Goal: Task Accomplishment & Management: Complete application form

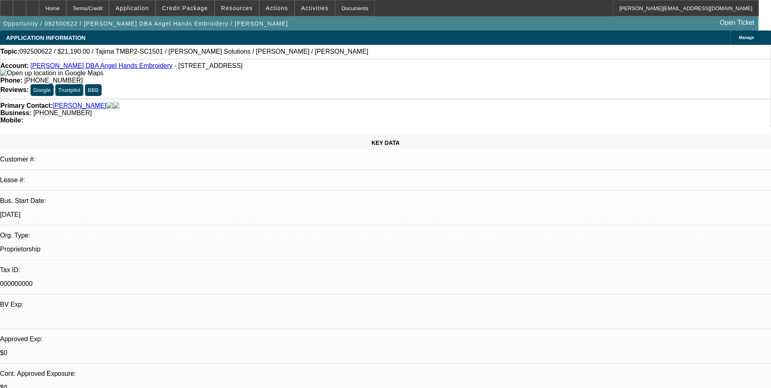
select select "0"
select select "2"
select select "0.1"
select select "4"
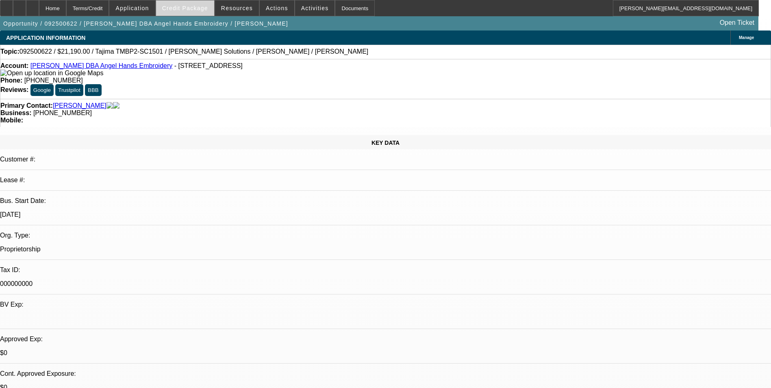
click at [182, 6] on span "Credit Package" at bounding box center [185, 8] width 46 height 6
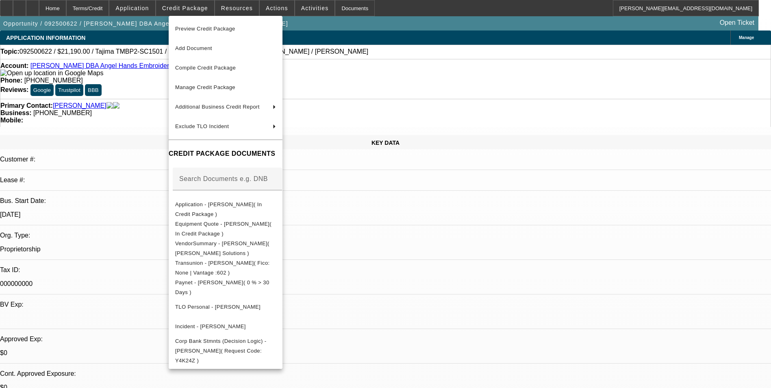
click at [435, 244] on div at bounding box center [385, 194] width 771 height 388
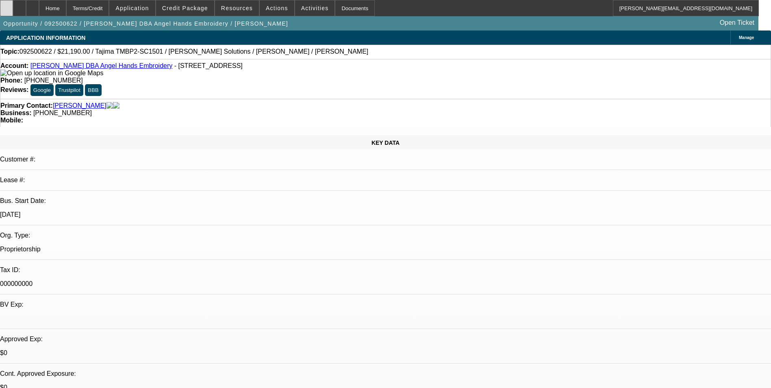
click at [12, 7] on div at bounding box center [6, 8] width 13 height 16
click at [208, 11] on span "Credit Package" at bounding box center [185, 8] width 46 height 6
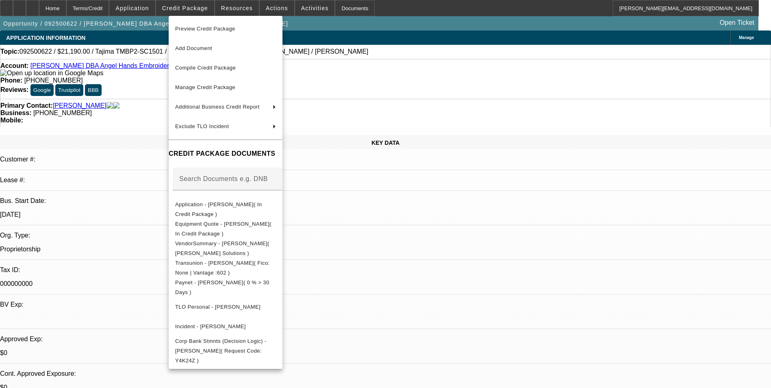
click at [413, 236] on div at bounding box center [385, 194] width 771 height 388
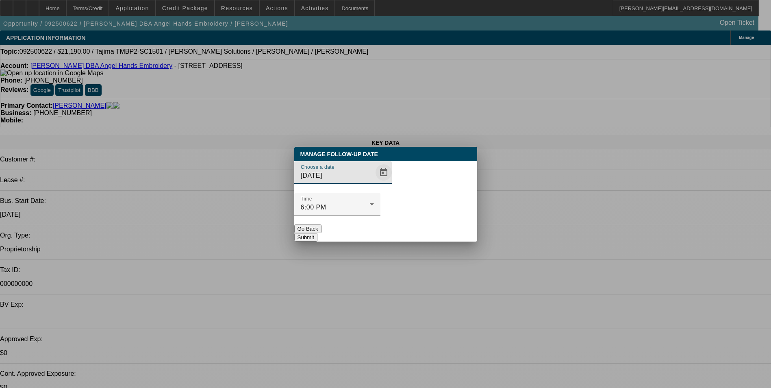
click at [374, 182] on span "Open calendar" at bounding box center [383, 171] width 19 height 19
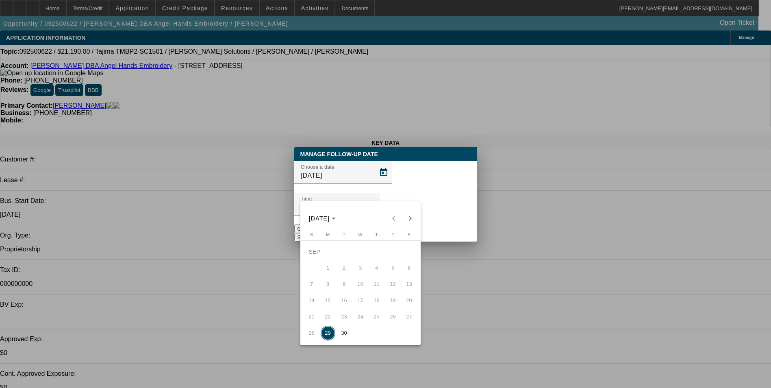
click at [345, 333] on span "30" at bounding box center [344, 332] width 15 height 15
type input "9/30/2025"
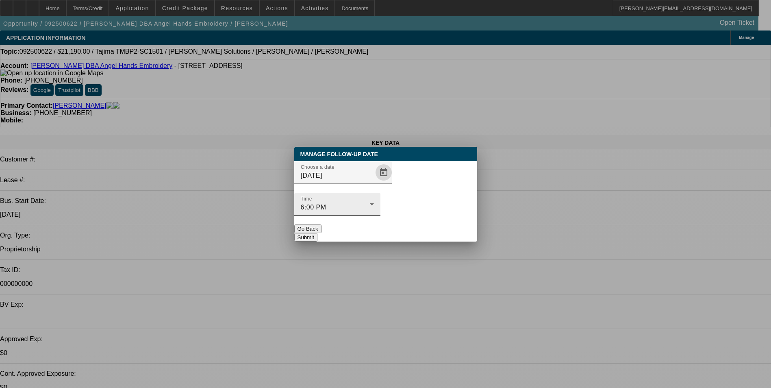
click at [374, 198] on div "Time 6:00 PM" at bounding box center [337, 204] width 73 height 23
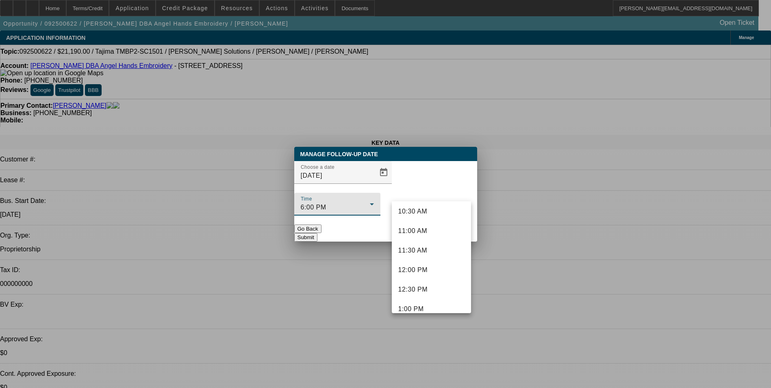
scroll to position [410, 0]
click at [425, 214] on span "10:30 AM" at bounding box center [412, 214] width 29 height 10
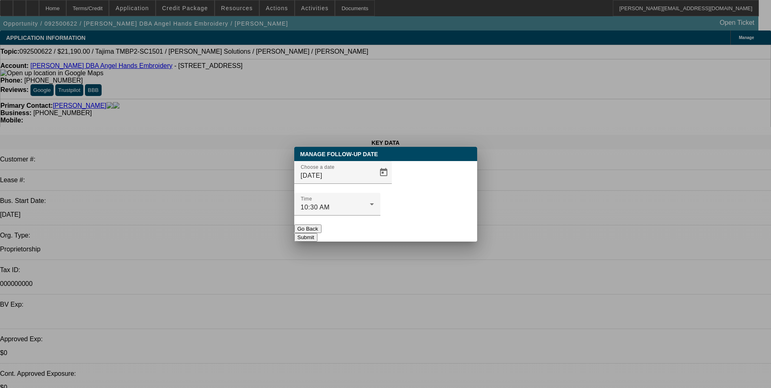
click at [317, 233] on button "Submit" at bounding box center [305, 237] width 23 height 9
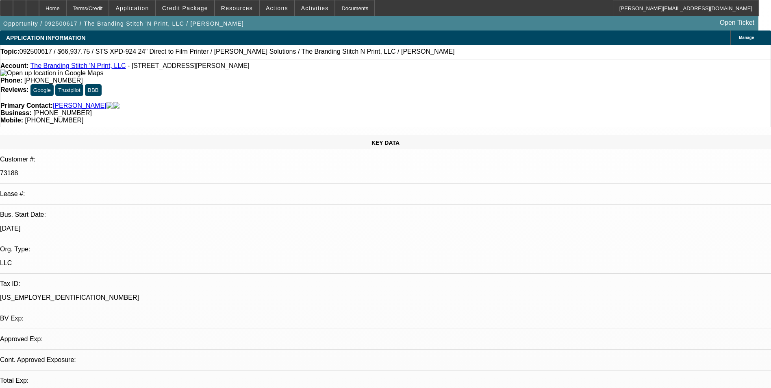
select select "0"
select select "2"
select select "0.1"
select select "4"
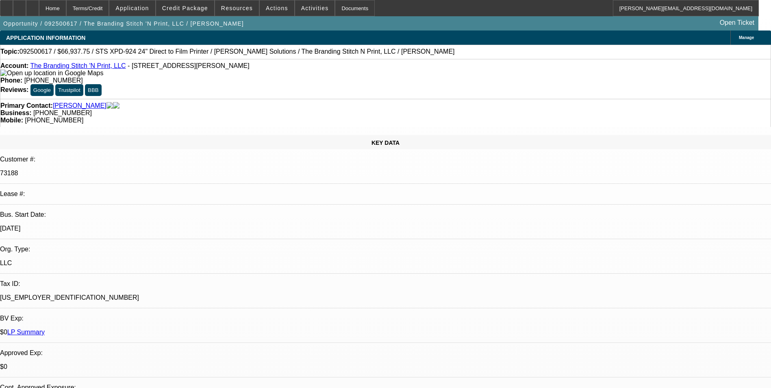
click at [45, 328] on link "LP Summary" at bounding box center [25, 331] width 37 height 7
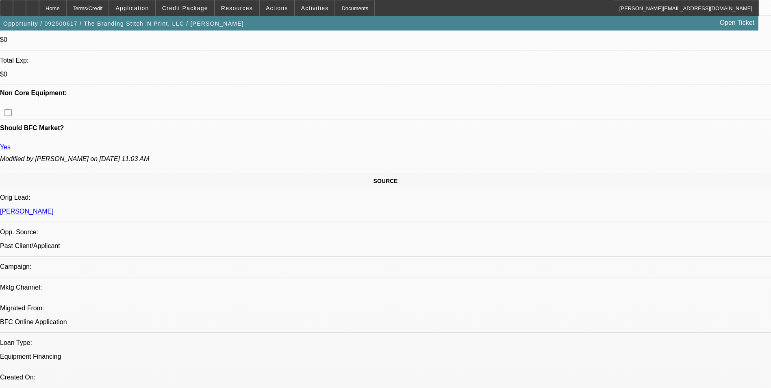
scroll to position [406, 0]
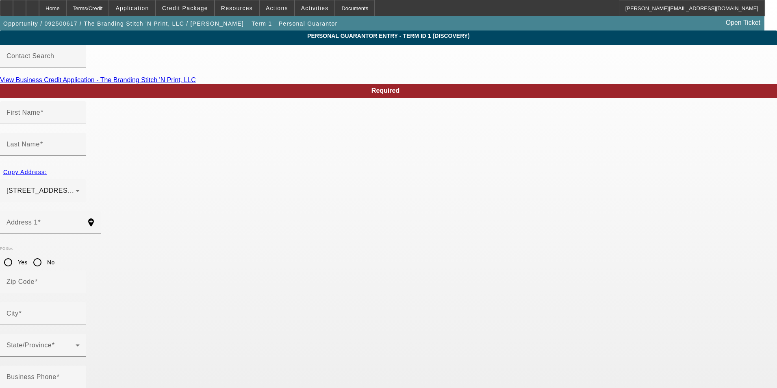
type input "Marcie"
type input "Amero"
type input "40436 Hess Road"
radio input "true"
type input "97374"
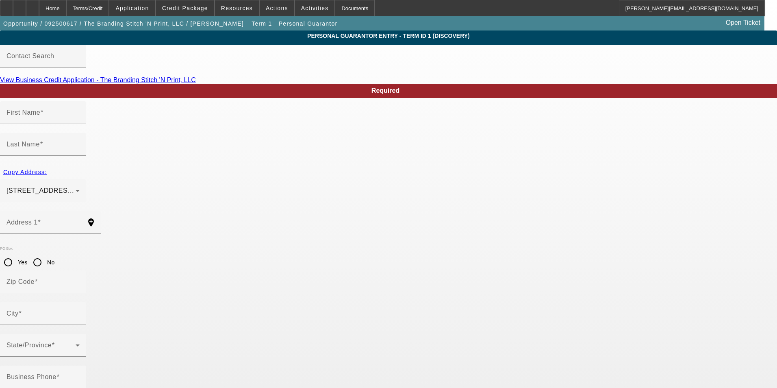
type input "Scio"
type input "(503) 394-2462"
type input "50"
type input "541-90-5415"
type input "marcie@thebrandingstitch.com"
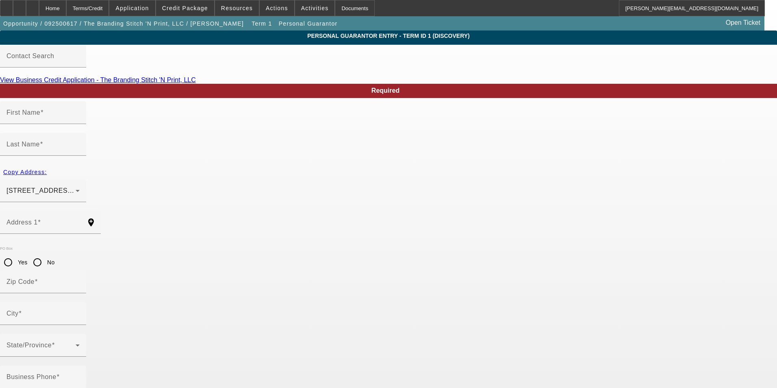
type input "(503) 394-2158"
type input "(503) 871-8405"
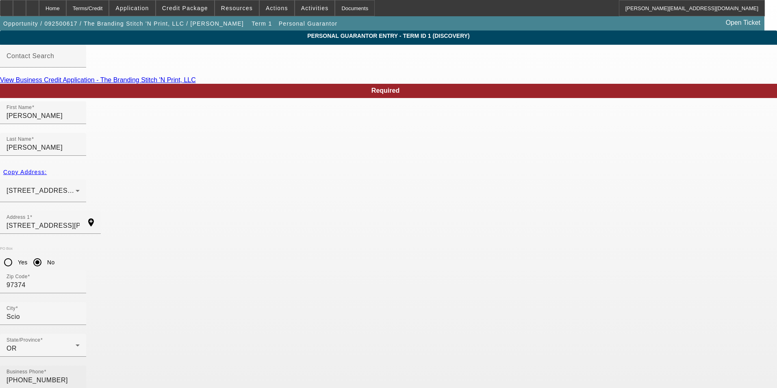
drag, startPoint x: 300, startPoint y: 289, endPoint x: 238, endPoint y: 291, distance: 61.4
type input "100"
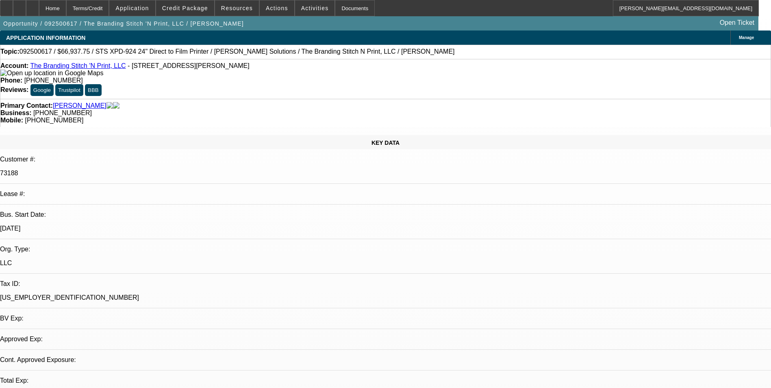
select select "0"
select select "2"
select select "0.1"
select select "4"
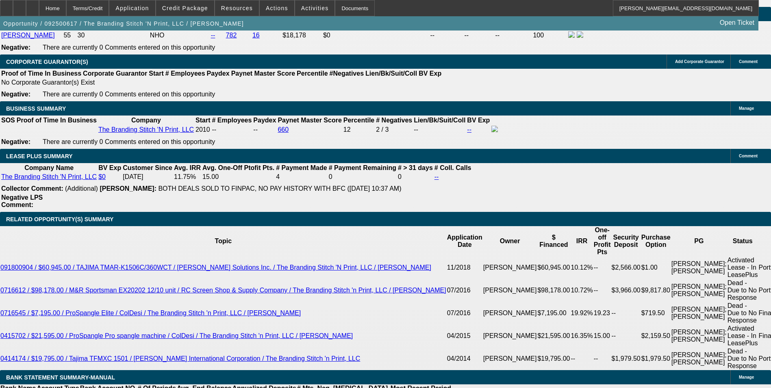
scroll to position [1422, 0]
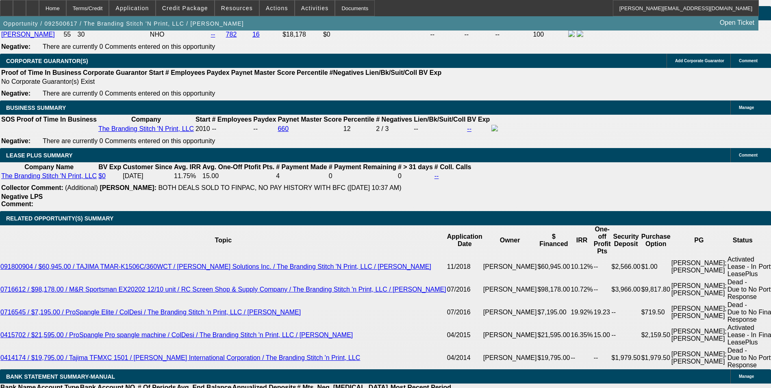
type input "$0.00"
type input "UNKNOWN"
type input "$0.00"
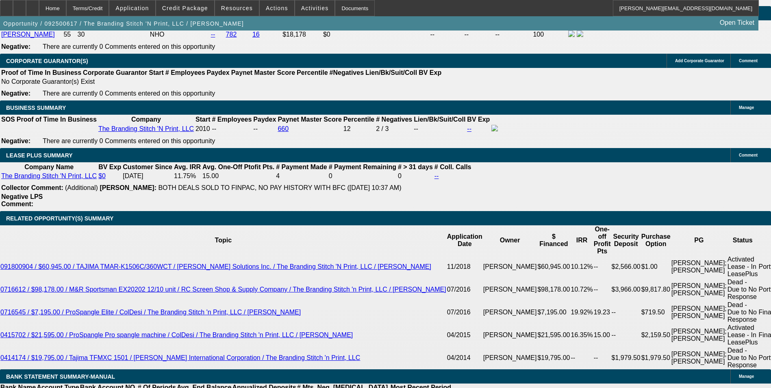
drag, startPoint x: 159, startPoint y: 287, endPoint x: 247, endPoint y: 267, distance: 90.4
type input "48"
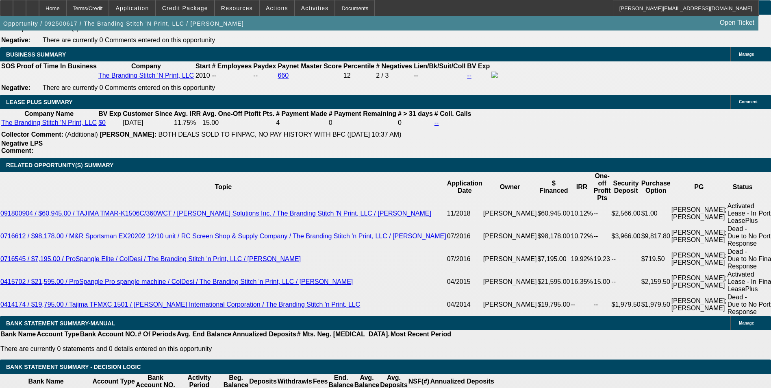
scroll to position [1544, 0]
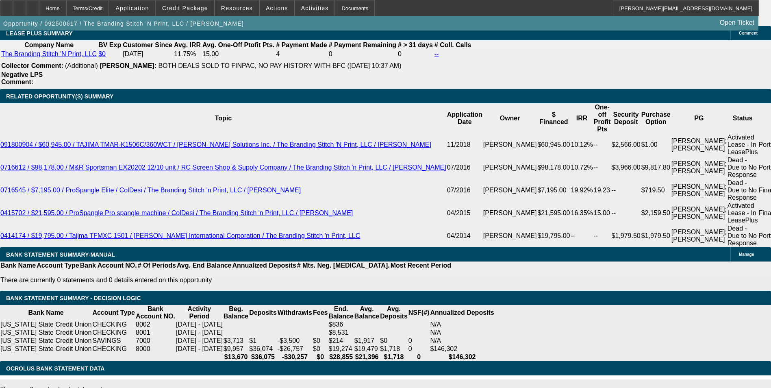
select select "0"
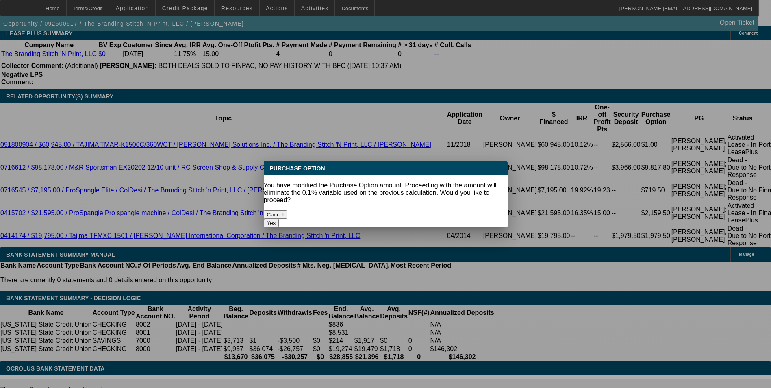
scroll to position [0, 0]
drag, startPoint x: 427, startPoint y: 204, endPoint x: 298, endPoint y: 222, distance: 130.9
click at [279, 219] on button "Yes" at bounding box center [271, 223] width 15 height 9
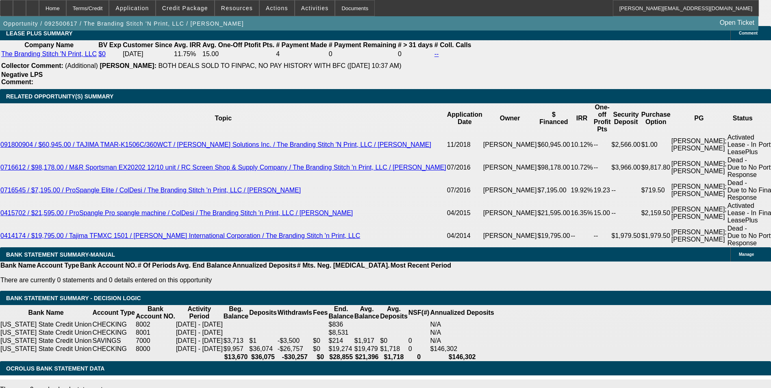
drag, startPoint x: 151, startPoint y: 227, endPoint x: 246, endPoint y: 223, distance: 95.1
type input "$1.00"
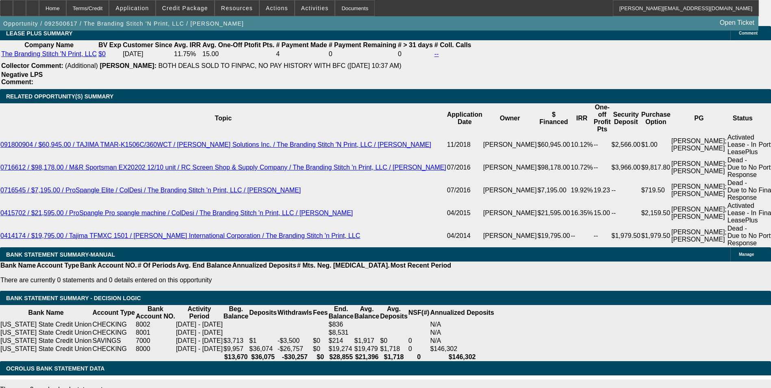
select select "2"
drag, startPoint x: 253, startPoint y: 183, endPoint x: 249, endPoint y: 180, distance: 4.6
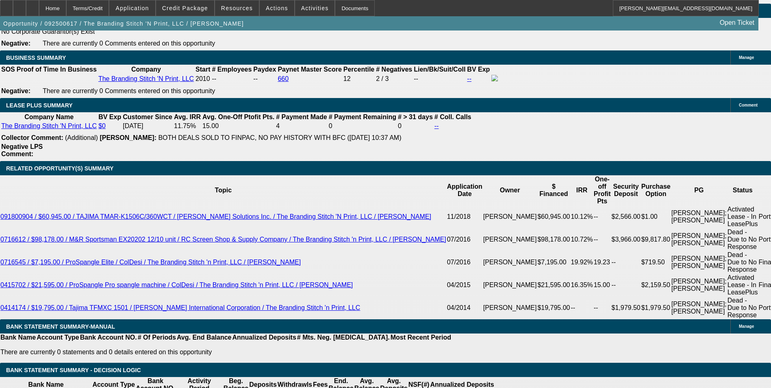
scroll to position [1462, 0]
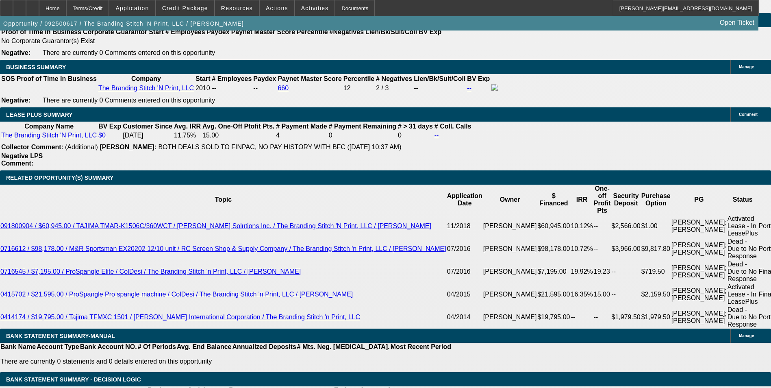
drag, startPoint x: 174, startPoint y: 250, endPoint x: 193, endPoint y: 246, distance: 19.4
type input "13"
type input "$2,846.38"
type input "$1,423.19"
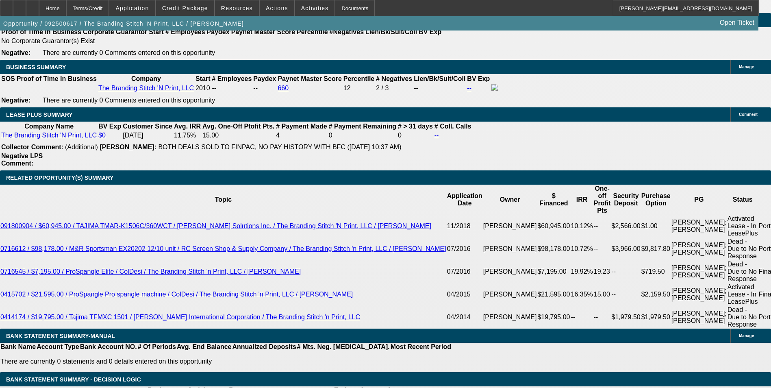
type input "$3,591.54"
type input "$1,795.77"
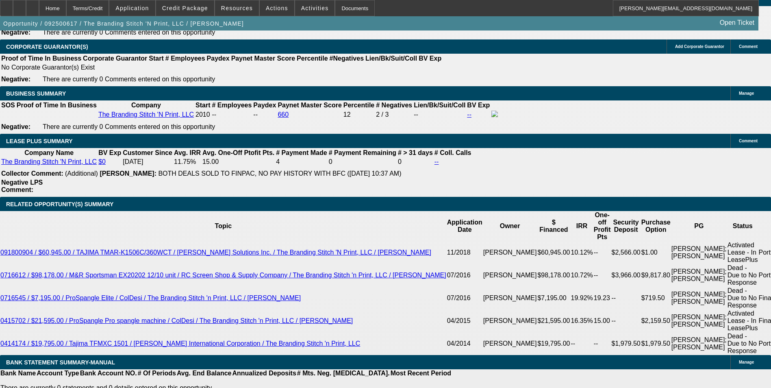
scroll to position [1422, 0]
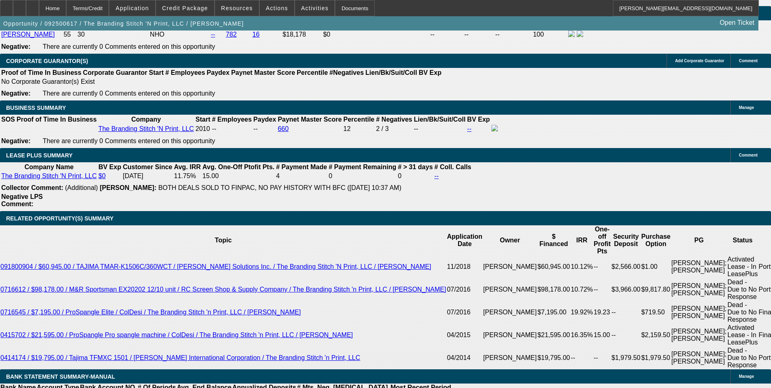
type input "13"
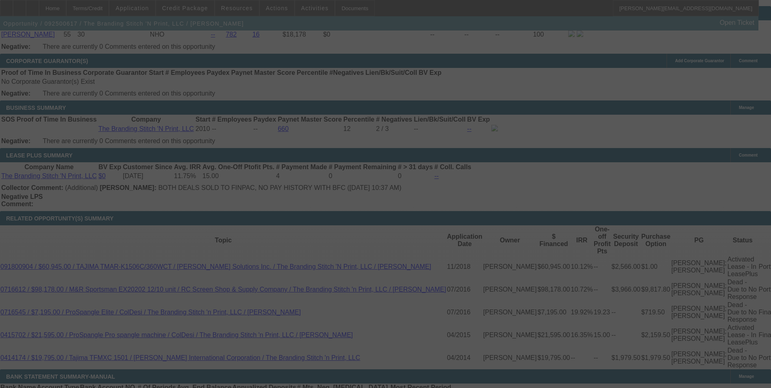
select select "0"
select select "2"
select select "0"
select select "2"
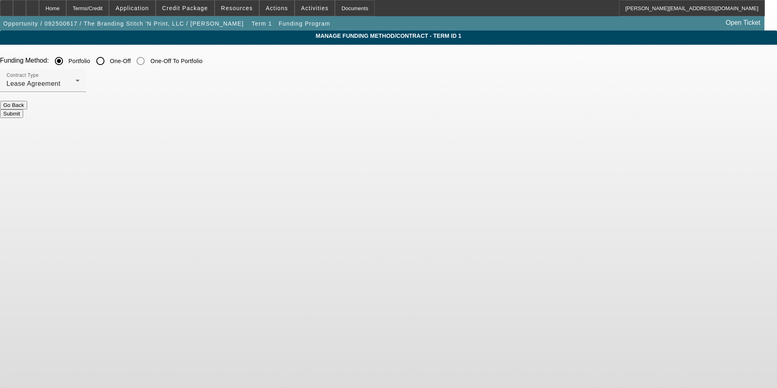
click at [108, 60] on input "One-Off" at bounding box center [100, 61] width 16 height 16
radio input "true"
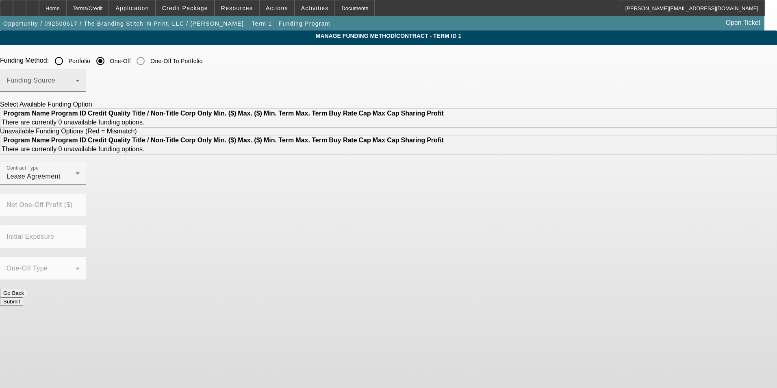
click at [76, 83] on span at bounding box center [40, 84] width 69 height 10
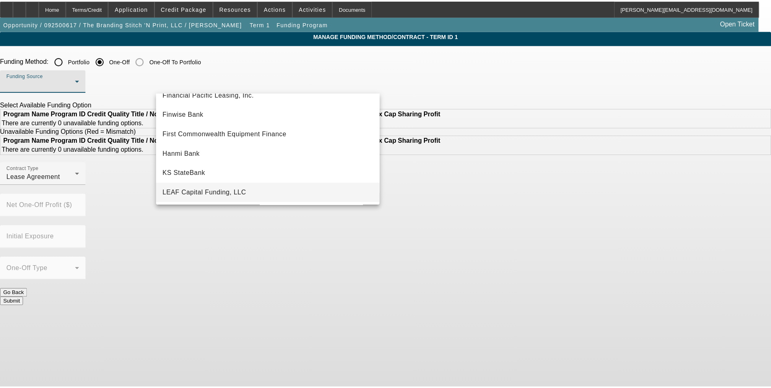
scroll to position [68, 0]
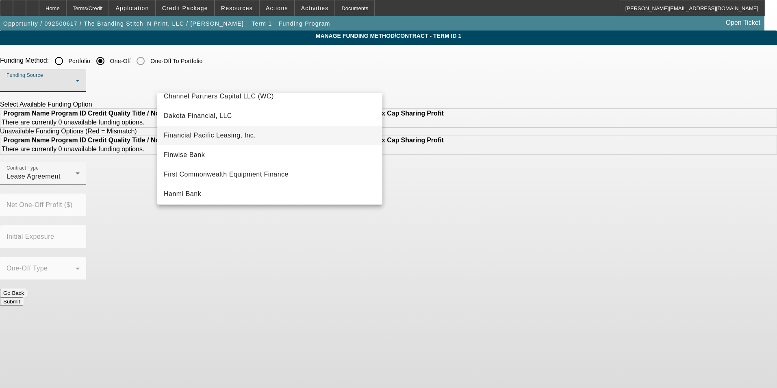
click at [252, 135] on span "Financial Pacific Leasing, Inc." at bounding box center [210, 135] width 92 height 10
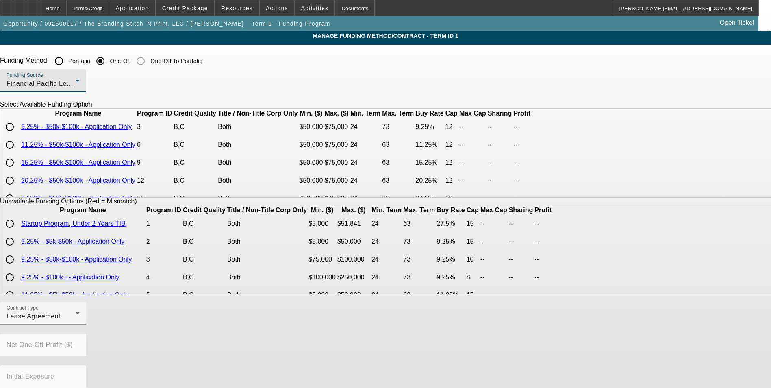
click at [18, 153] on input "radio" at bounding box center [10, 144] width 16 height 16
radio input "true"
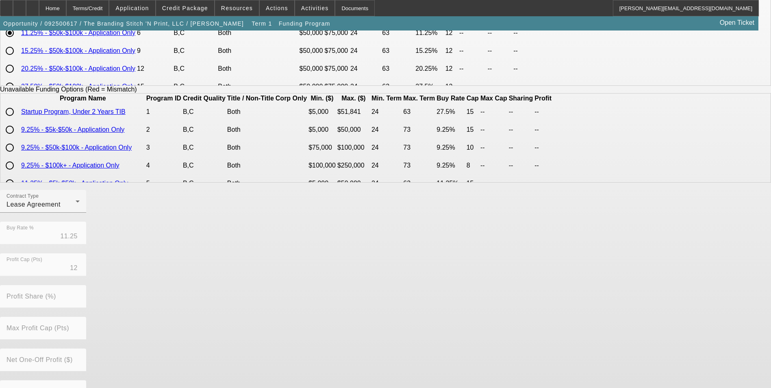
scroll to position [167, 0]
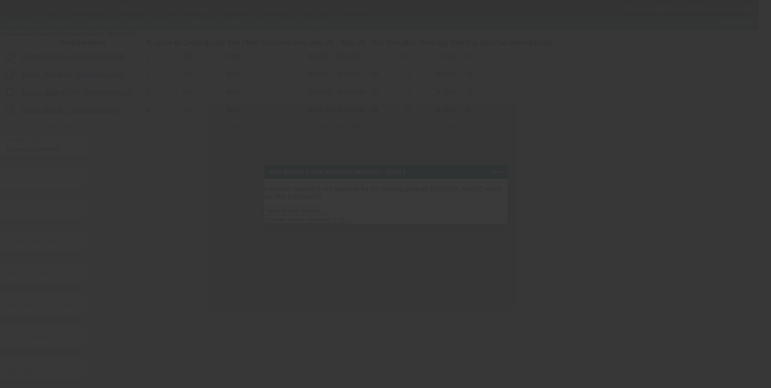
scroll to position [0, 0]
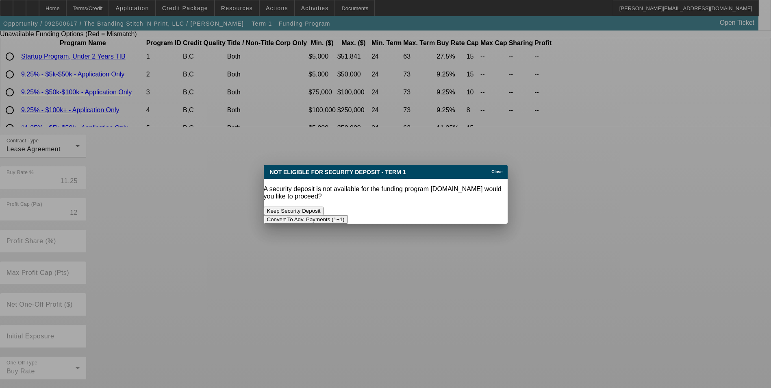
click at [348, 215] on button "Convert To Adv. Payments (1+1)" at bounding box center [306, 219] width 84 height 9
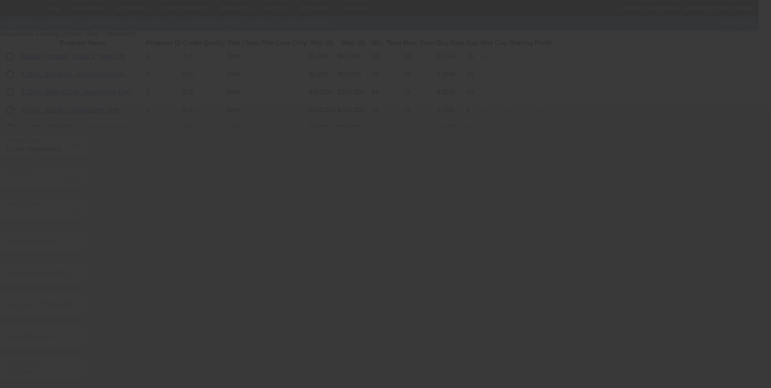
radio input "true"
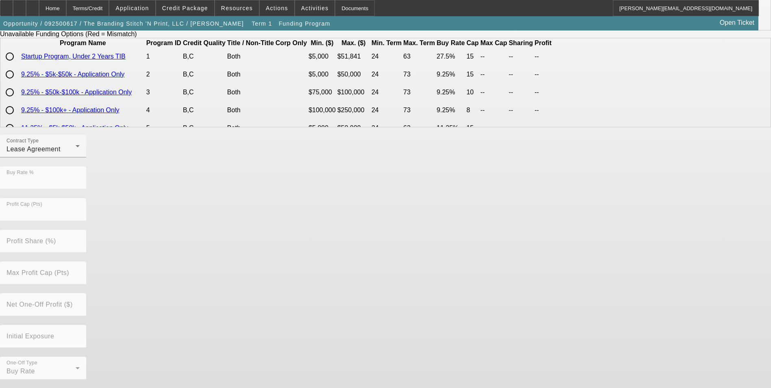
scroll to position [0, 0]
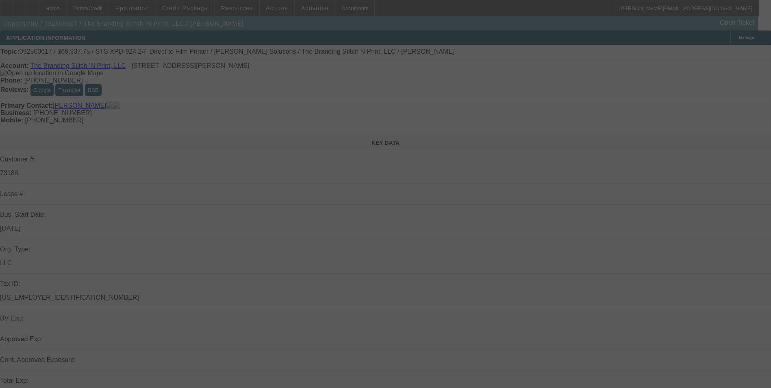
select select "0"
select select "2"
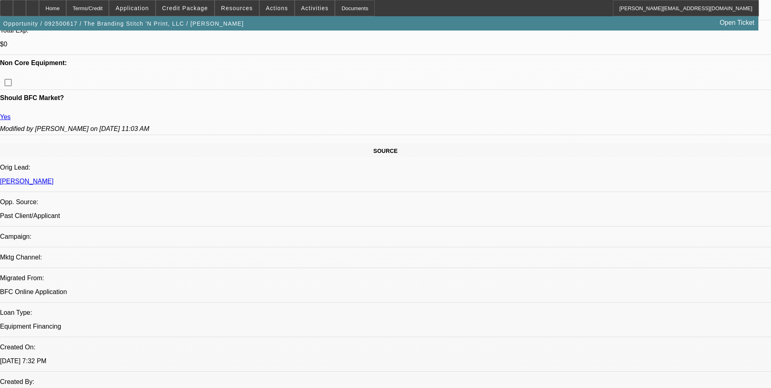
scroll to position [366, 0]
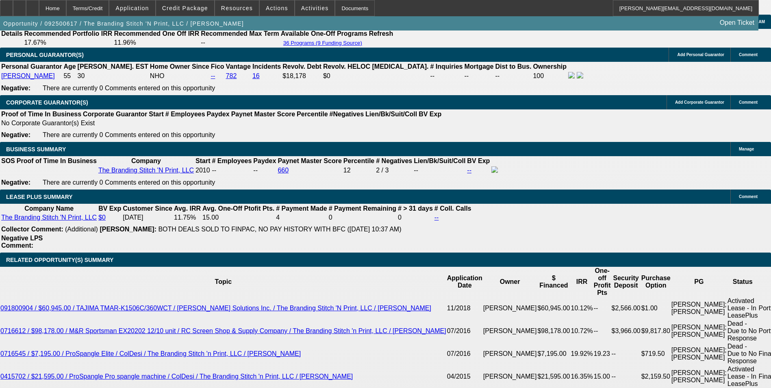
scroll to position [1462, 0]
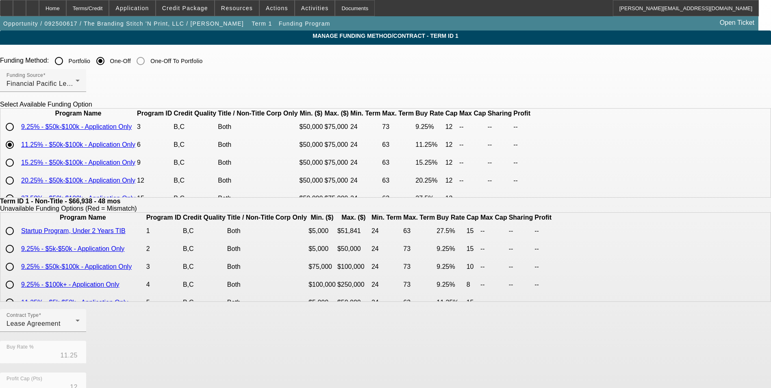
click at [18, 135] on input "radio" at bounding box center [10, 127] width 16 height 16
radio input "true"
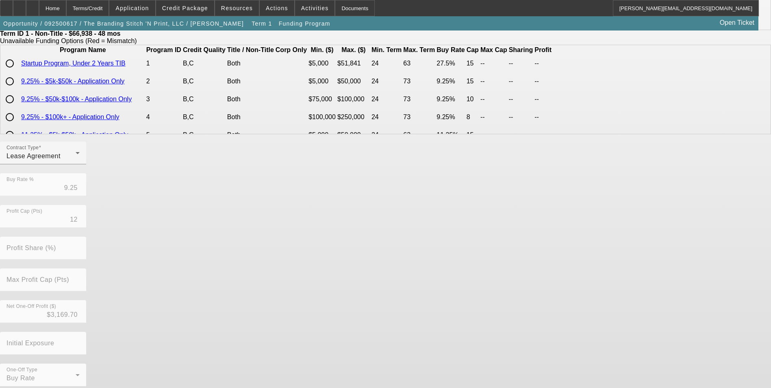
scroll to position [174, 0]
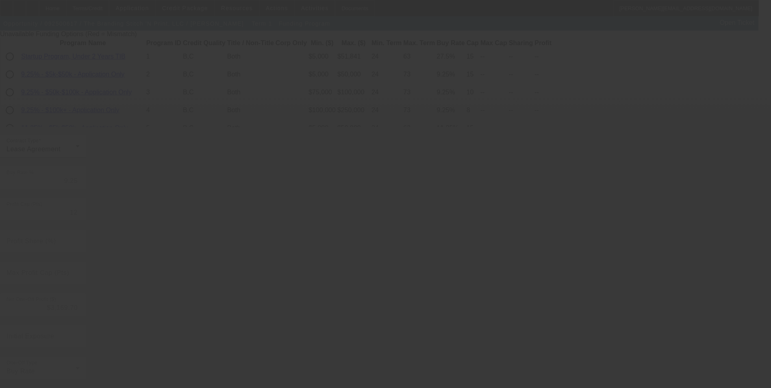
type input "11.25"
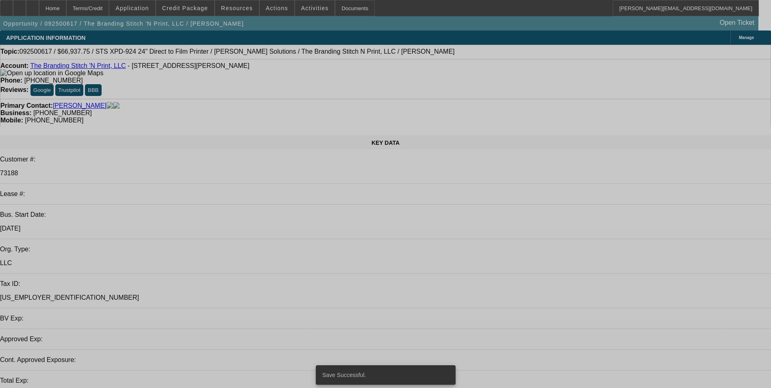
select select "0"
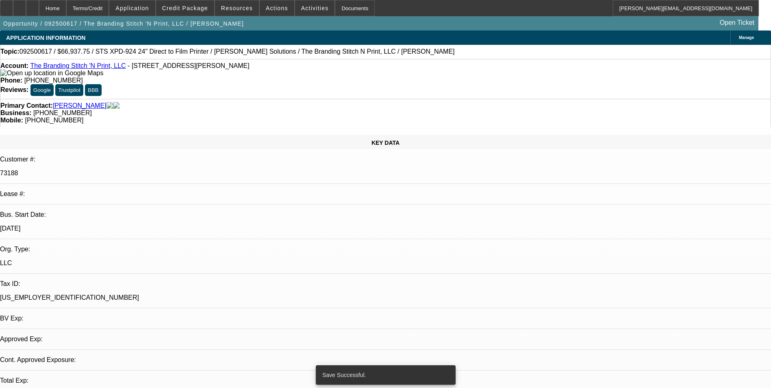
select select "0"
select select "2"
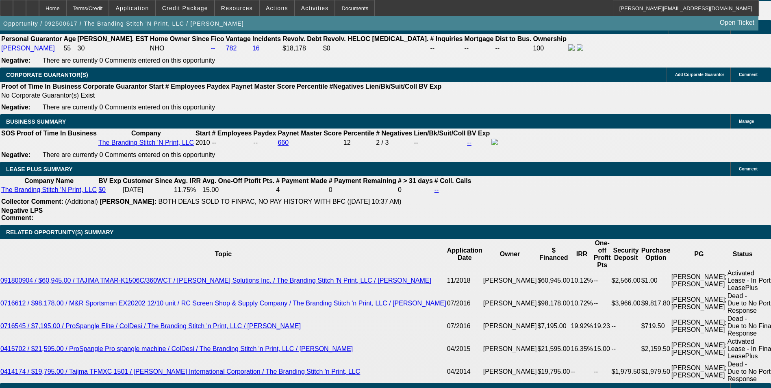
scroll to position [1544, 0]
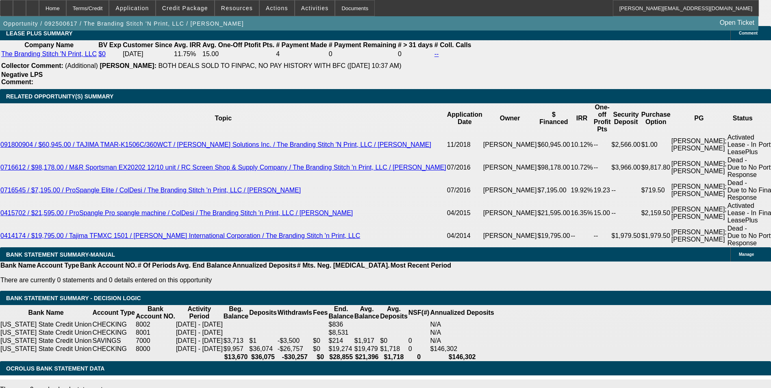
drag, startPoint x: 173, startPoint y: 168, endPoint x: 258, endPoint y: 160, distance: 84.9
type input "UNKNOWN"
type input "12."
type input "$1,423.19"
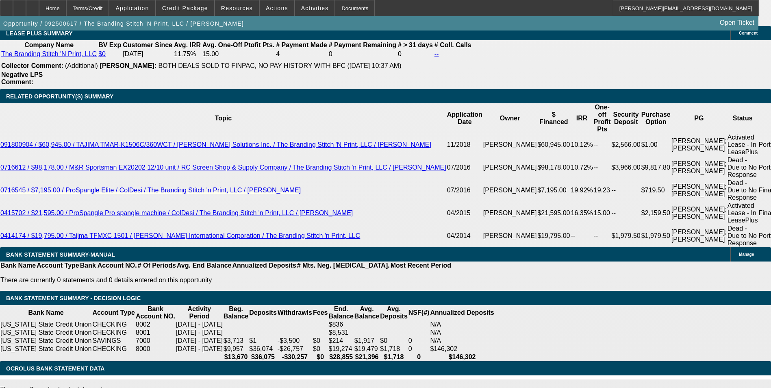
type input "12.8"
type input "$1,789.13"
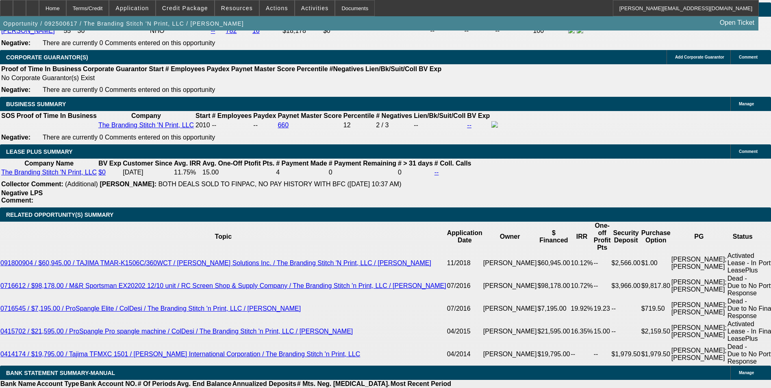
scroll to position [1422, 0]
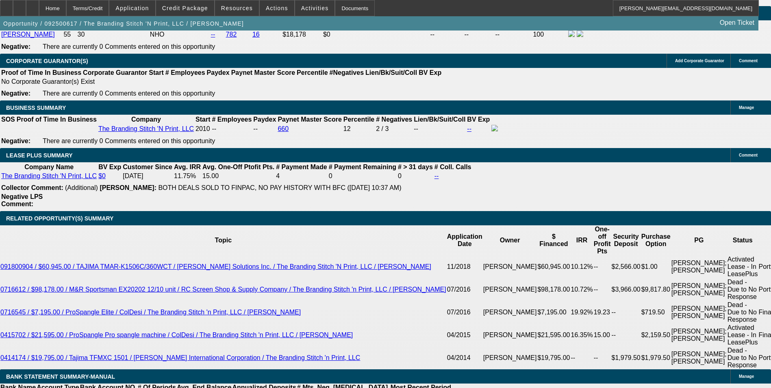
type input "12.8"
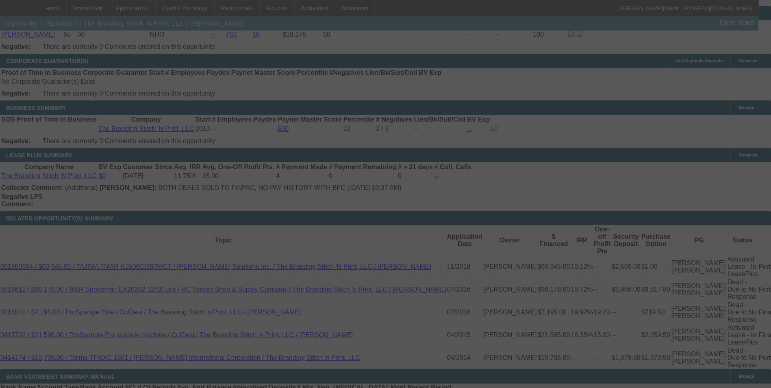
select select "0"
select select "2"
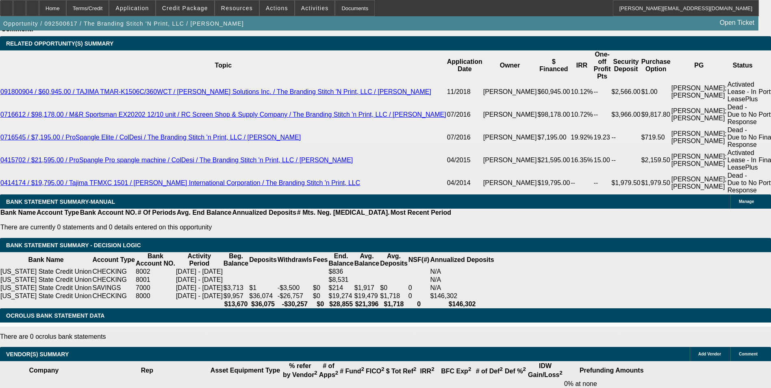
scroll to position [1544, 0]
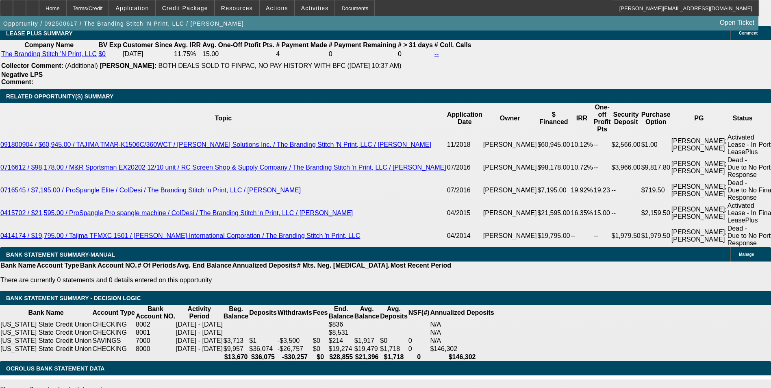
drag, startPoint x: 169, startPoint y: 167, endPoint x: 252, endPoint y: 160, distance: 84.0
type input "1"
type input "UNKNOWN"
type input "12"
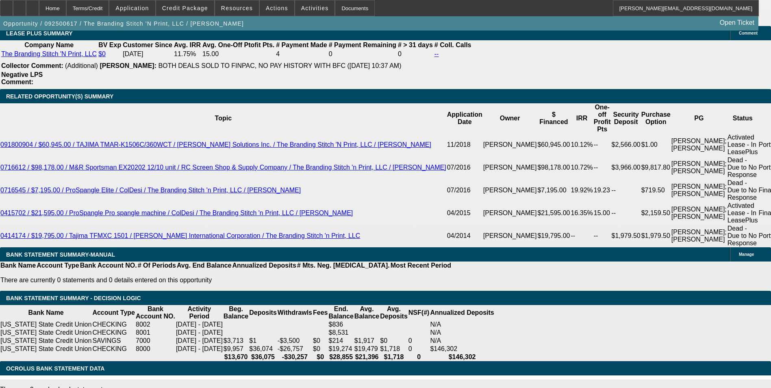
type input "$1,762.73"
type input "12.5"
type input "$1,779.21"
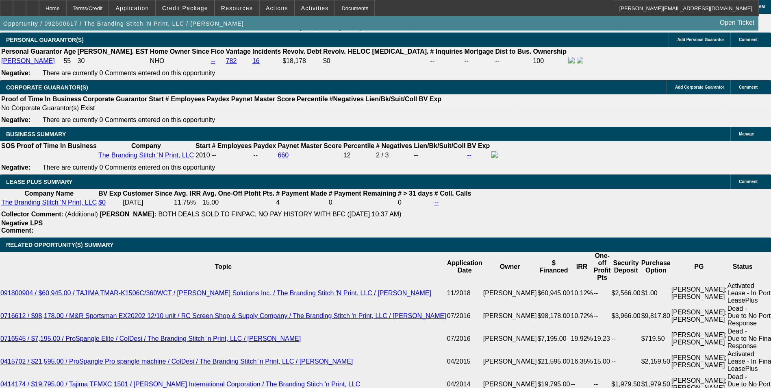
scroll to position [1381, 0]
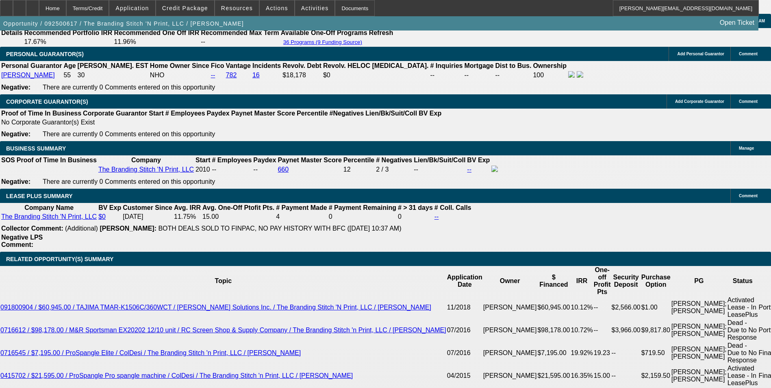
type input "12.5"
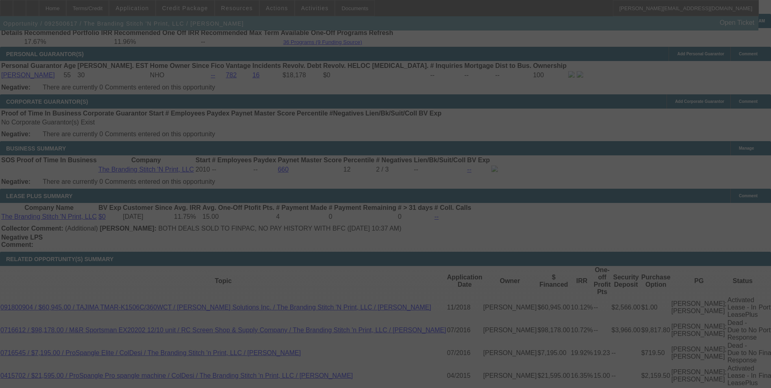
select select "0"
select select "2"
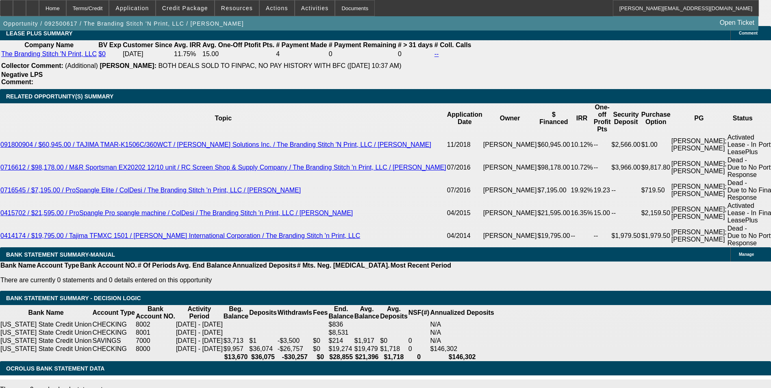
scroll to position [1503, 0]
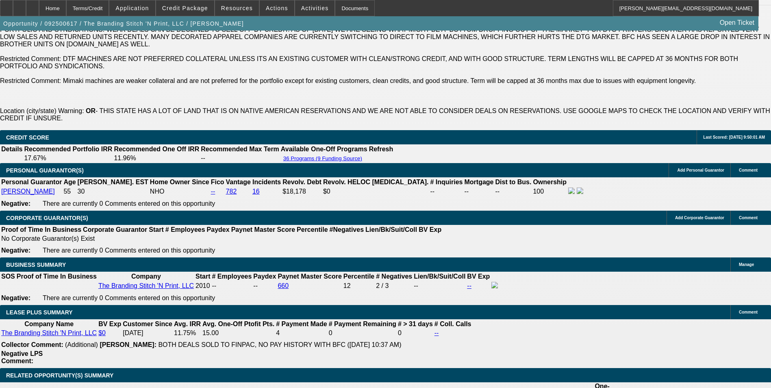
scroll to position [1259, 0]
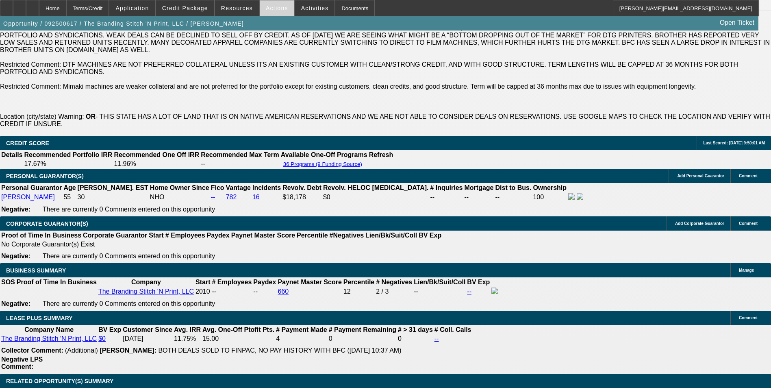
click at [270, 14] on span at bounding box center [277, 7] width 35 height 19
drag, startPoint x: 316, startPoint y: 133, endPoint x: 278, endPoint y: 114, distance: 42.1
click at [314, 130] on div "Assign Copy Shortcut Copy Opportunity To New Submit To Credit Submit To Documen…" at bounding box center [385, 194] width 771 height 388
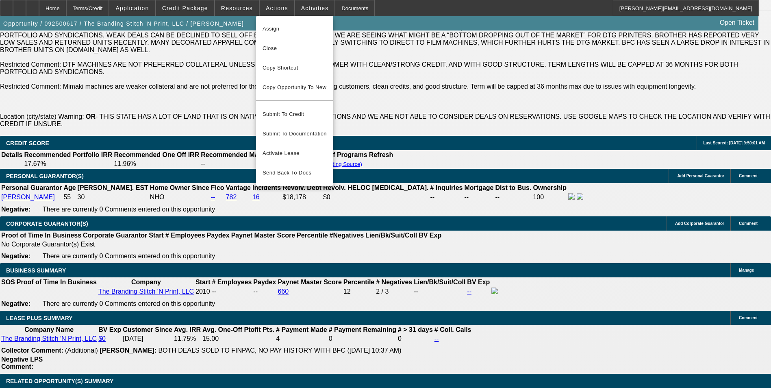
click at [193, 15] on div at bounding box center [385, 194] width 771 height 388
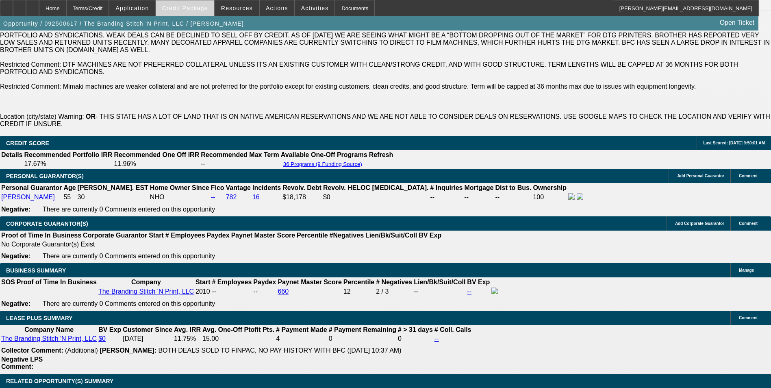
click at [195, 9] on span "Credit Package" at bounding box center [185, 8] width 46 height 6
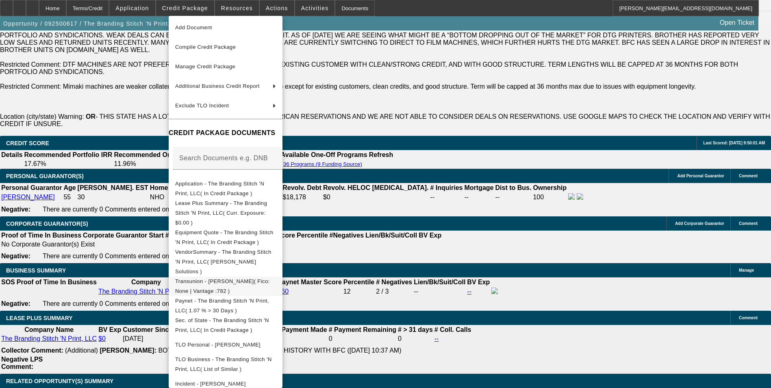
scroll to position [31, 0]
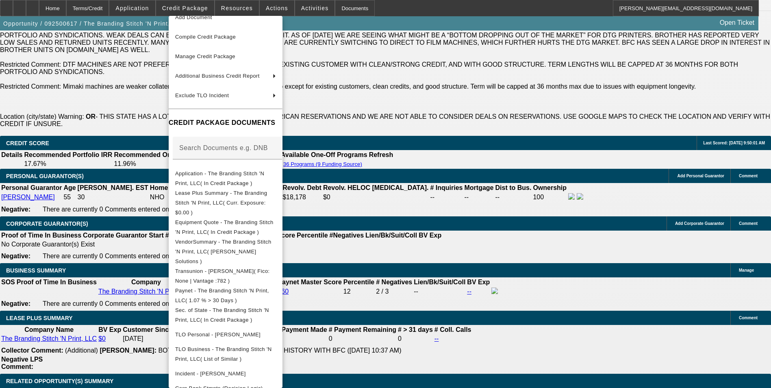
click at [464, 292] on div at bounding box center [385, 194] width 771 height 388
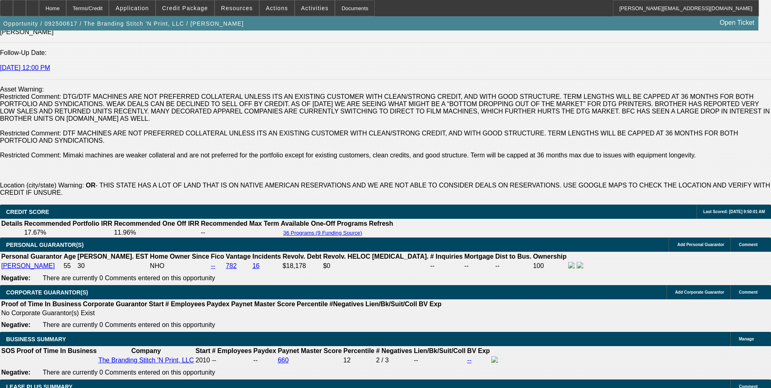
scroll to position [1178, 0]
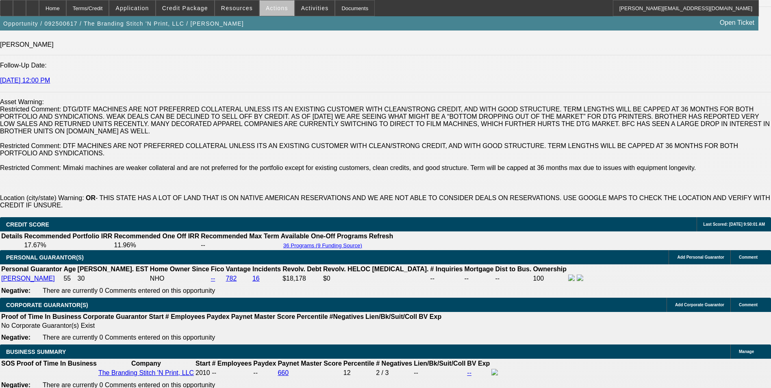
click at [279, 13] on span at bounding box center [277, 7] width 35 height 19
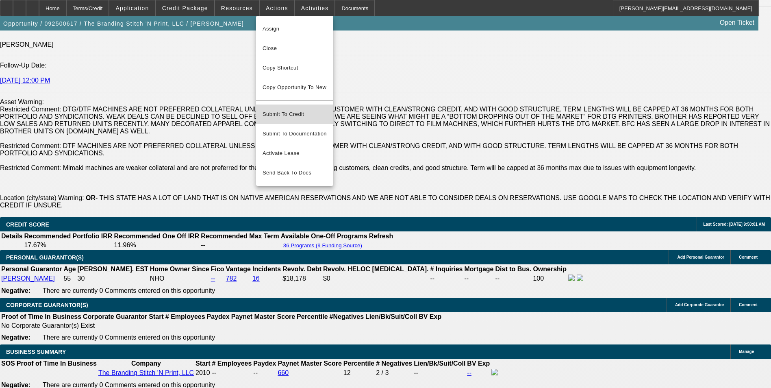
click at [298, 109] on span "Submit To Credit" at bounding box center [294, 114] width 64 height 10
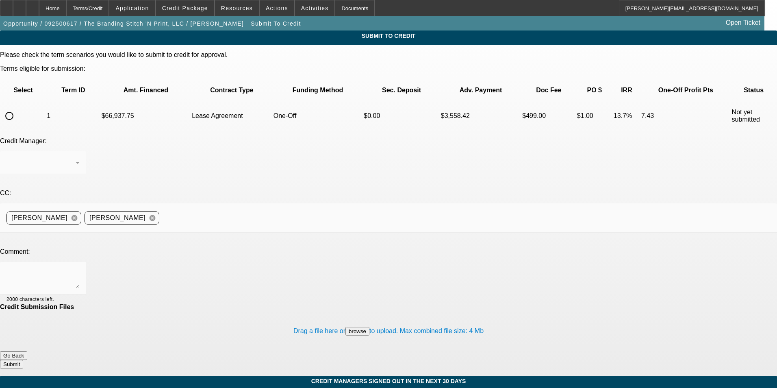
click at [17, 108] on input "radio" at bounding box center [9, 116] width 16 height 16
radio input "true"
click at [80, 268] on textarea at bounding box center [42, 277] width 73 height 19
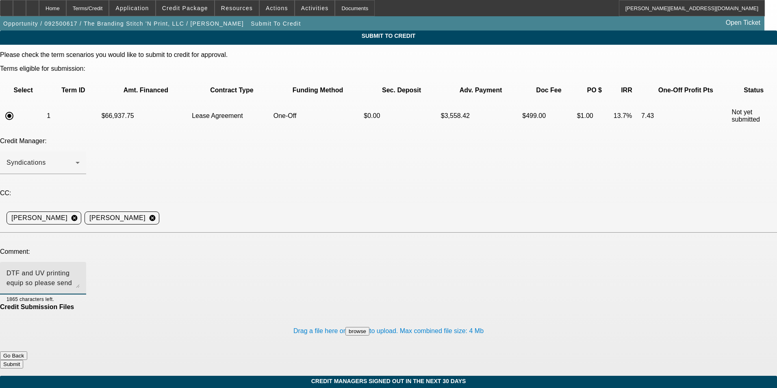
click at [80, 268] on textarea "DTF and UV printing equip so please send to Finpac for review. 2x BFC lessee an…" at bounding box center [42, 277] width 73 height 19
type textarea "DTF and UV printing equip so please send to Finpac for review. 2x BFC lessee an…"
click at [27, 351] on button "Go Back" at bounding box center [13, 355] width 27 height 9
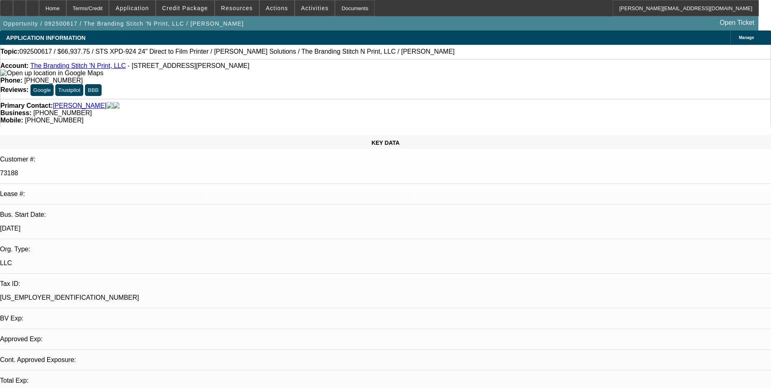
select select "0"
select select "2"
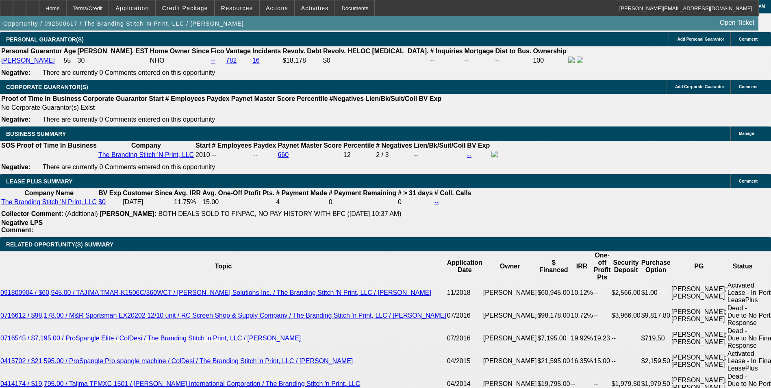
scroll to position [1407, 0]
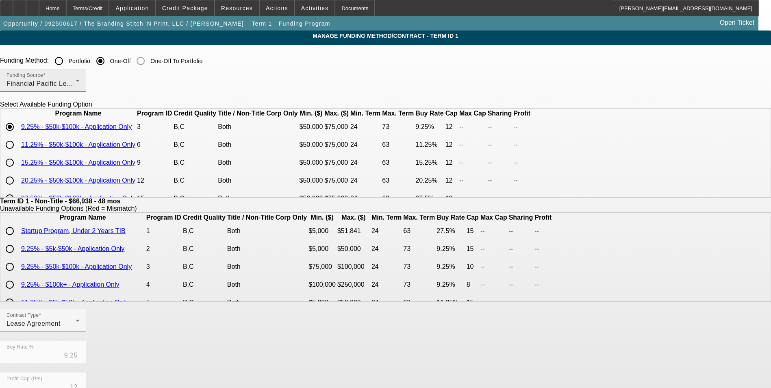
click at [80, 91] on div "Funding Source Financial Pacific Leasing, Inc." at bounding box center [42, 80] width 73 height 23
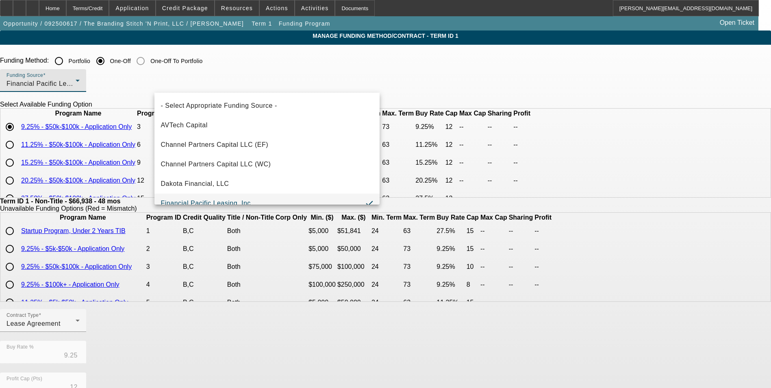
scroll to position [9, 0]
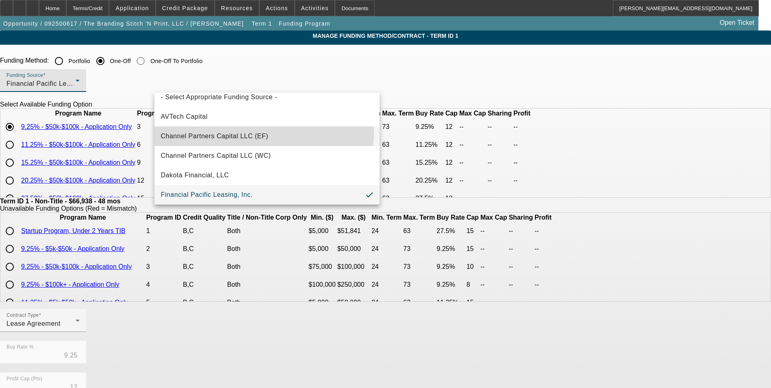
click at [219, 132] on span "Channel Partners Capital LLC (EF)" at bounding box center [215, 136] width 108 height 10
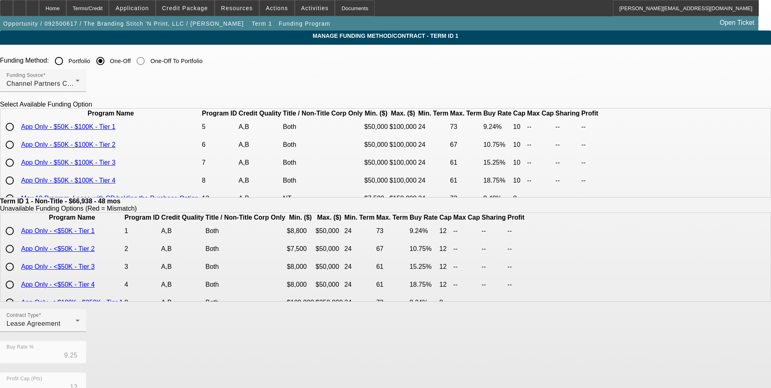
click at [18, 135] on input "radio" at bounding box center [10, 127] width 16 height 16
radio input "true"
type input "9.24"
type input "10"
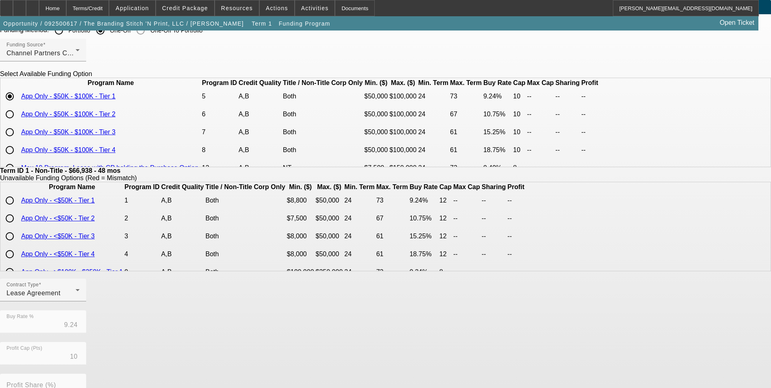
scroll to position [174, 0]
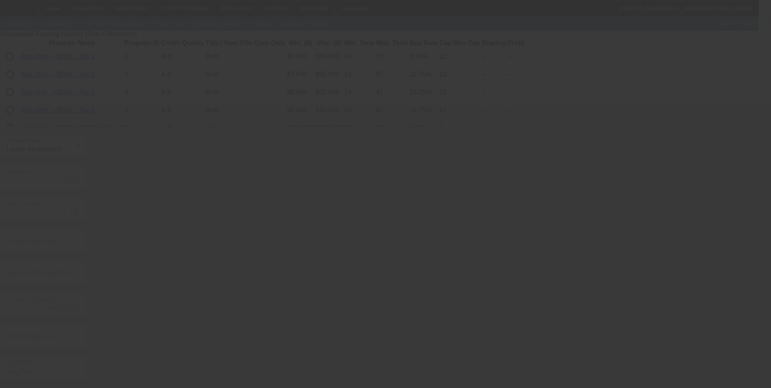
type input "9.25"
type input "12"
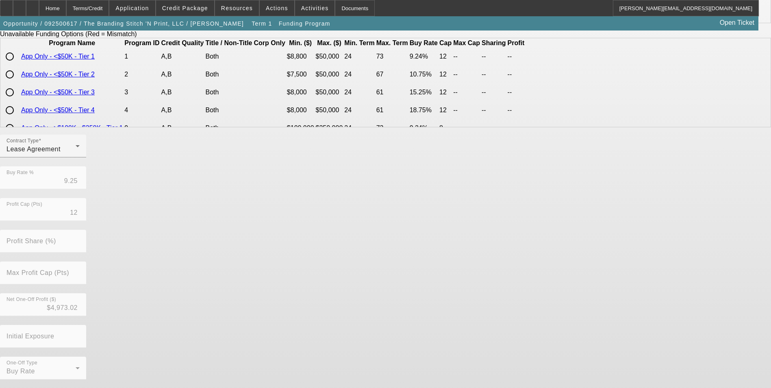
scroll to position [0, 0]
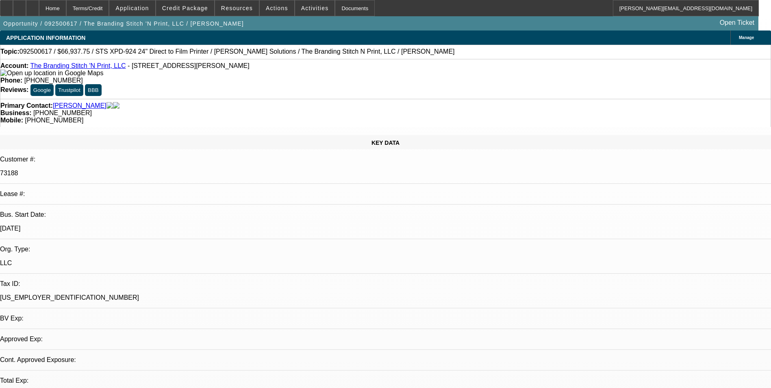
select select "0"
select select "2"
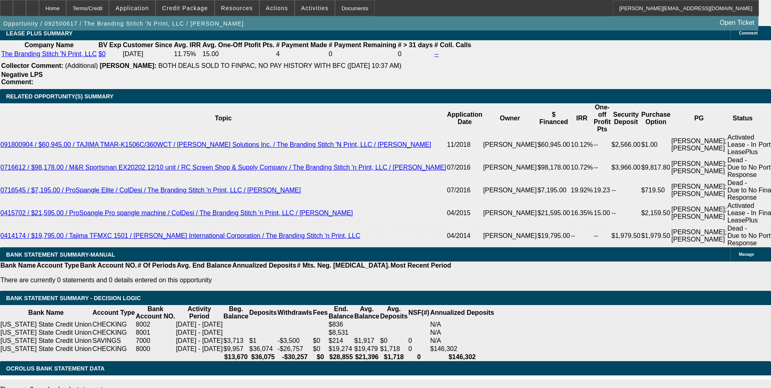
scroll to position [1610, 0]
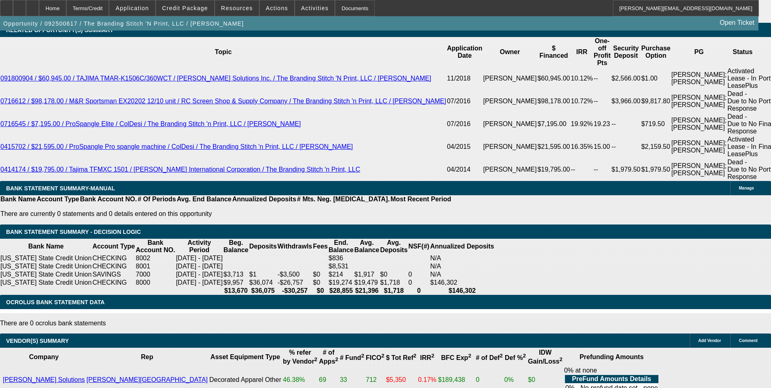
drag, startPoint x: 172, startPoint y: 103, endPoint x: 276, endPoint y: 89, distance: 104.5
type input "1"
type input "UNKNOWN"
type input "12."
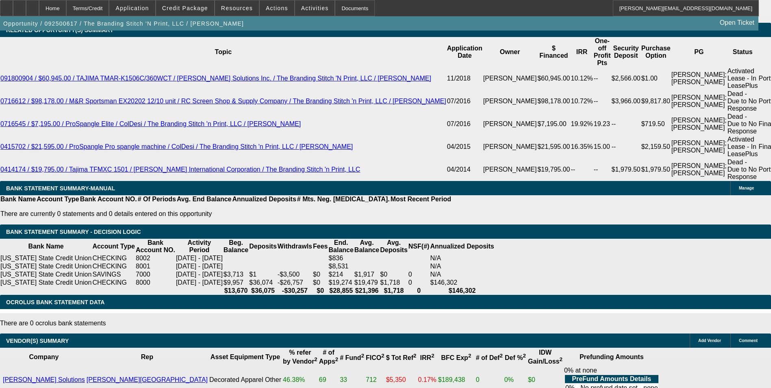
type input "$1,423.19"
type input "12.8"
type input "$1,789.13"
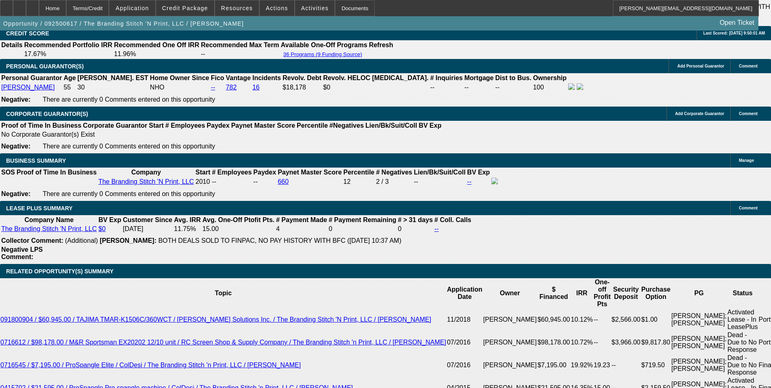
scroll to position [1366, 0]
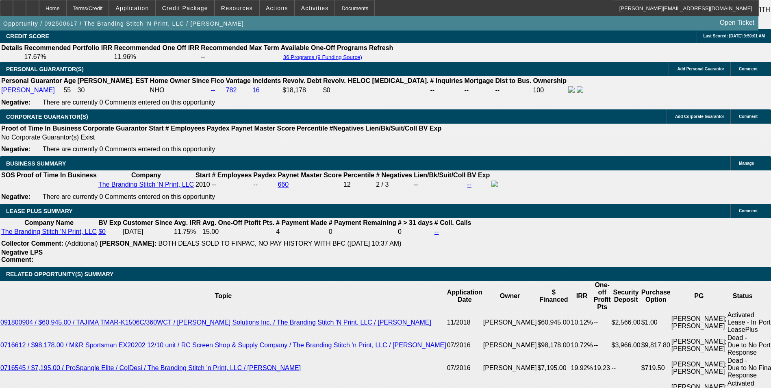
type input "12.8"
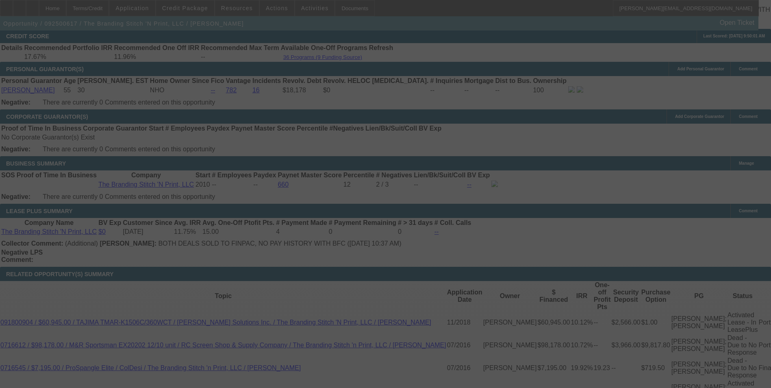
select select "0"
select select "2"
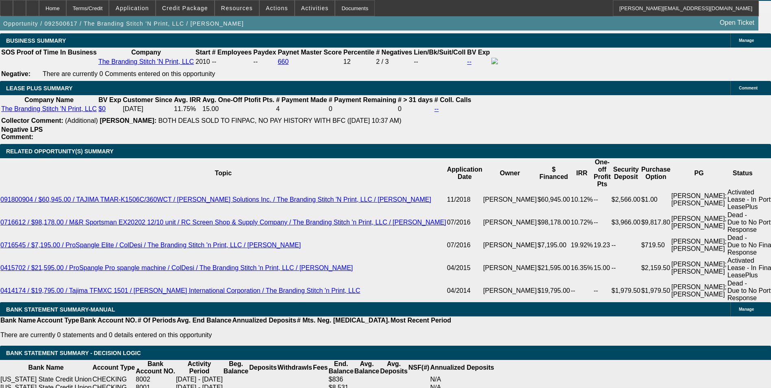
scroll to position [1488, 0]
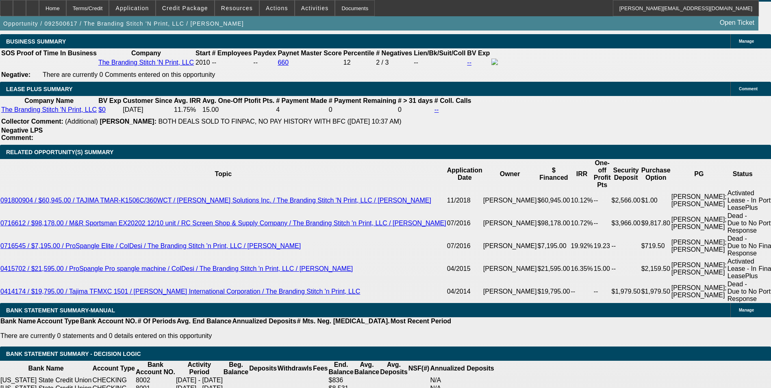
drag, startPoint x: 171, startPoint y: 224, endPoint x: 228, endPoint y: 209, distance: 58.3
type input "UNKNOWN"
type input "12."
type input "$1,762.73"
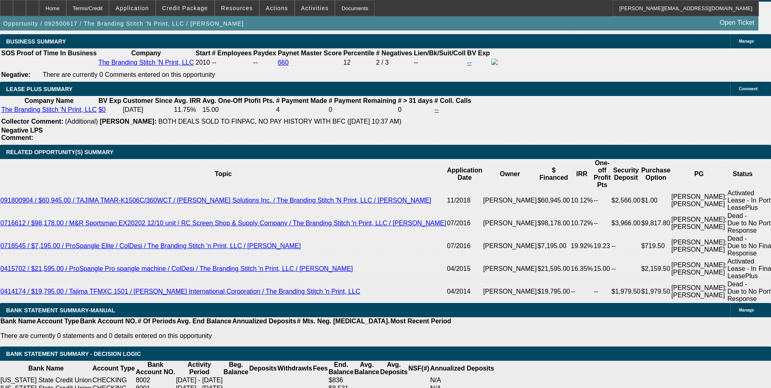
type input "12.9"
type input "$1,792.45"
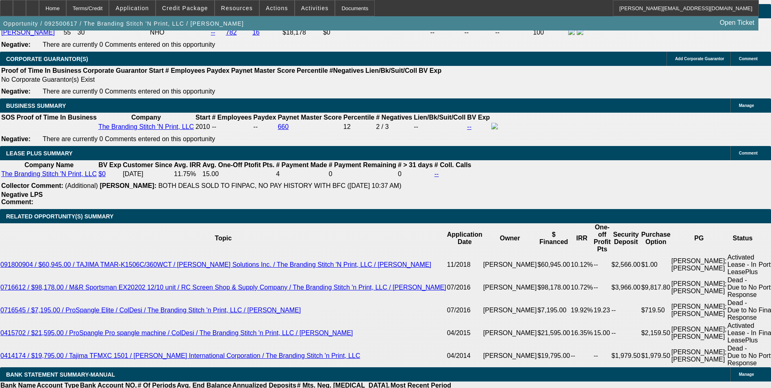
scroll to position [1325, 0]
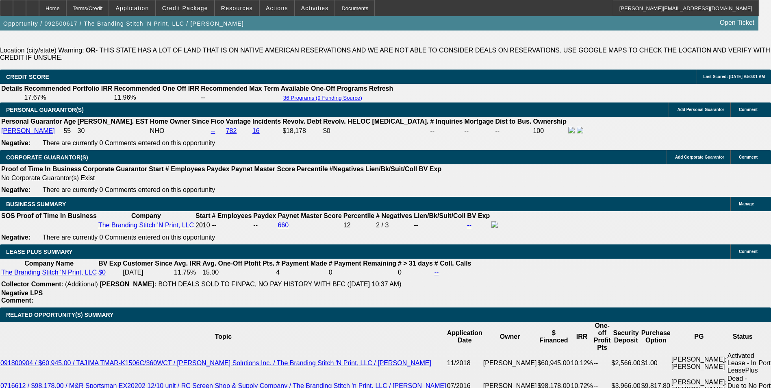
type input "12.9"
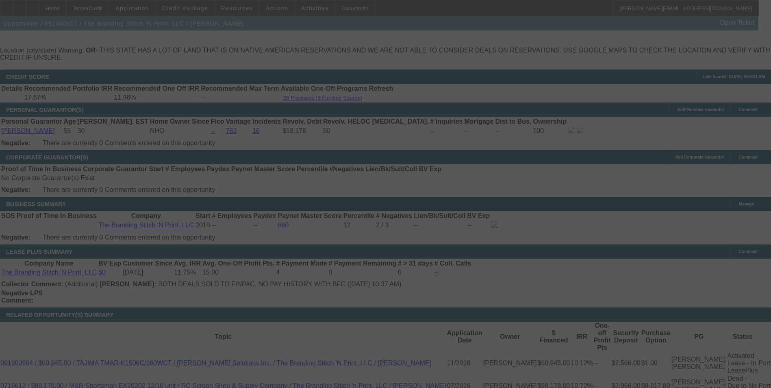
select select "0"
select select "2"
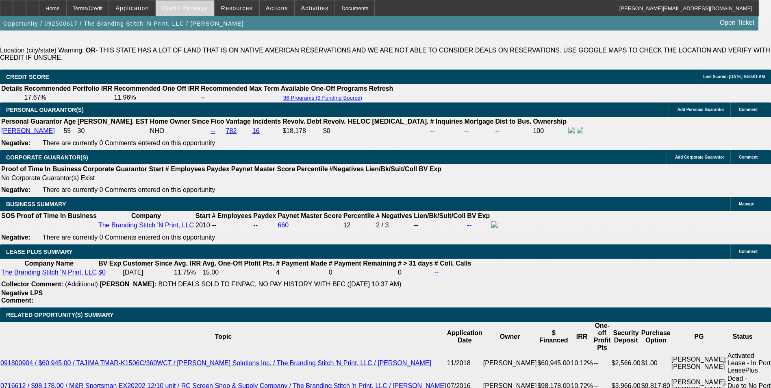
click at [207, 11] on span at bounding box center [185, 7] width 58 height 19
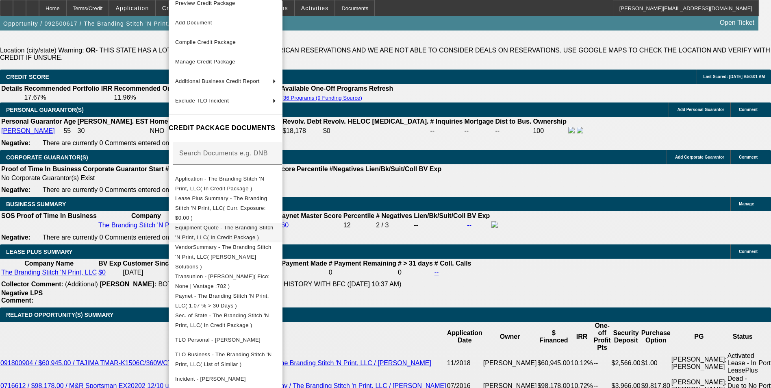
scroll to position [15, 0]
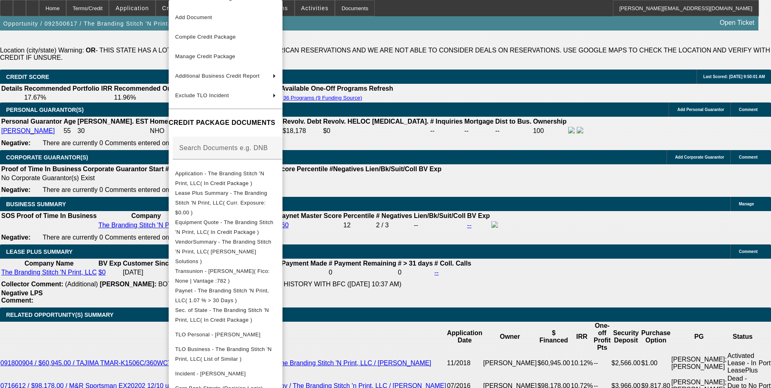
click at [451, 233] on div at bounding box center [385, 194] width 771 height 388
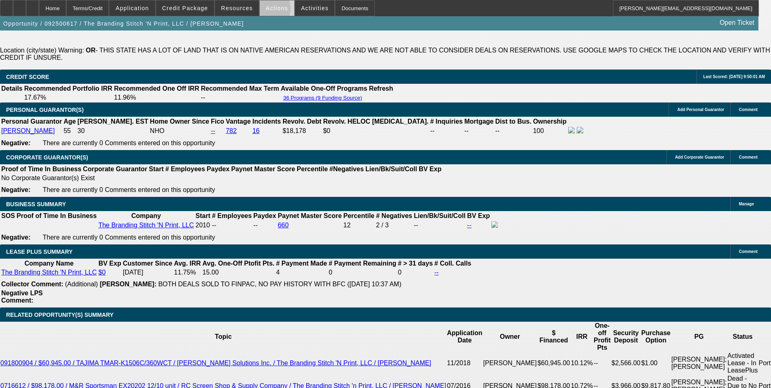
click at [266, 10] on span "Actions" at bounding box center [277, 8] width 22 height 6
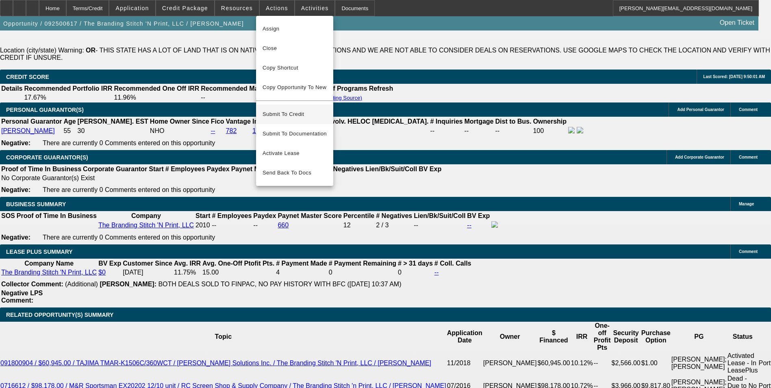
click at [298, 109] on span "Submit To Credit" at bounding box center [294, 114] width 64 height 10
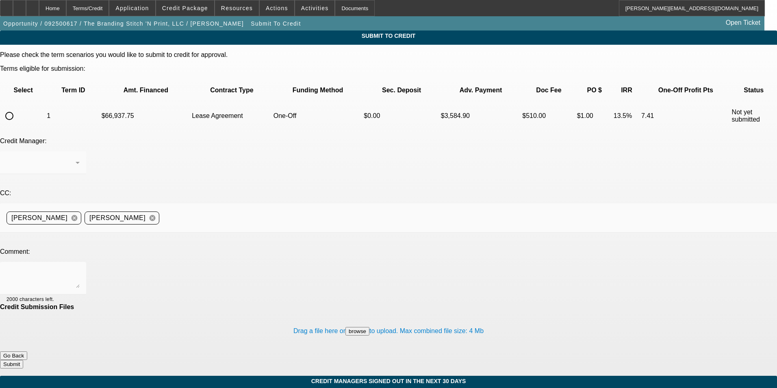
click at [17, 108] on input "radio" at bounding box center [9, 116] width 16 height 16
radio input "true"
click at [76, 158] on div "Syndications" at bounding box center [40, 163] width 69 height 10
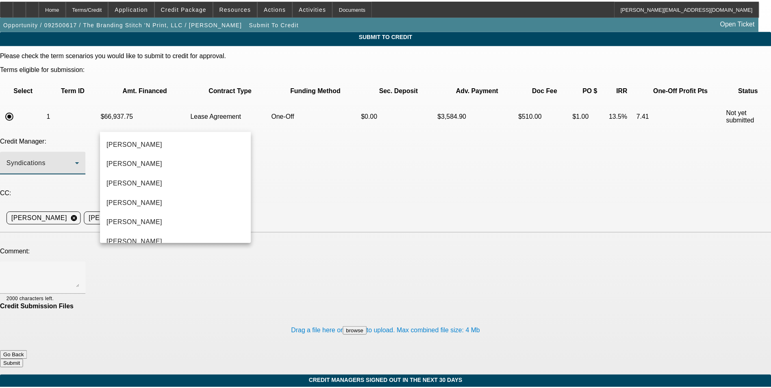
scroll to position [28, 0]
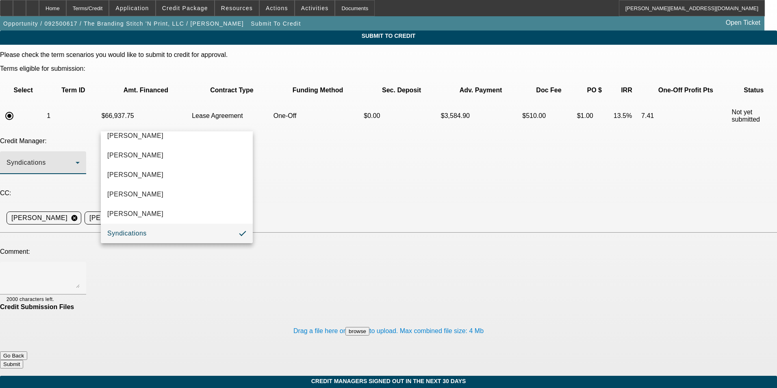
click at [354, 187] on div at bounding box center [388, 194] width 777 height 388
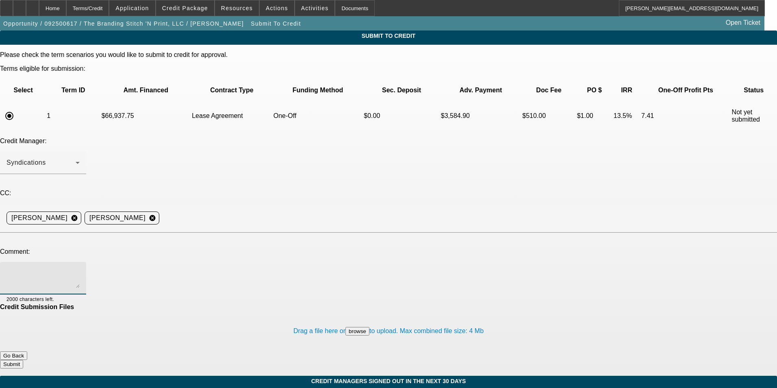
click at [80, 268] on textarea at bounding box center [42, 277] width 73 height 19
type textarea "Please send to CP for this DTF and UV printing equip. 2x BFC lessee that comple…"
click at [23, 359] on button "Submit" at bounding box center [11, 363] width 23 height 9
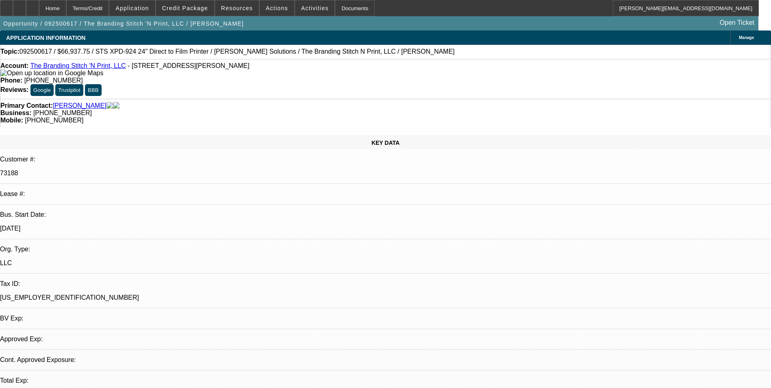
select select "0"
select select "2"
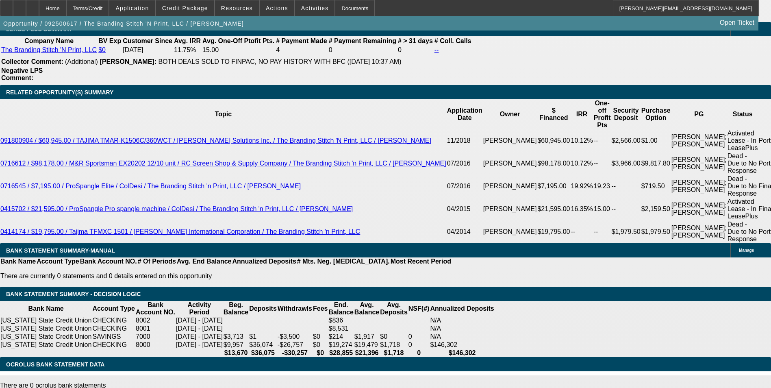
scroll to position [1584, 0]
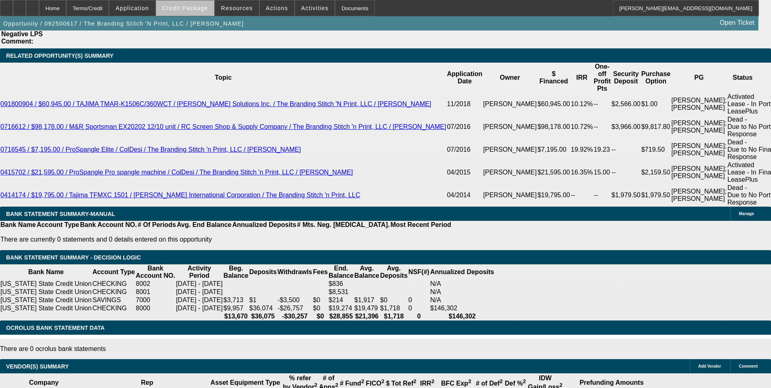
click at [208, 9] on span "Credit Package" at bounding box center [185, 8] width 46 height 6
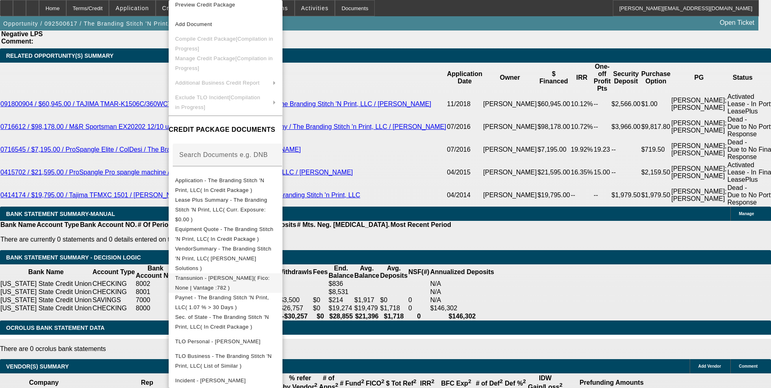
scroll to position [15, 0]
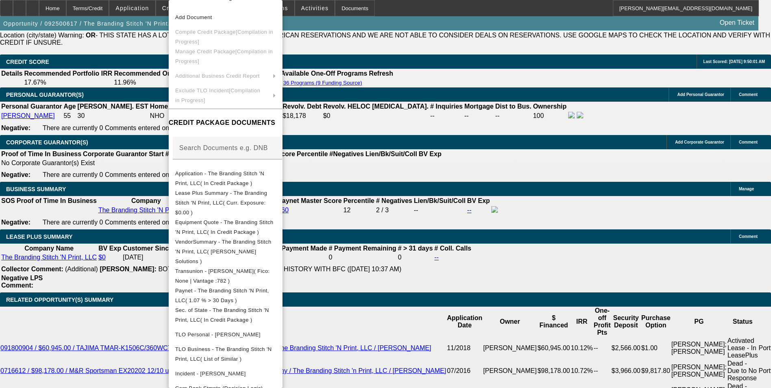
click at [423, 238] on div at bounding box center [385, 194] width 771 height 388
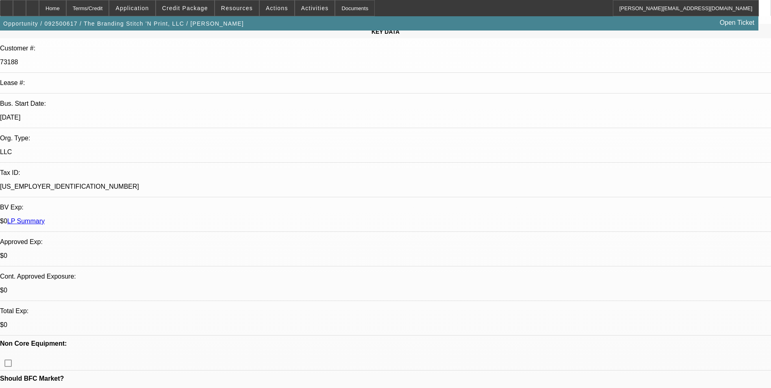
scroll to position [0, 0]
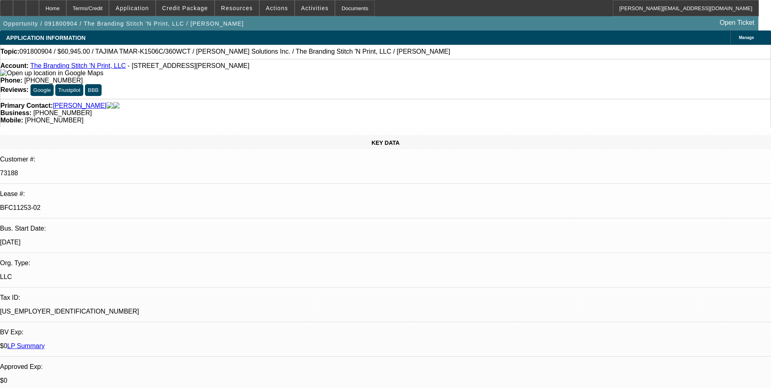
select select "0"
select select "2"
select select "0"
select select "2"
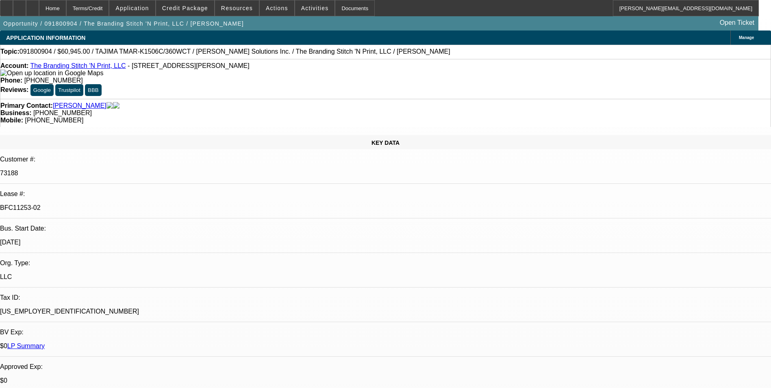
select select "0"
select select "2"
select select "0.1"
select select "0"
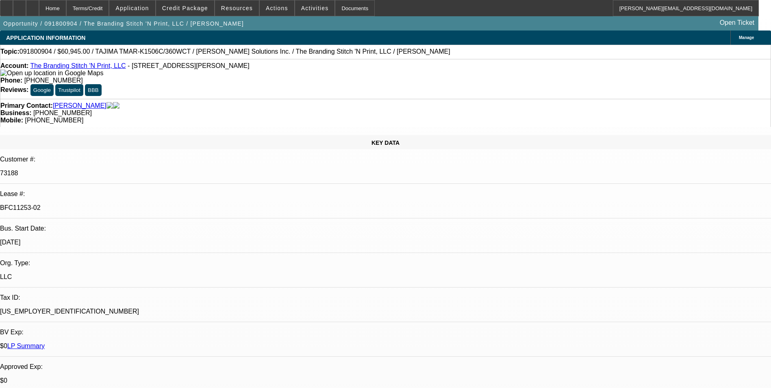
select select "2"
select select "0.1"
select select "1"
select select "2"
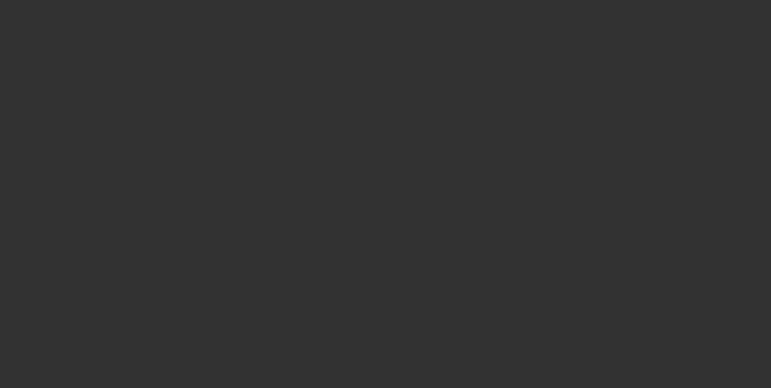
select select "0"
select select "2"
select select "0"
select select "6"
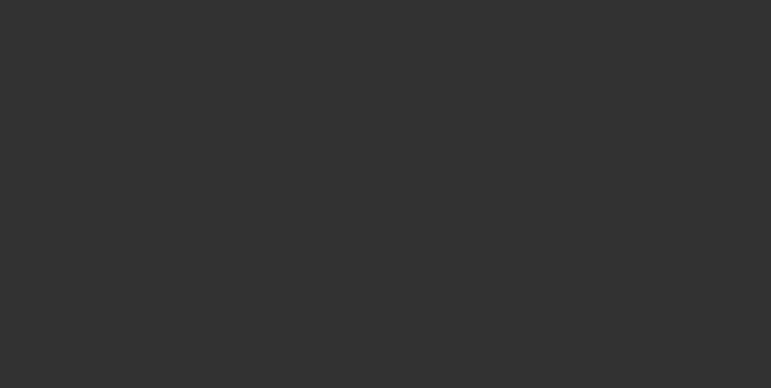
select select "0"
select select "2"
select select "0"
select select "6"
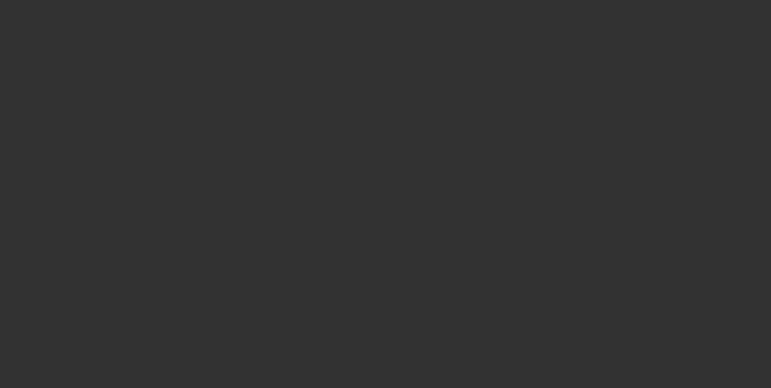
select select "0"
select select "2"
select select "0"
select select "6"
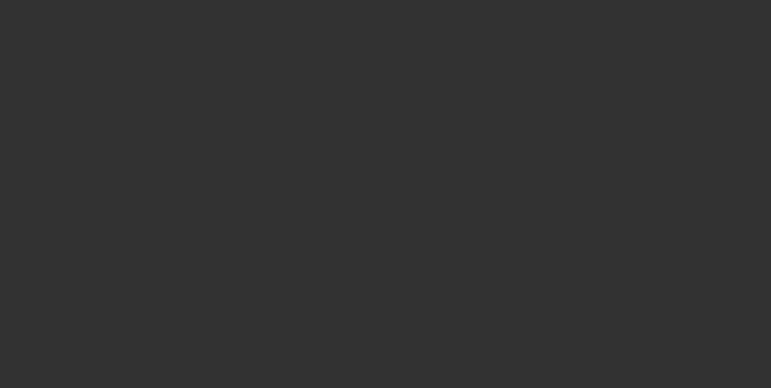
select select "0"
select select "2"
select select "0"
select select "6"
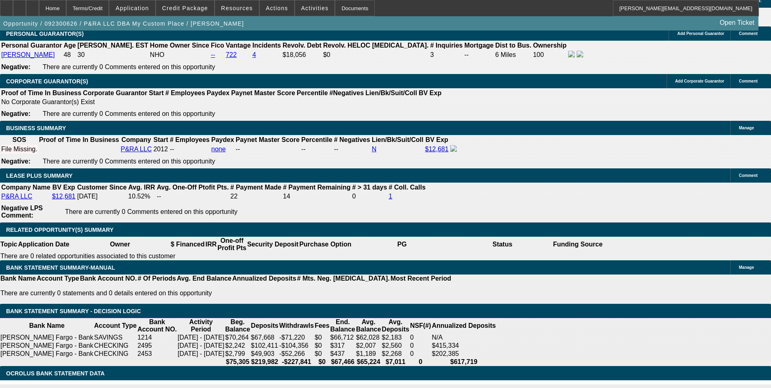
scroll to position [1259, 0]
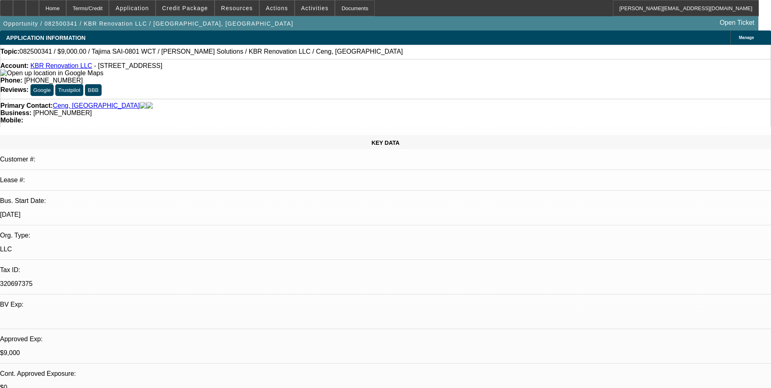
select select "0"
select select "2"
select select "0.1"
select select "0"
select select "2"
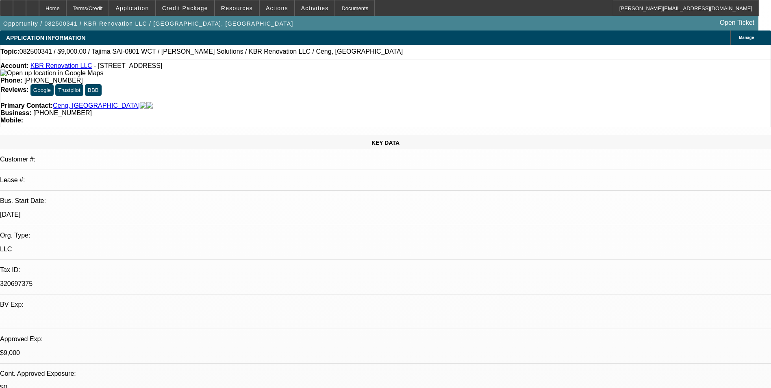
select select "0"
select select "2"
select select "0.1"
select select "0"
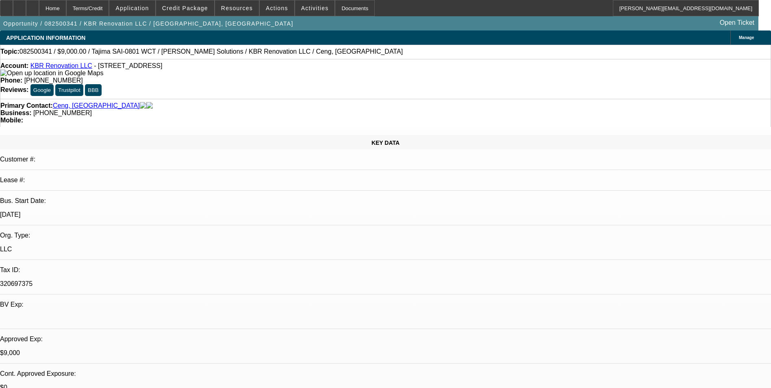
select select "2"
select select "0.1"
select select "1"
select select "2"
select select "4"
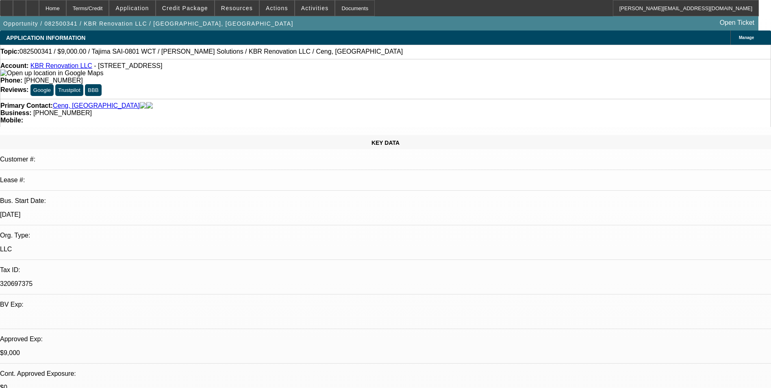
select select "1"
select select "2"
select select "6"
select select "1"
select select "2"
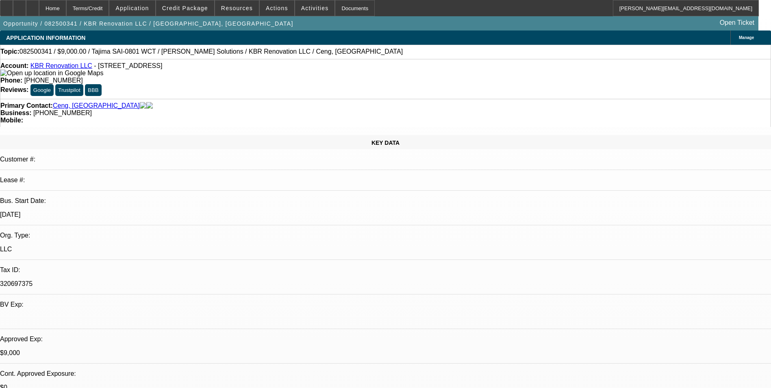
select select "4"
select select "1"
select select "2"
select select "4"
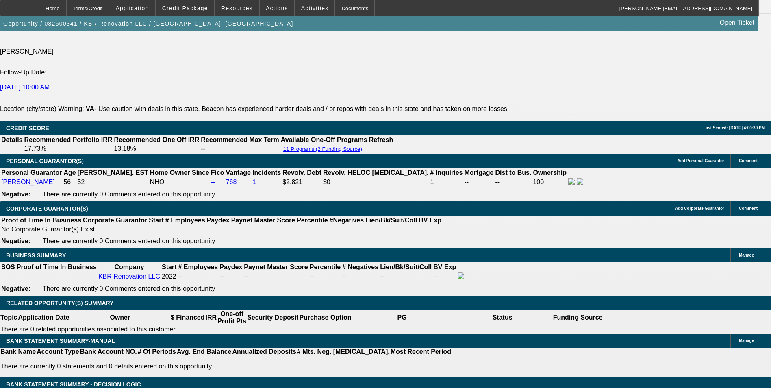
scroll to position [1219, 0]
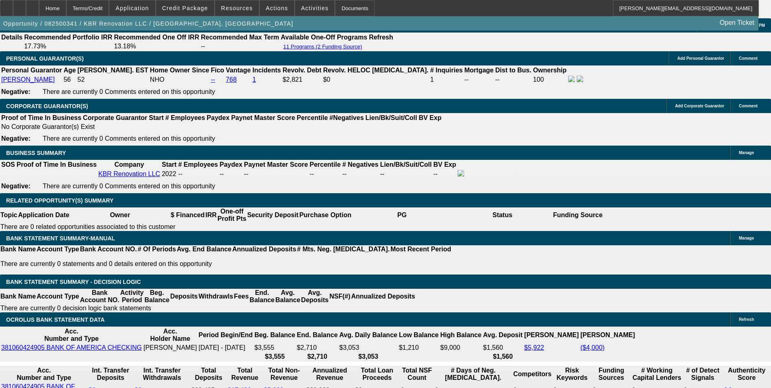
type input "$2,000.00"
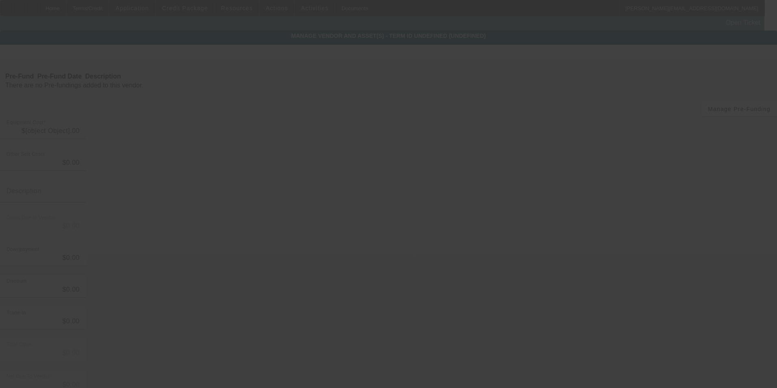
type input "$11,790.00"
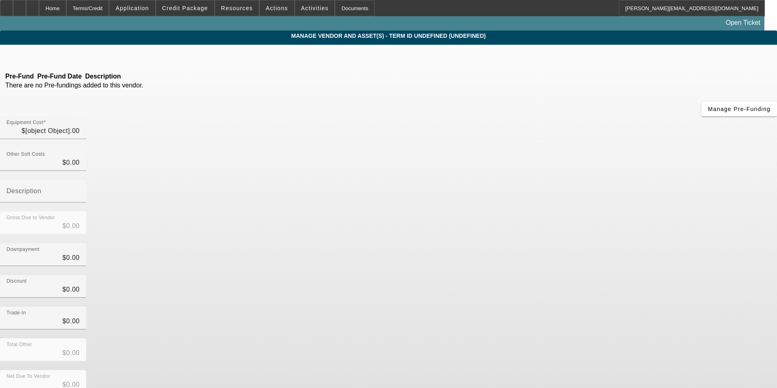
type input "$11,790.00"
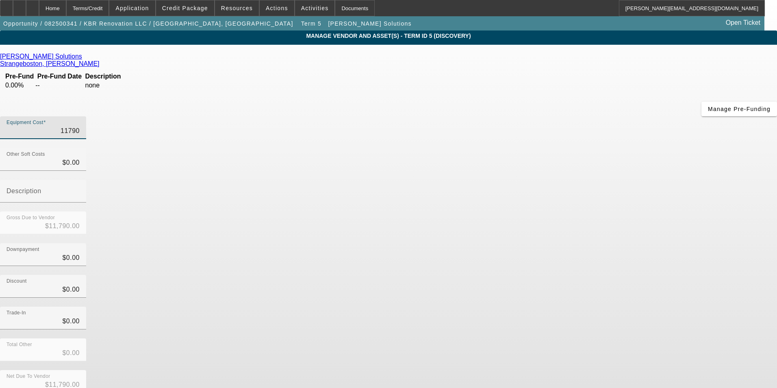
drag, startPoint x: 461, startPoint y: 71, endPoint x: 543, endPoint y: 57, distance: 83.2
click at [543, 116] on div "Equipment Cost 11790" at bounding box center [388, 132] width 777 height 32
type input "8"
type input "$8.00"
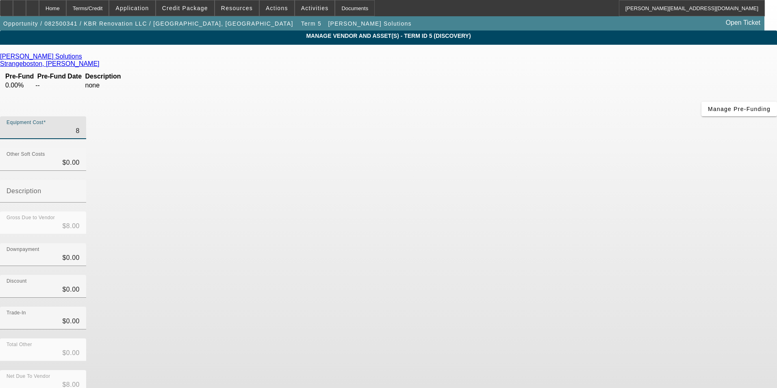
type input "80"
type input "$80.00"
type input "800"
type input "$800.00"
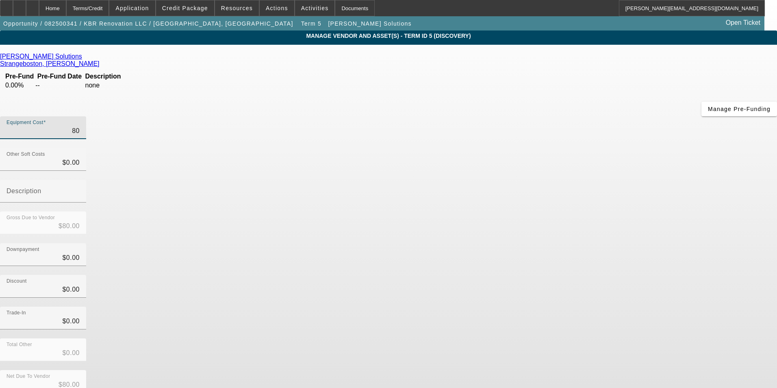
type input "$800.00"
type input "8000"
type input "$8,000.00"
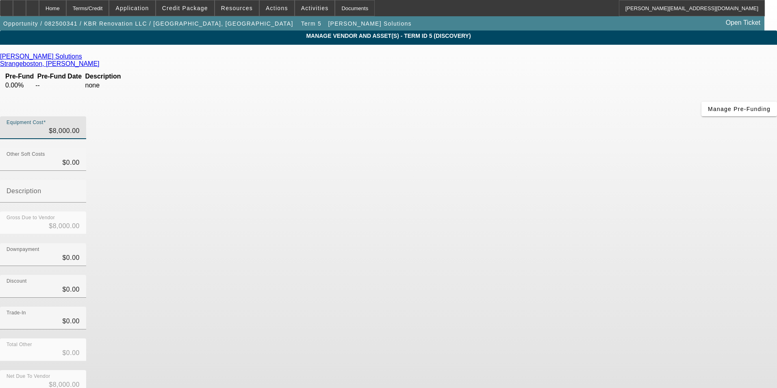
click at [588, 243] on div "Downpayment $0.00" at bounding box center [388, 259] width 777 height 32
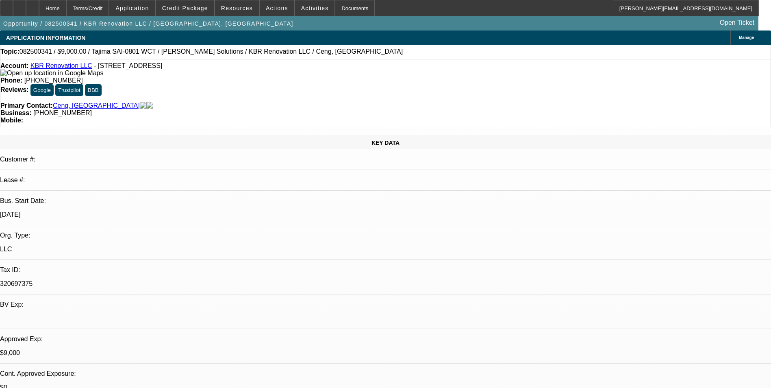
select select "0"
select select "2"
select select "0.1"
select select "4"
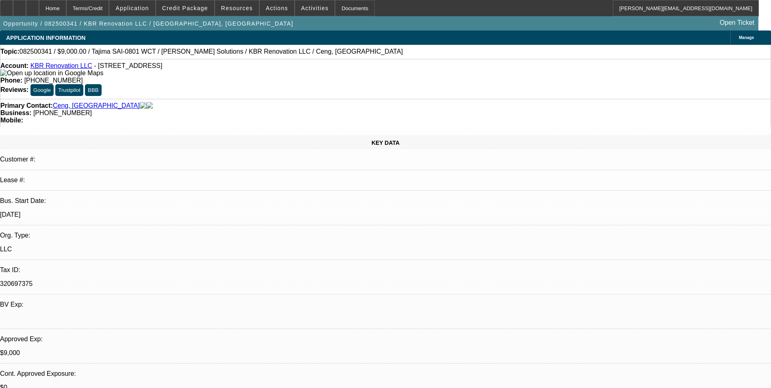
select select "0"
select select "2"
select select "0"
select select "6"
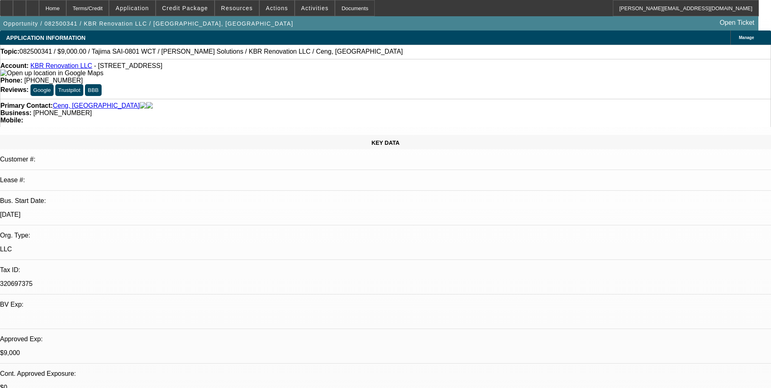
select select "0"
select select "2"
select select "0.1"
select select "4"
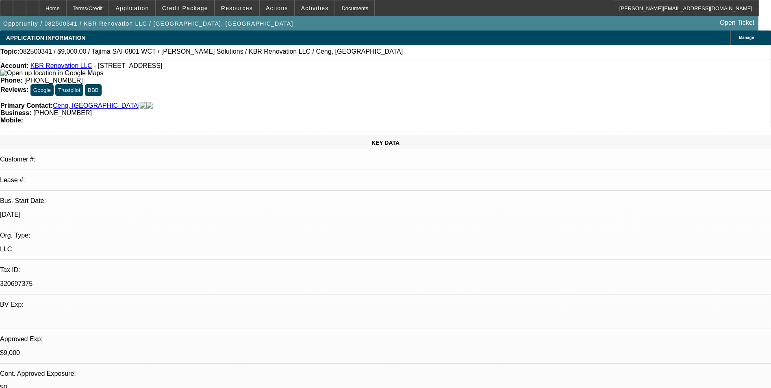
select select "0"
select select "2"
select select "0.1"
select select "4"
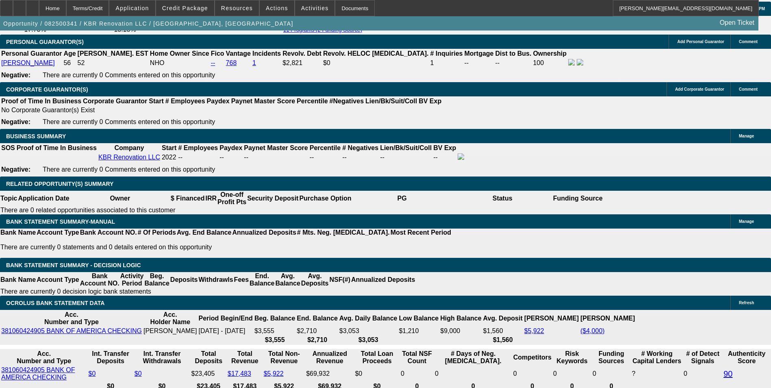
scroll to position [1300, 0]
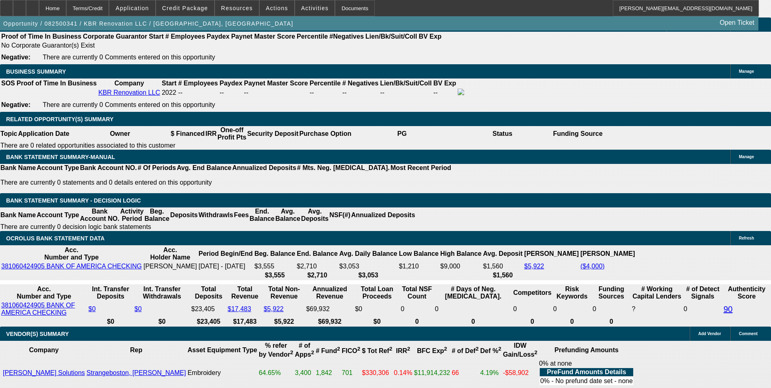
drag, startPoint x: 248, startPoint y: 117, endPoint x: 404, endPoint y: 93, distance: 157.8
type input "$0.00"
type input "UNKNOWN"
drag, startPoint x: 258, startPoint y: 181, endPoint x: 342, endPoint y: 161, distance: 85.6
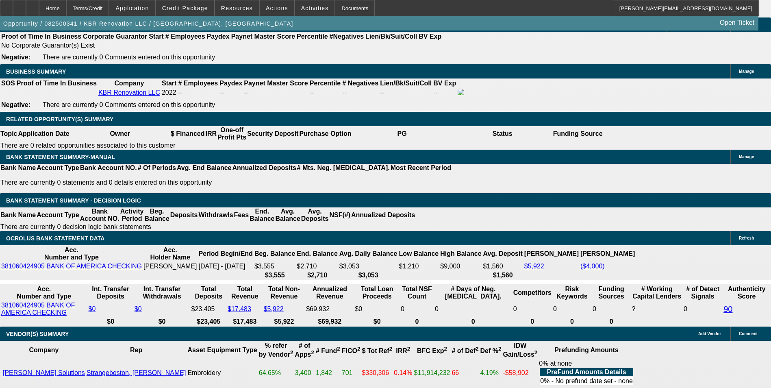
type input "$562.22"
type input "$281.11"
type input "48"
type input "$4,133.90"
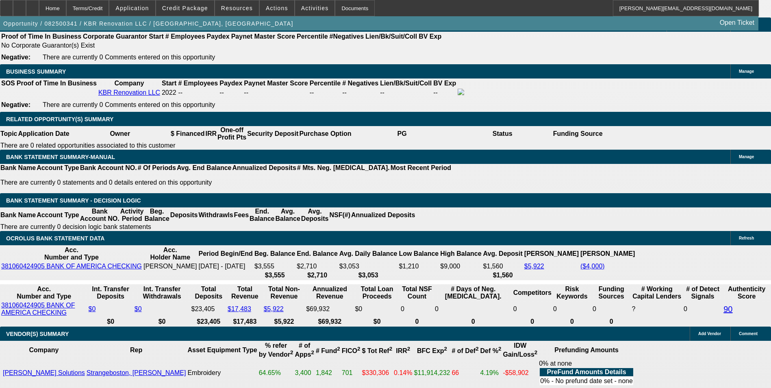
type input "$2,066.95"
type input "$453.14"
type input "$226.57"
type input "48"
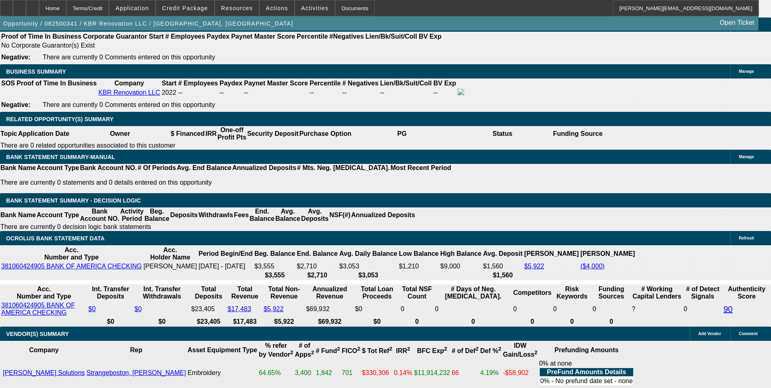
drag, startPoint x: 177, startPoint y: 178, endPoint x: 290, endPoint y: 156, distance: 115.0
type input "UNKNOWN"
type input "9.3"
type input "$1,156.88"
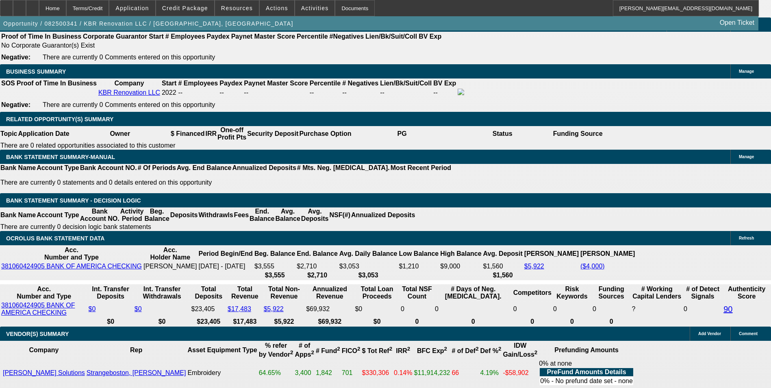
type input "$578.44"
type input "$1,161.96"
type input "$580.98"
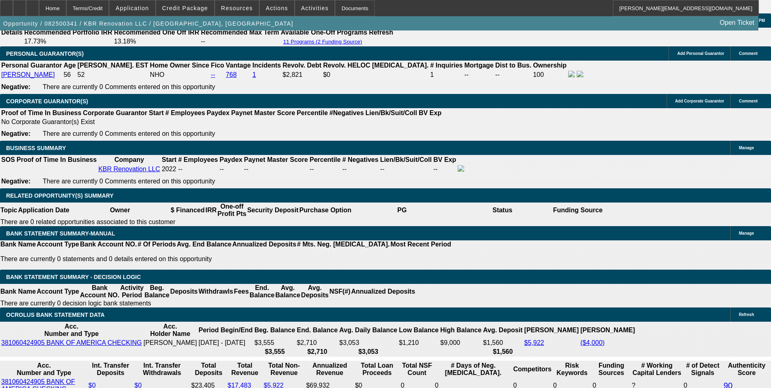
scroll to position [1219, 0]
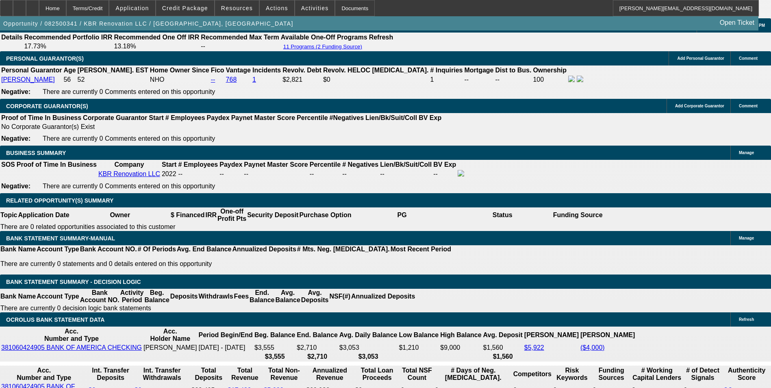
type input "9.3"
drag, startPoint x: 276, startPoint y: 260, endPoint x: 368, endPoint y: 245, distance: 93.4
type input "9"
type input "$398.16"
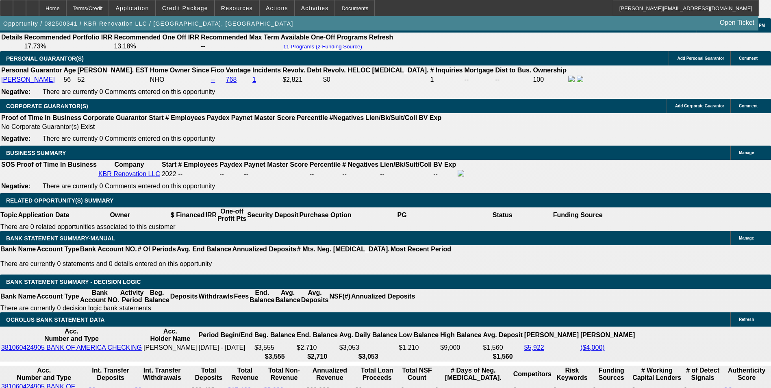
type input "$199.08"
type input "9.5"
type input "$401.98"
type input "$200.99"
type input "9.5"
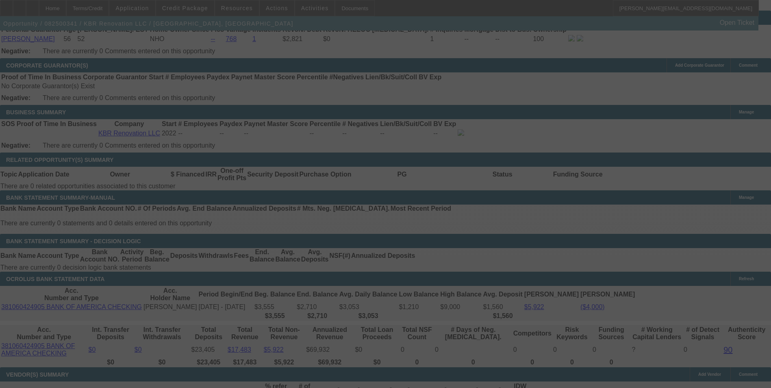
scroll to position [1300, 0]
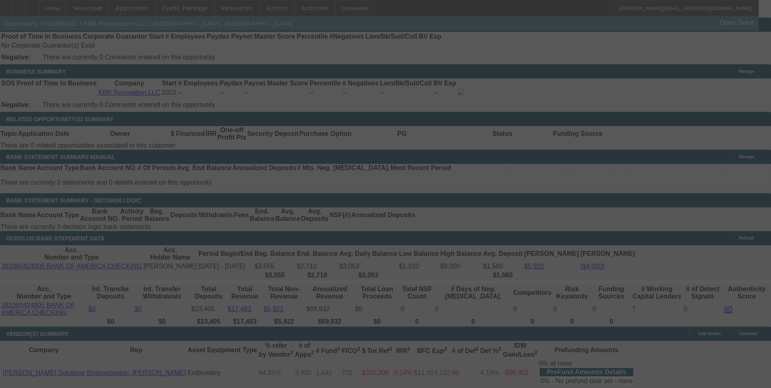
select select "0"
select select "2"
select select "0"
select select "6"
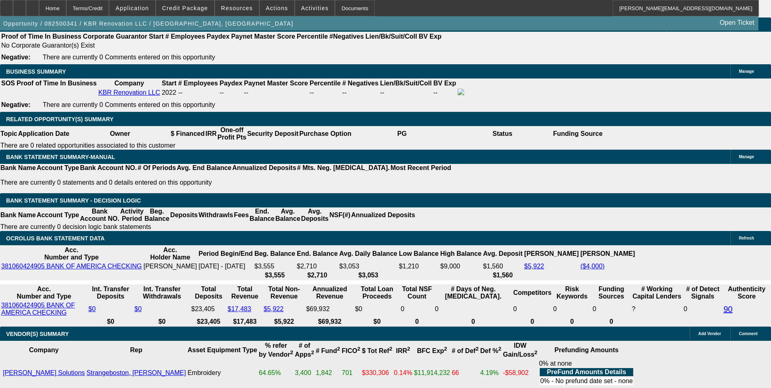
drag, startPoint x: 275, startPoint y: 178, endPoint x: 388, endPoint y: 162, distance: 113.9
type input "UNKNOWN"
type input "10"
type input "$340.18"
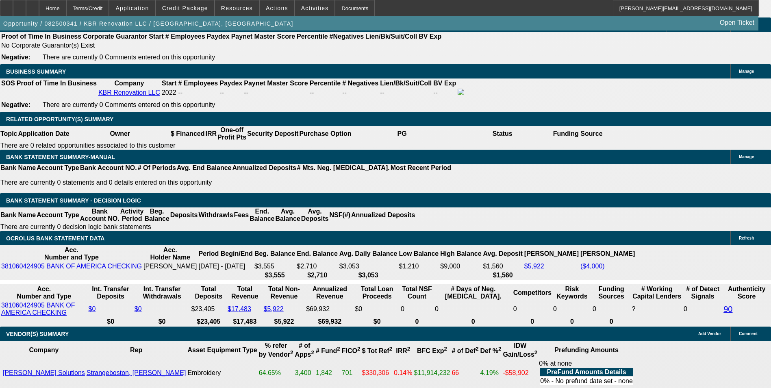
type input "$170.09"
type input "$405.80"
type input "$202.90"
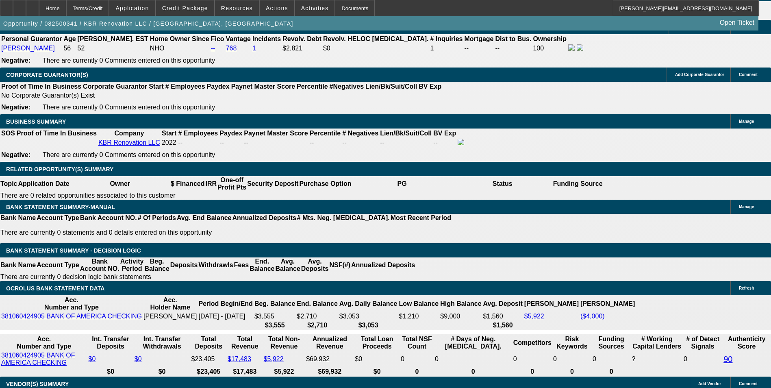
scroll to position [1137, 0]
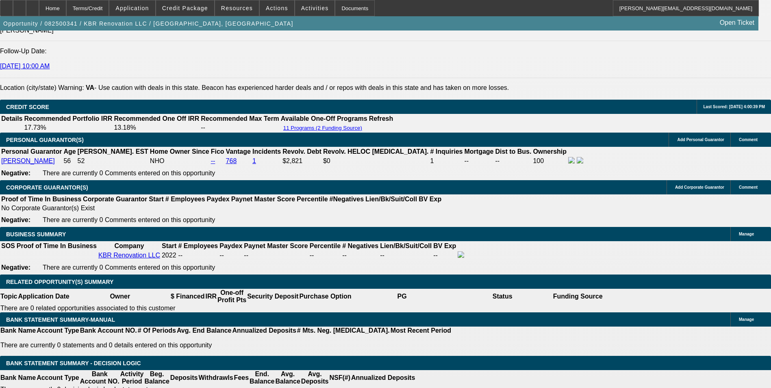
type input "10"
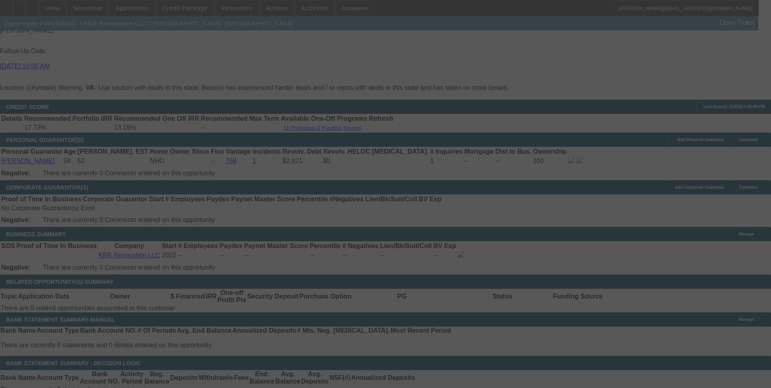
select select "0"
select select "2"
select select "0"
select select "6"
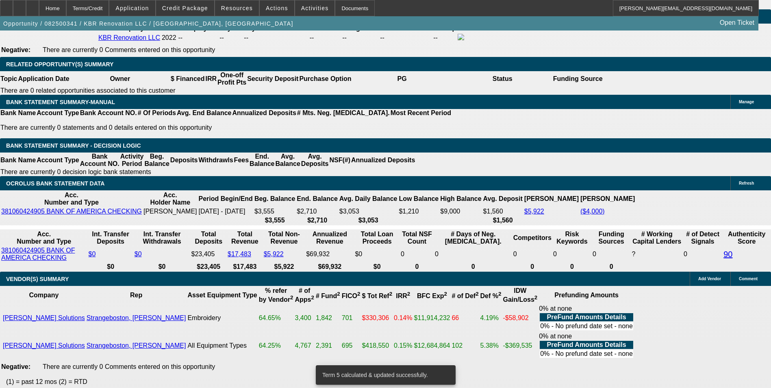
scroll to position [1340, 0]
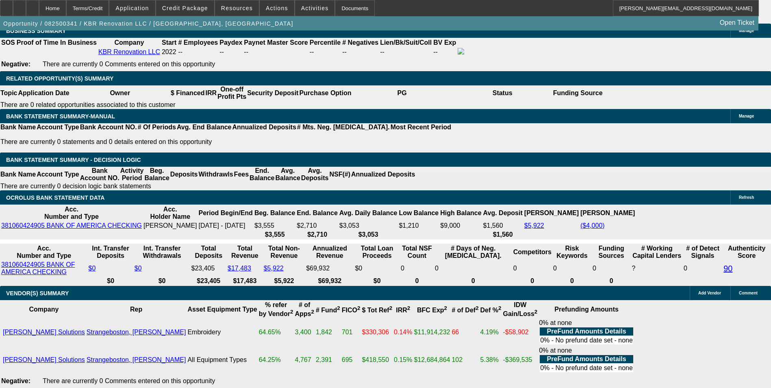
drag, startPoint x: 221, startPoint y: 141, endPoint x: 276, endPoint y: 131, distance: 56.2
type input "20"
type input "$40.00"
type input "UNKNOWN"
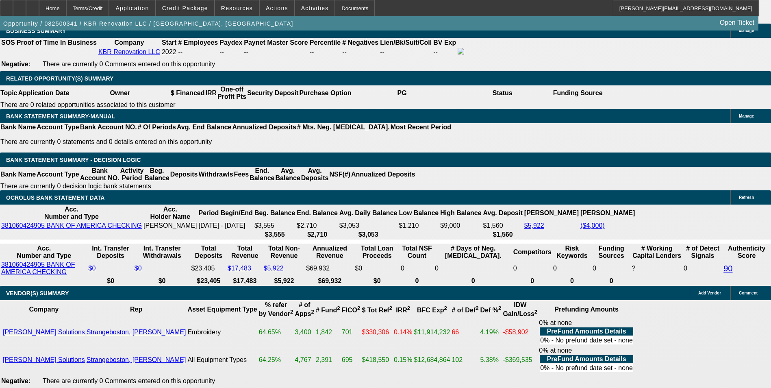
type input "207"
type input "$414.00"
type input "11.1"
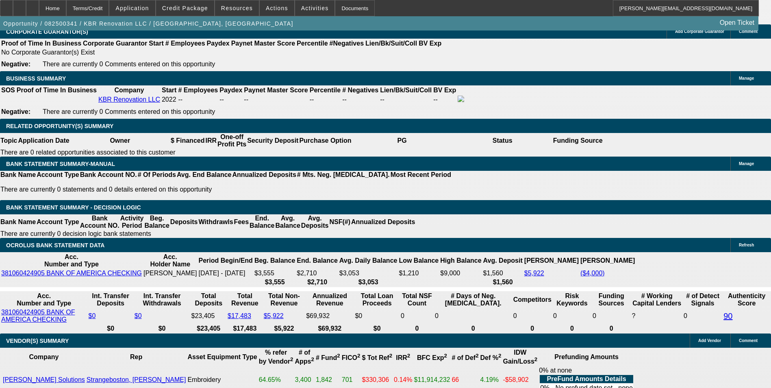
scroll to position [1219, 0]
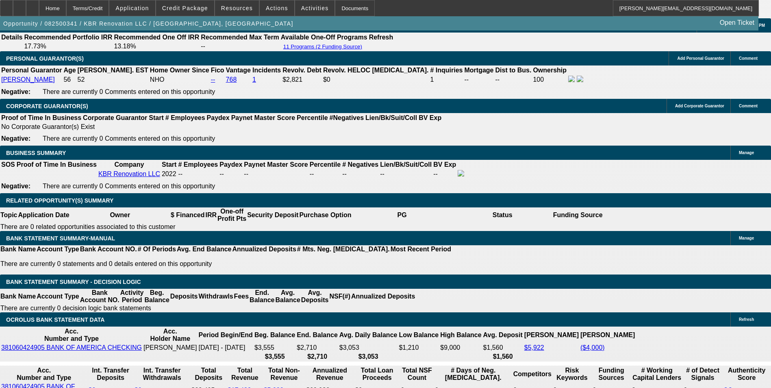
type input "$207.00"
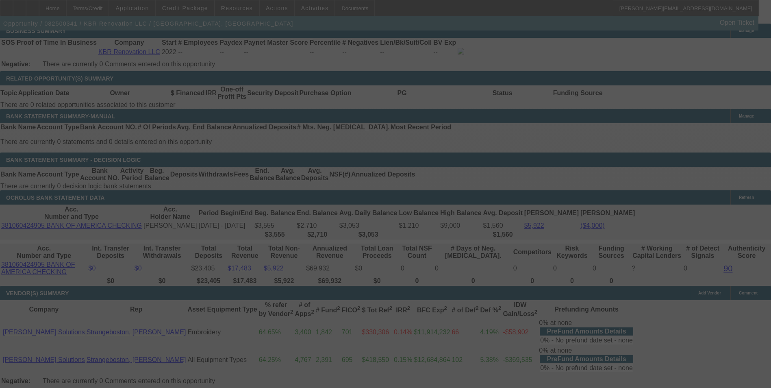
scroll to position [1381, 0]
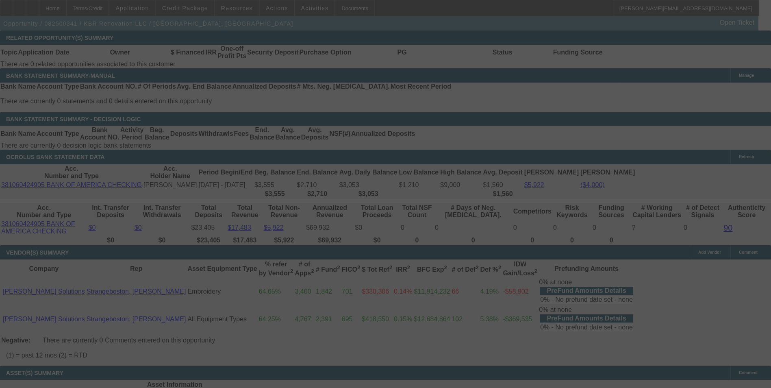
select select "0"
select select "2"
select select "0"
select select "6"
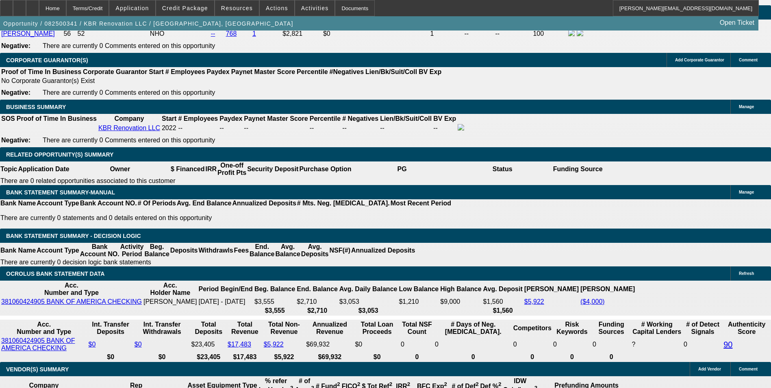
scroll to position [1300, 0]
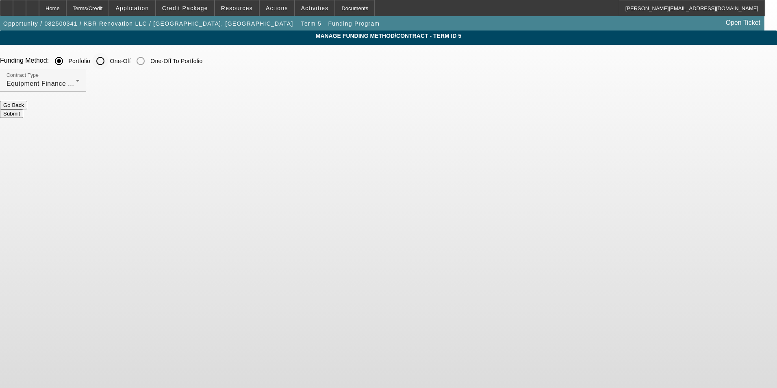
click at [108, 66] on input "One-Off" at bounding box center [100, 61] width 16 height 16
radio input "true"
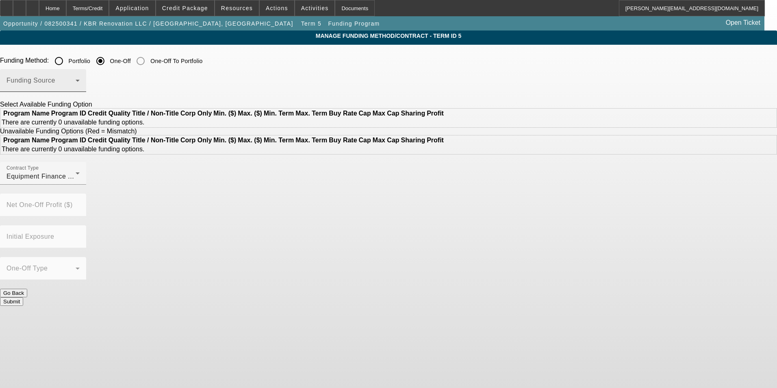
click at [80, 77] on div "Funding Source" at bounding box center [42, 80] width 73 height 23
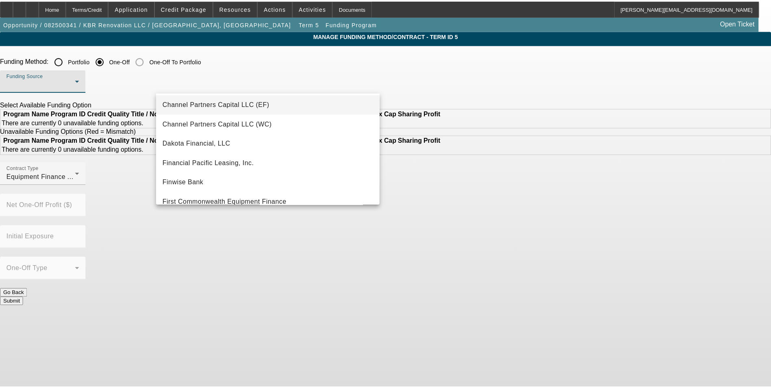
scroll to position [81, 0]
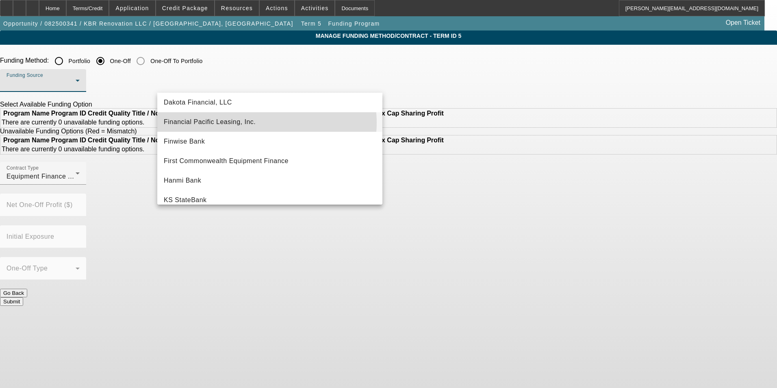
click at [266, 123] on mat-option "Financial Pacific Leasing, Inc." at bounding box center [269, 121] width 225 height 19
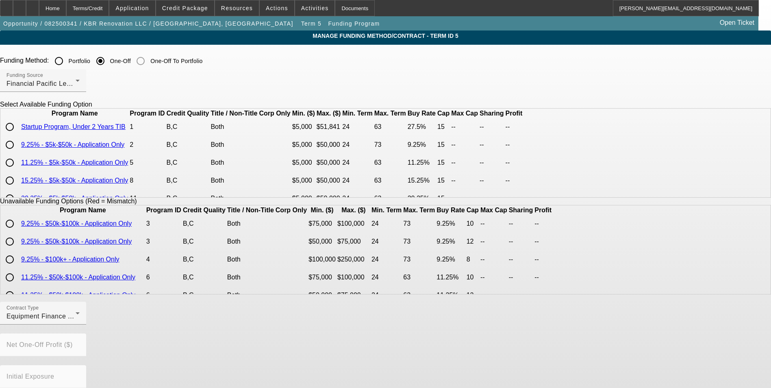
click at [18, 153] on input "radio" at bounding box center [10, 144] width 16 height 16
radio input "true"
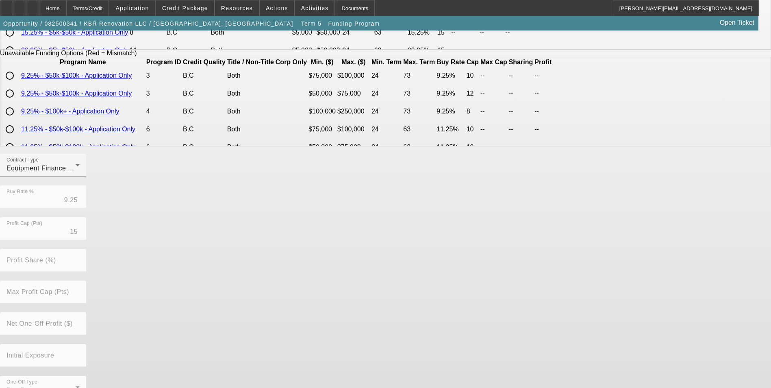
scroll to position [167, 0]
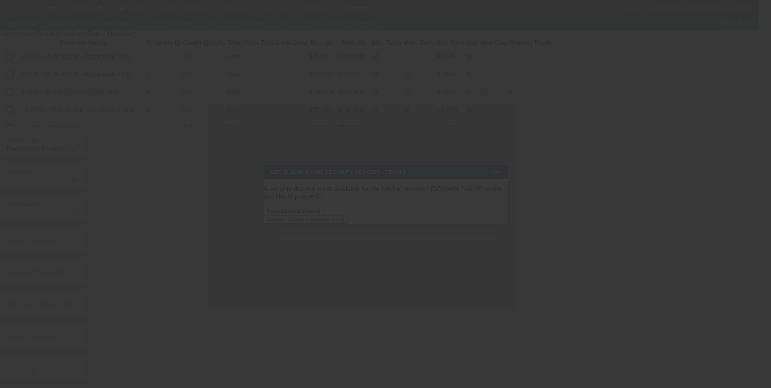
scroll to position [0, 0]
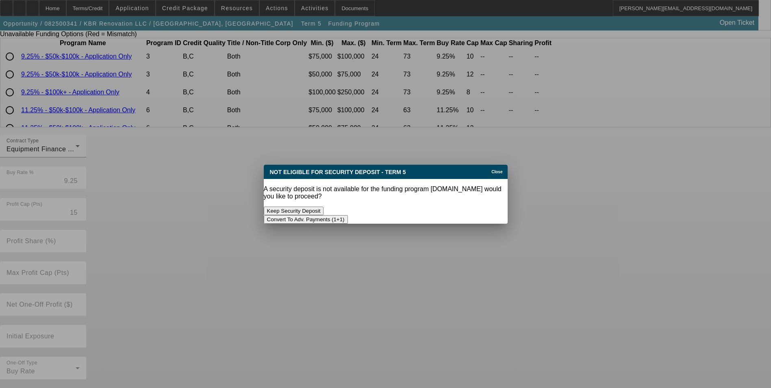
click at [348, 215] on button "Convert To Adv. Payments (1+1)" at bounding box center [306, 219] width 84 height 9
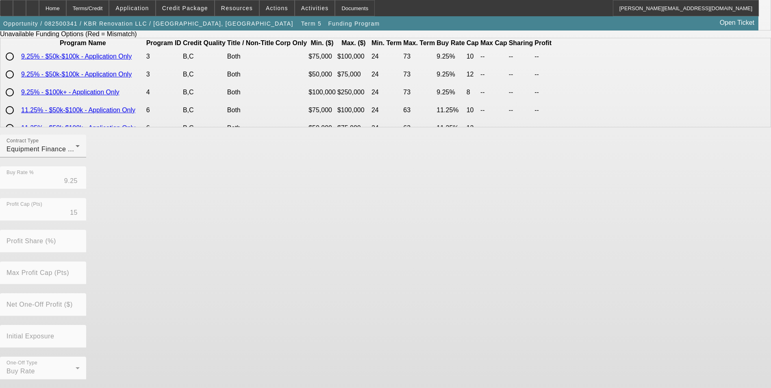
scroll to position [167, 0]
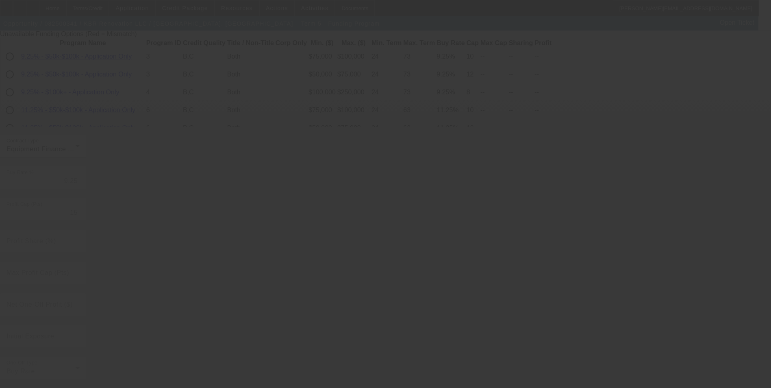
radio input "true"
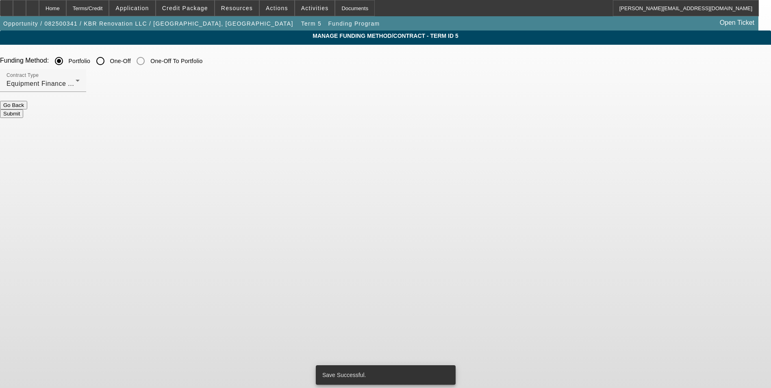
scroll to position [0, 0]
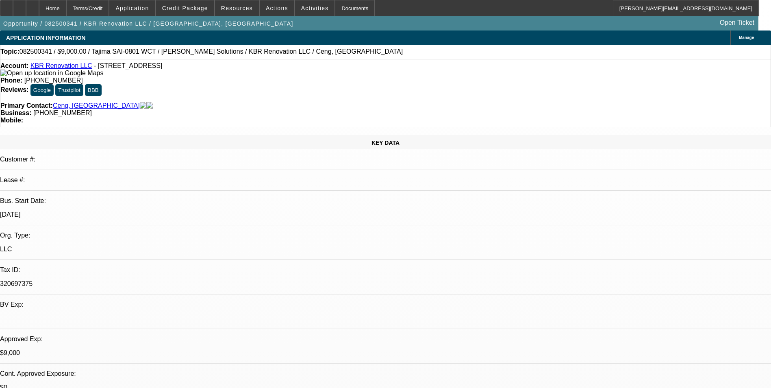
select select "0"
select select "2"
select select "0.1"
select select "4"
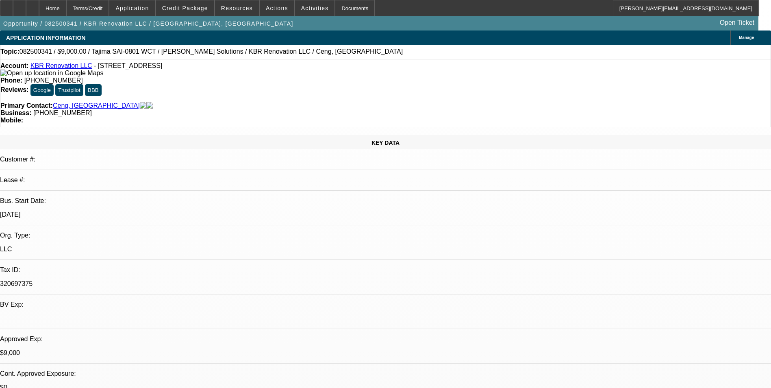
select select "0"
select select "6"
select select "0"
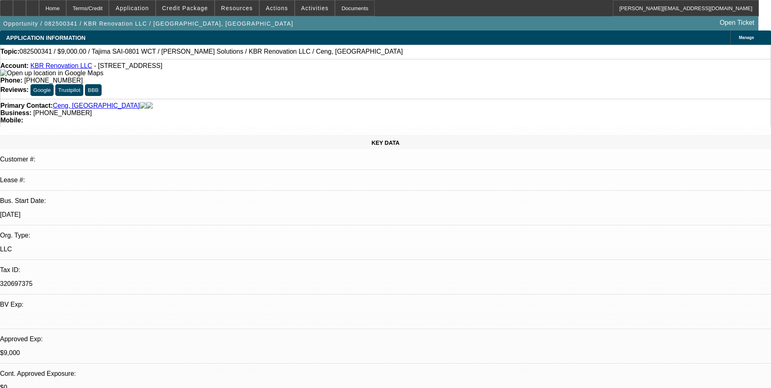
select select "2"
select select "0.1"
select select "4"
select select "0"
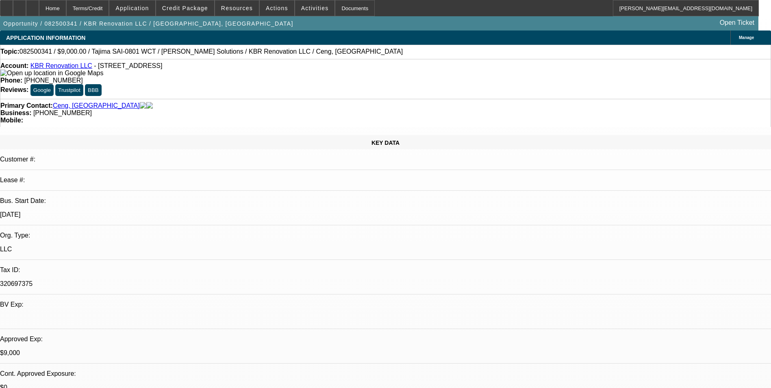
select select "2"
select select "0.1"
select select "4"
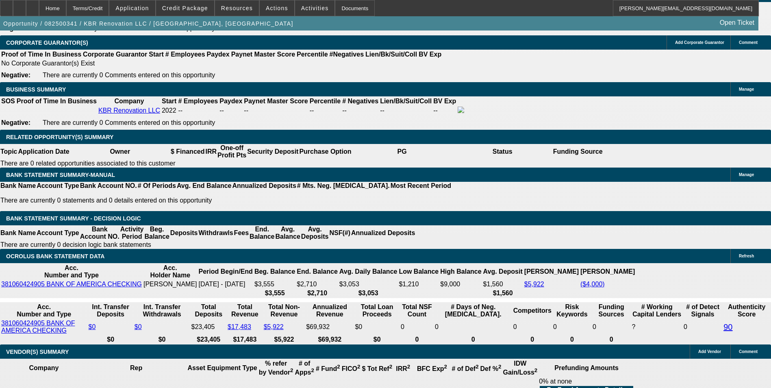
scroll to position [1300, 0]
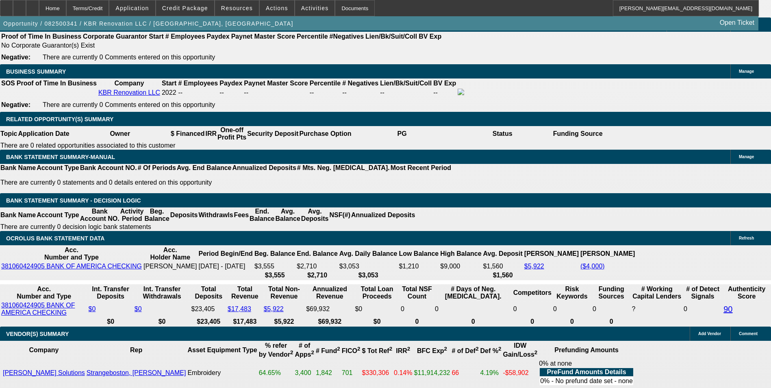
drag, startPoint x: 227, startPoint y: 178, endPoint x: 312, endPoint y: 172, distance: 85.1
type input "2"
type input "UNKNOWN"
type input "217"
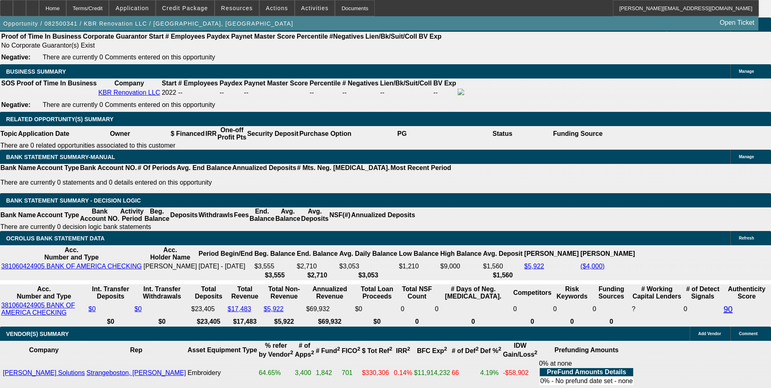
type input "13.6"
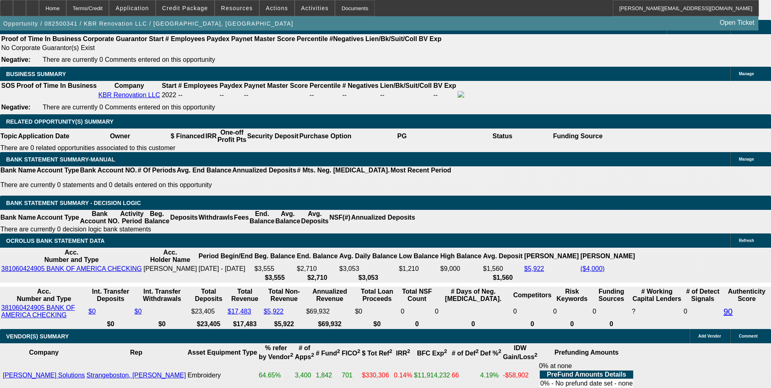
scroll to position [1178, 0]
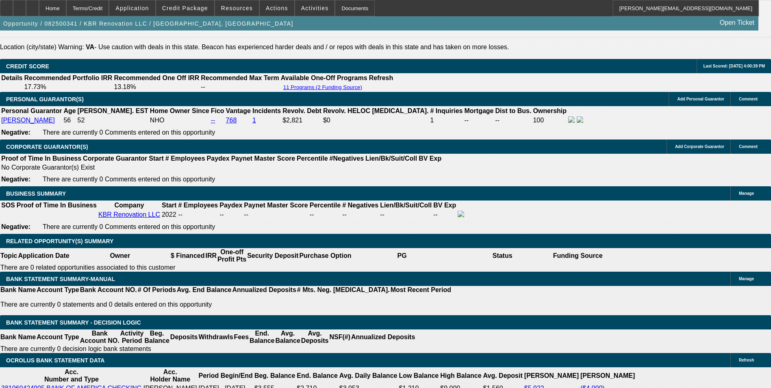
type input "$217.00"
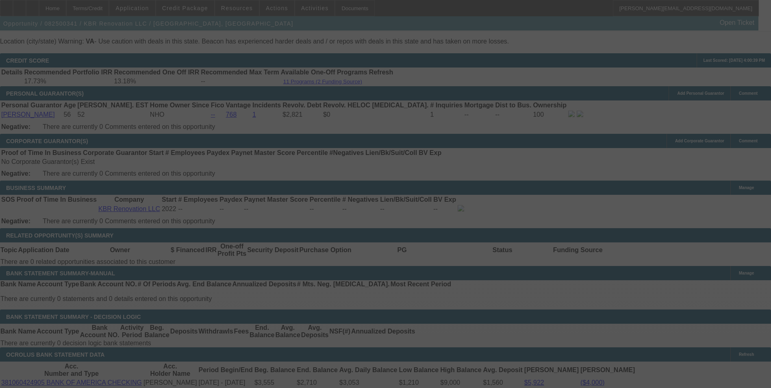
scroll to position [1381, 0]
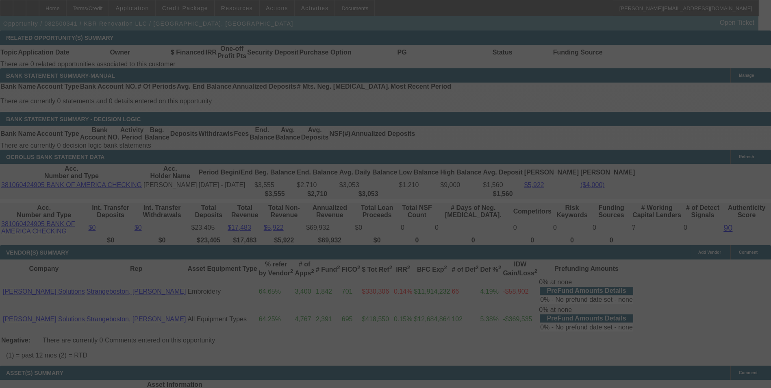
select select "0"
select select "6"
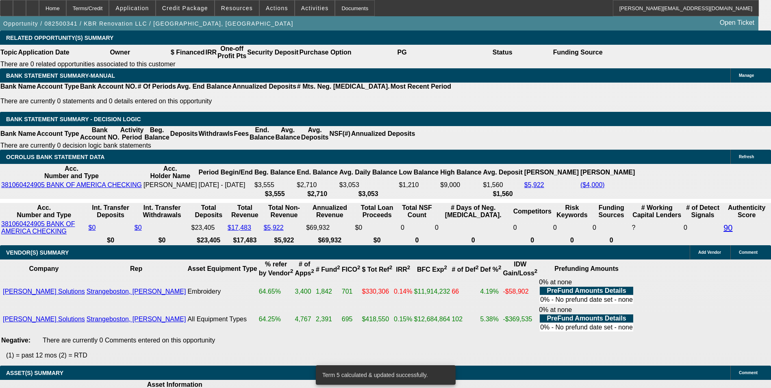
drag, startPoint x: 229, startPoint y: 99, endPoint x: 279, endPoint y: 88, distance: 51.1
type input "214"
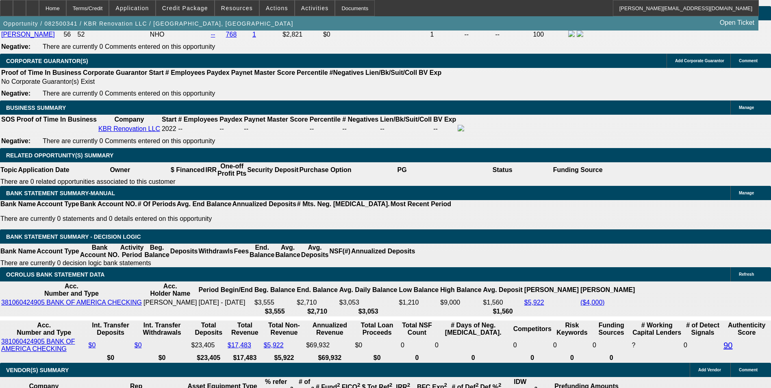
type input "UNKNOWN"
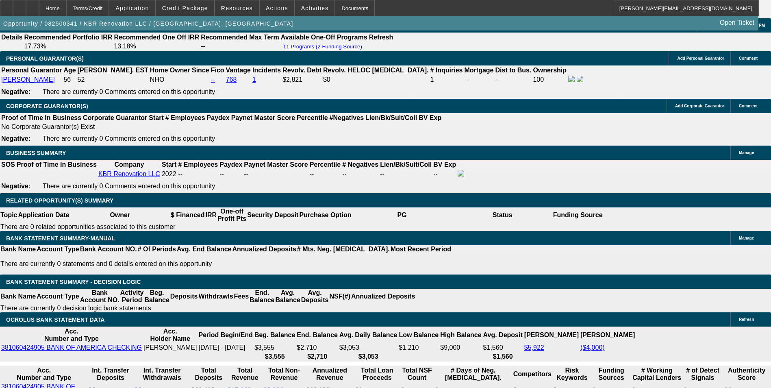
type input "12.8"
type input "$214.00"
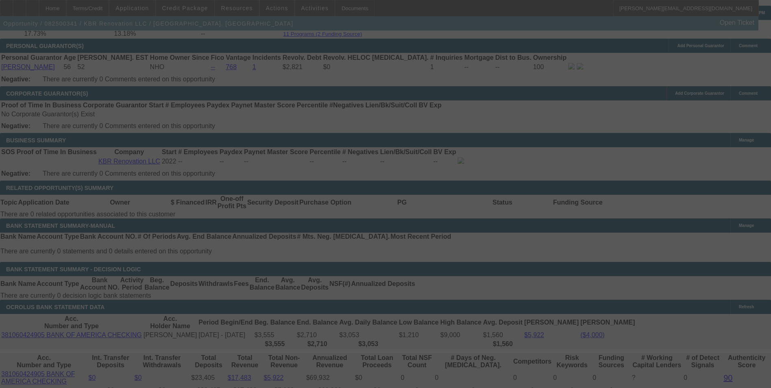
scroll to position [1381, 0]
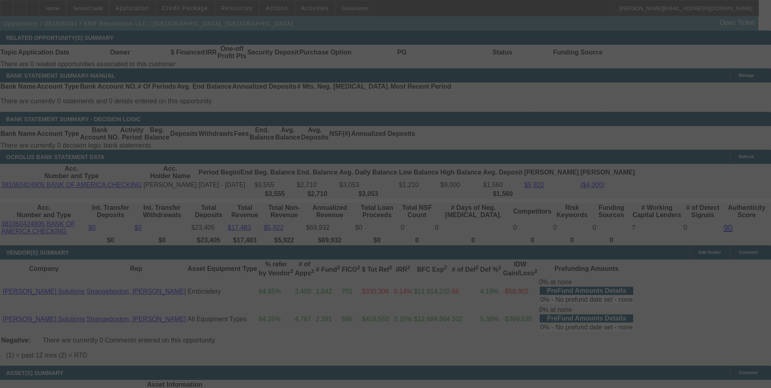
select select "0"
select select "6"
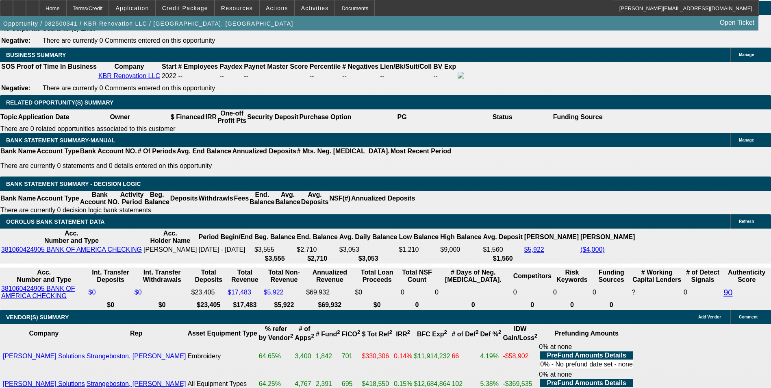
scroll to position [1300, 0]
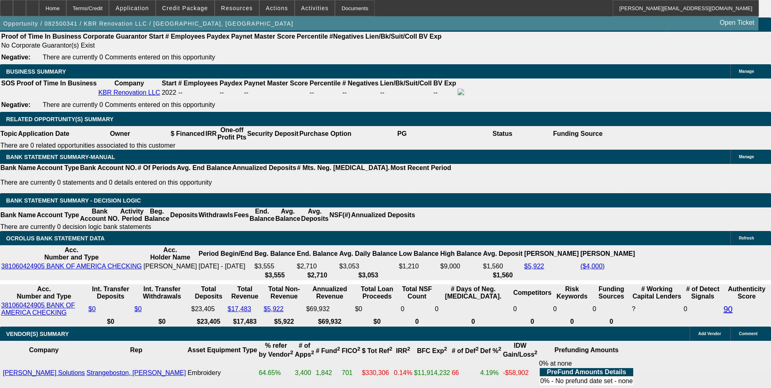
drag, startPoint x: 258, startPoint y: 178, endPoint x: 320, endPoint y: 167, distance: 62.8
type input "UNKNOWN"
type input "36"
type input "$268.95"
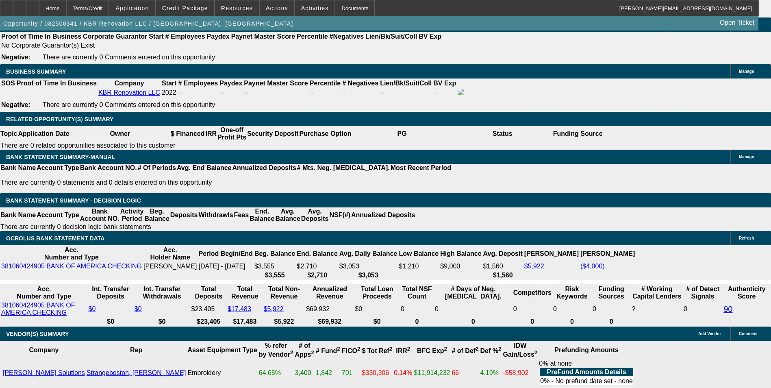
type input "36"
type input "2"
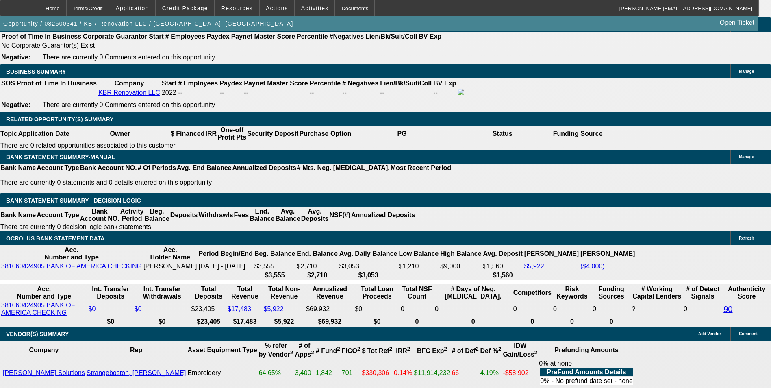
type input "272"
type input "13.6"
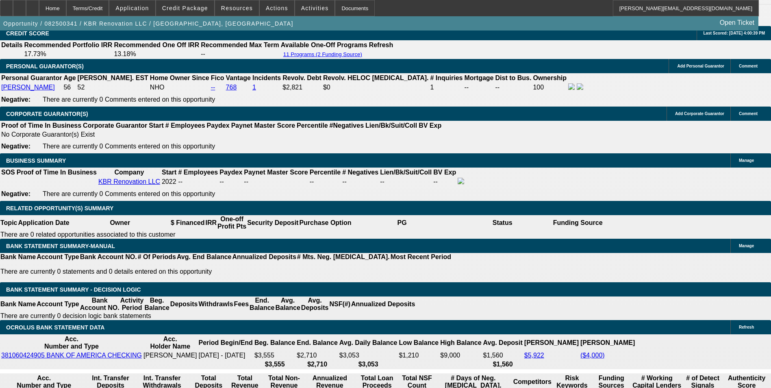
scroll to position [1137, 0]
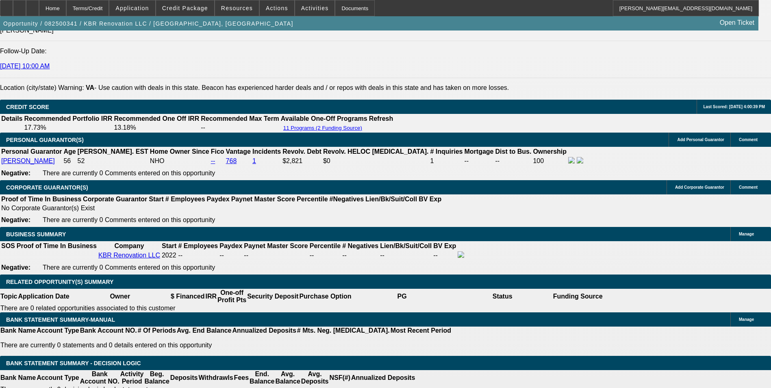
type input "$272.00"
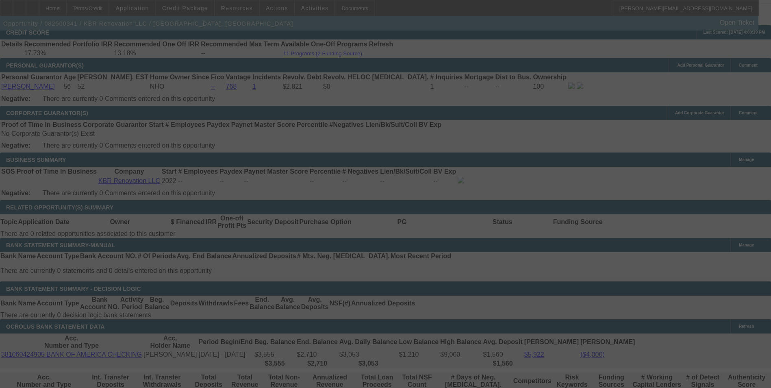
select select "0"
select select "6"
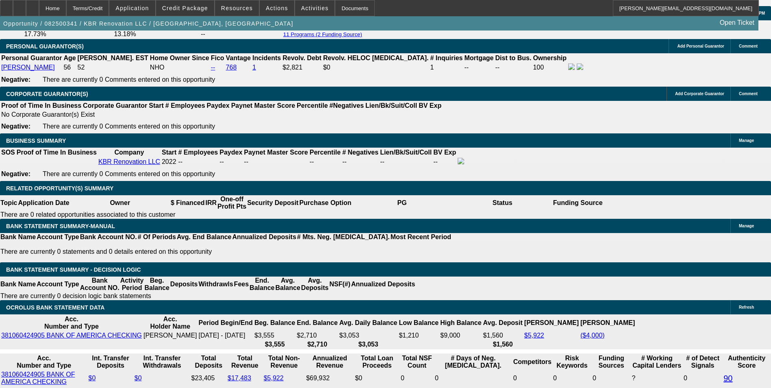
scroll to position [1300, 0]
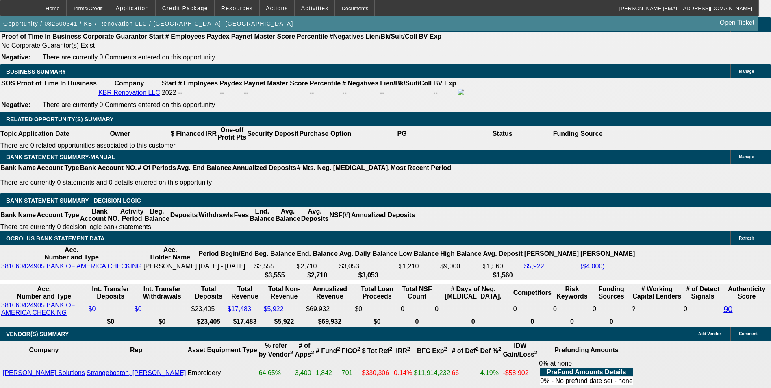
drag, startPoint x: 259, startPoint y: 181, endPoint x: 309, endPoint y: 165, distance: 51.9
type input "UNKNOWN"
type input "48"
type input "$217.15"
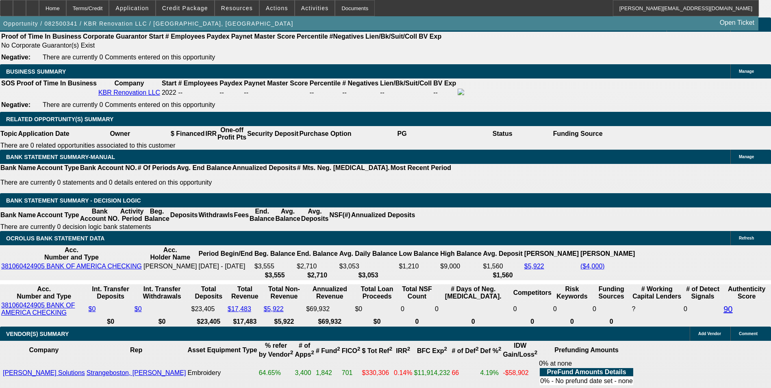
type input "48"
type input "21"
type input "214"
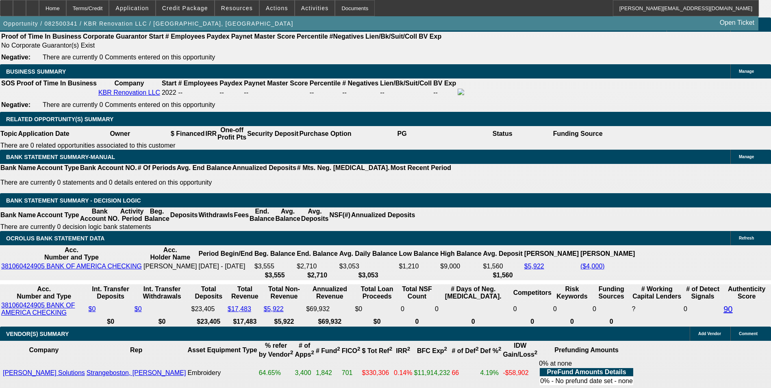
type input "12.8"
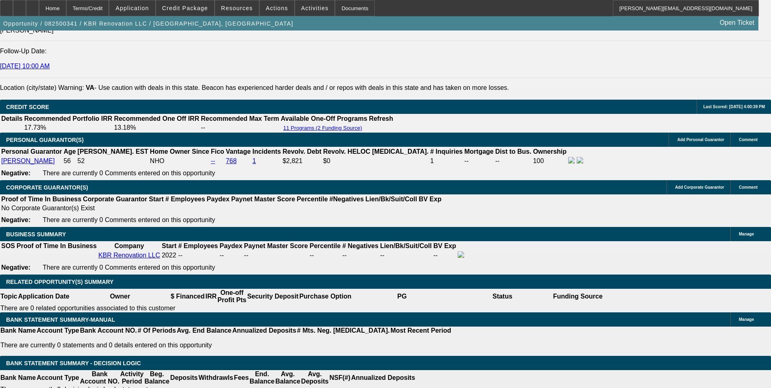
type input "$214.00"
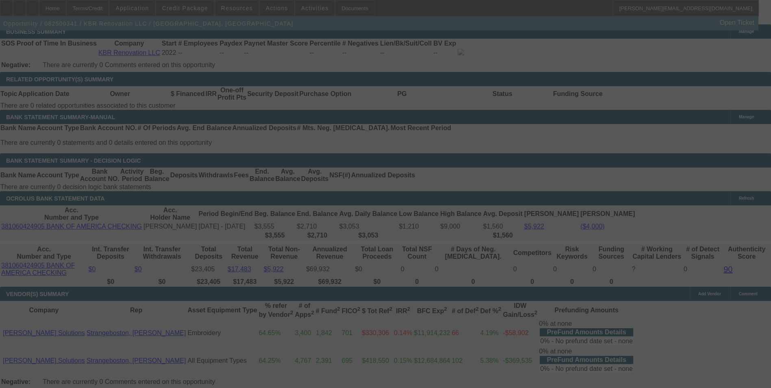
scroll to position [1340, 0]
select select "0"
select select "6"
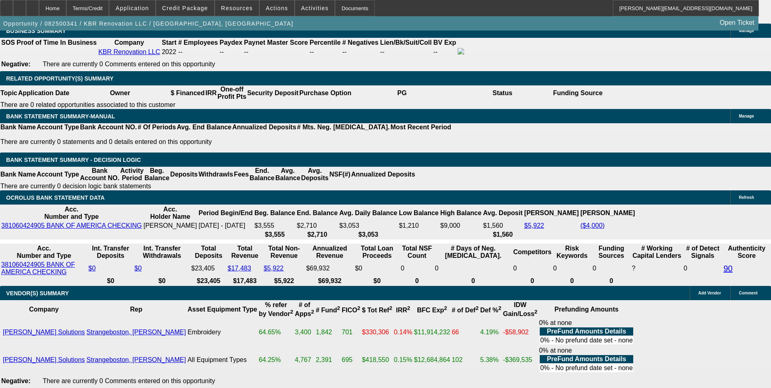
drag, startPoint x: 274, startPoint y: 136, endPoint x: 308, endPoint y: 129, distance: 35.2
type input "UNKNOWN"
type input "36"
type input "$268.95"
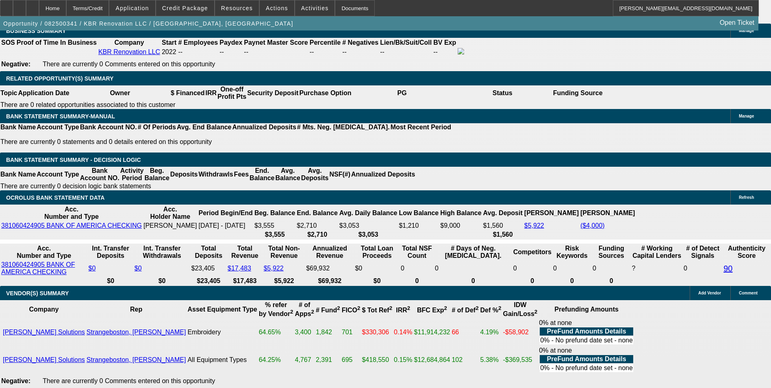
type input "36"
type input "27"
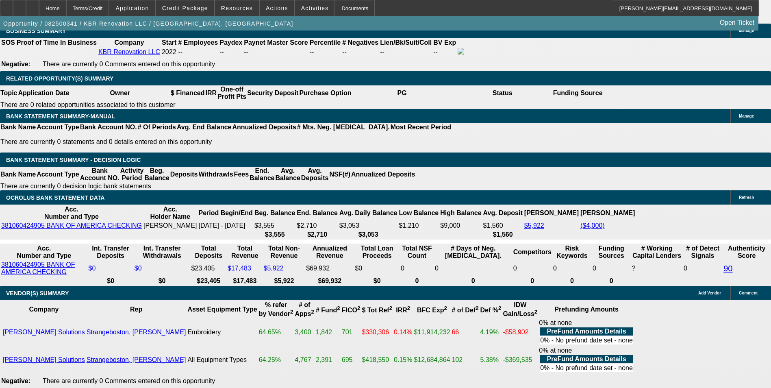
type input "274"
type input "14.1"
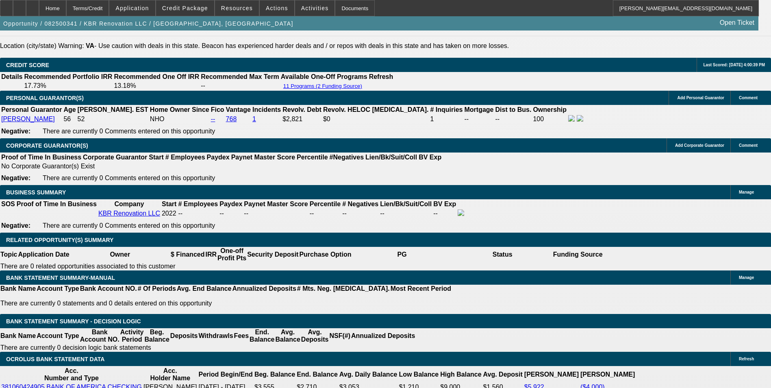
scroll to position [1178, 0]
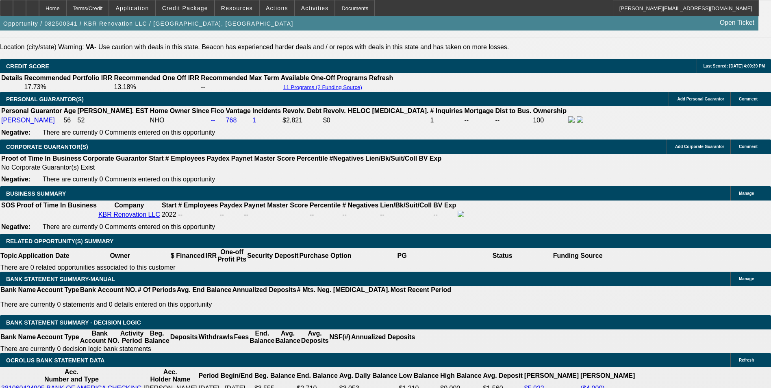
type input "$274.00"
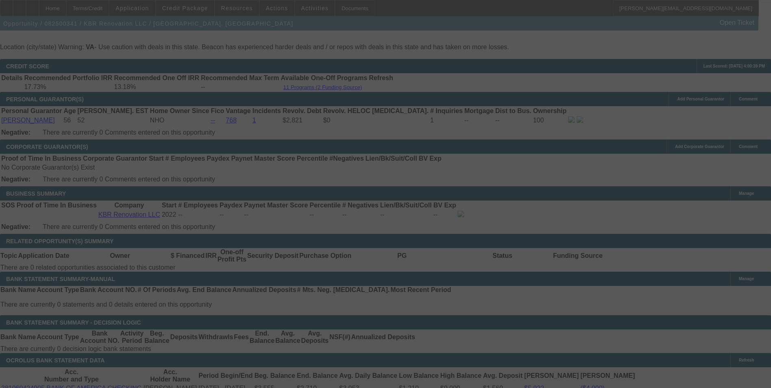
select select "0"
select select "6"
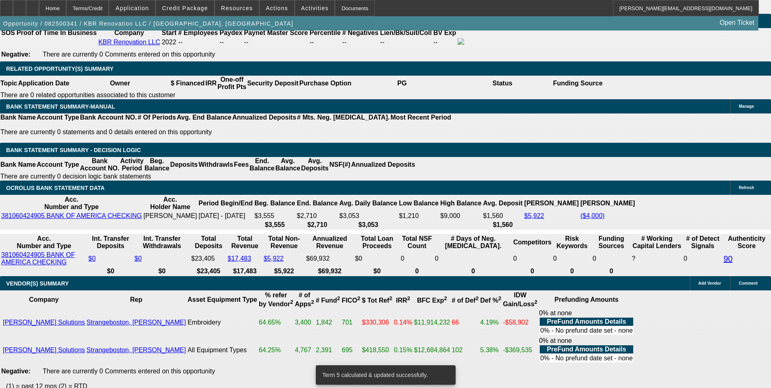
scroll to position [1340, 0]
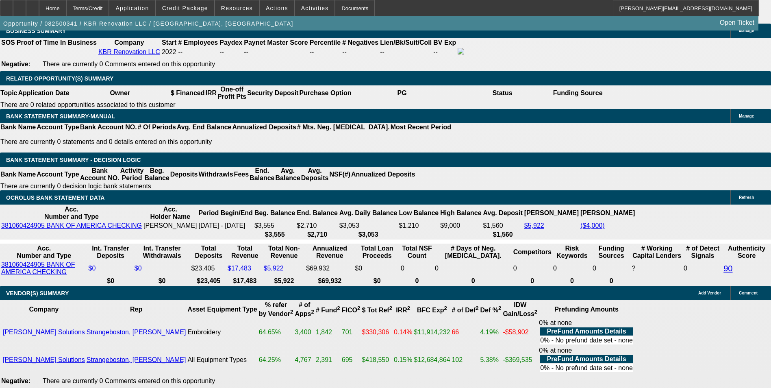
drag, startPoint x: 223, startPoint y: 136, endPoint x: 400, endPoint y: 134, distance: 176.7
type input "27"
type input "UNKNOWN"
type input "272"
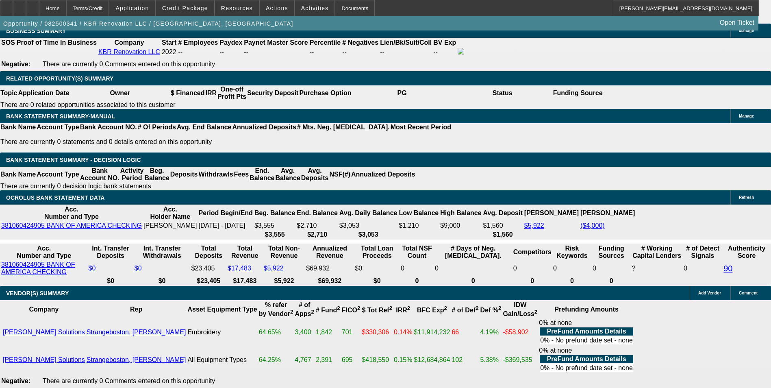
type input "13.6"
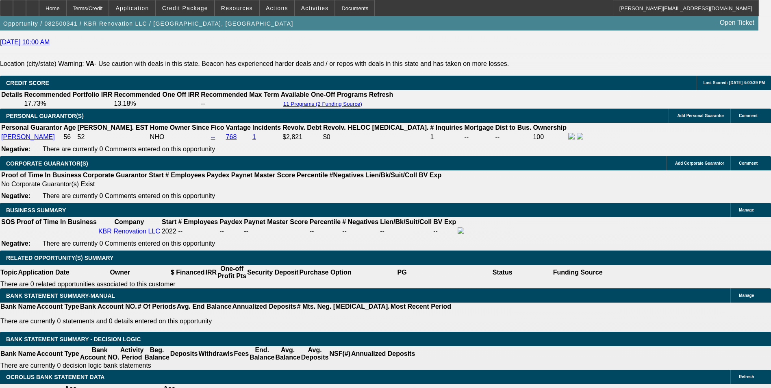
scroll to position [1137, 0]
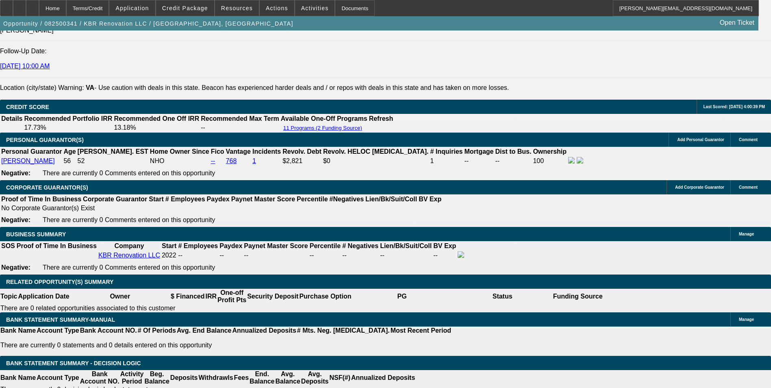
type input "$272.00"
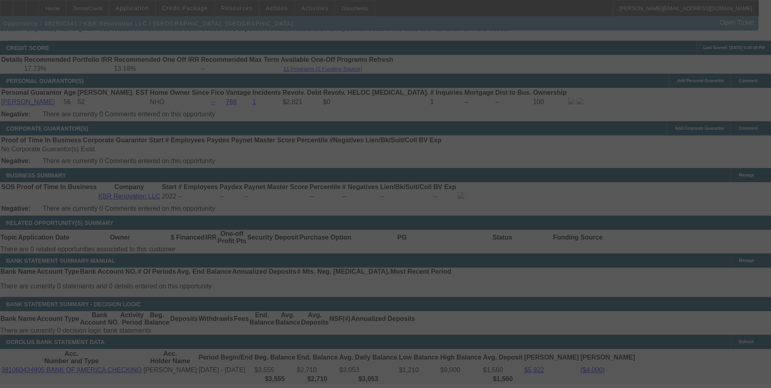
scroll to position [1300, 0]
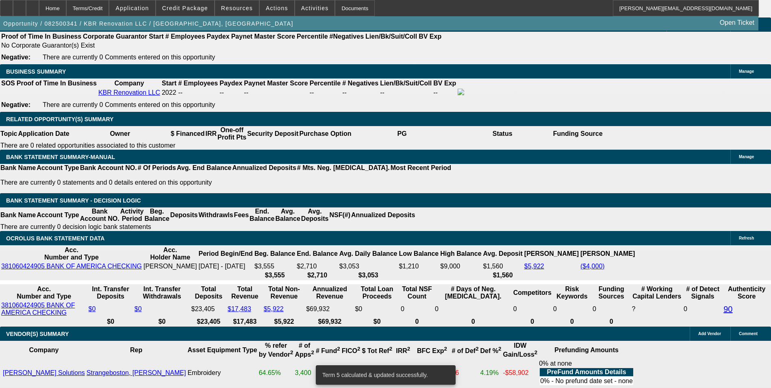
drag, startPoint x: 219, startPoint y: 182, endPoint x: 299, endPoint y: 179, distance: 80.1
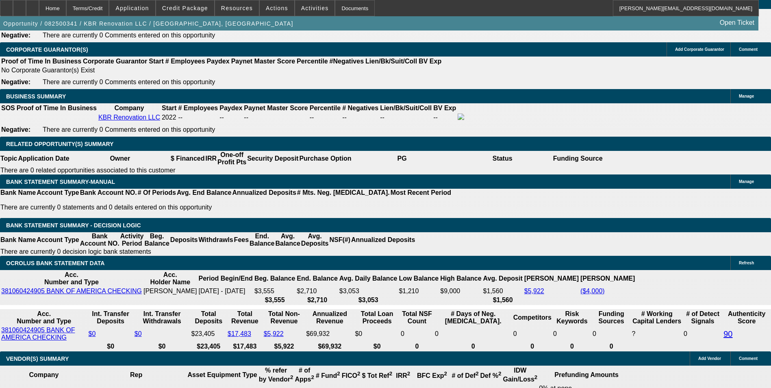
scroll to position [1219, 0]
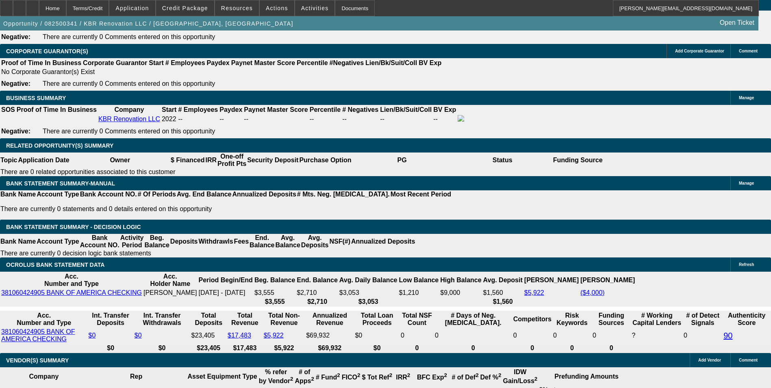
scroll to position [1259, 0]
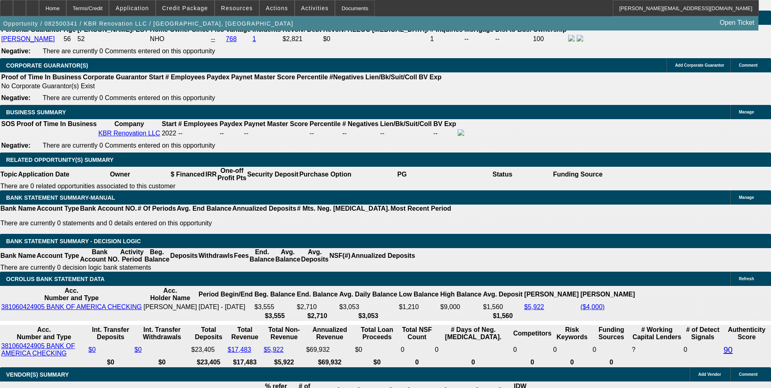
drag, startPoint x: 258, startPoint y: 219, endPoint x: 290, endPoint y: 219, distance: 32.9
drag, startPoint x: 230, startPoint y: 219, endPoint x: 310, endPoint y: 208, distance: 80.9
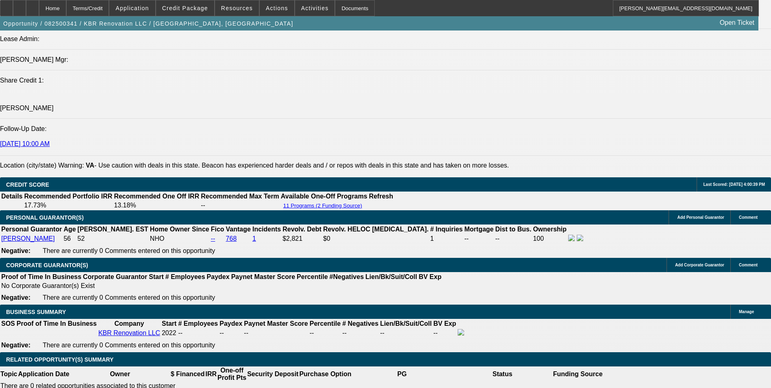
scroll to position [1056, 0]
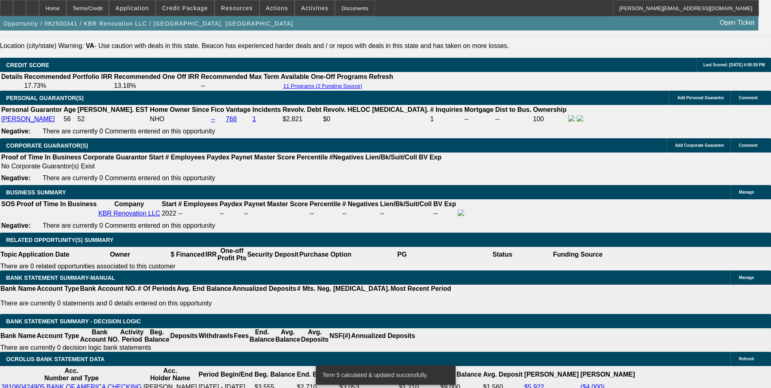
scroll to position [1178, 0]
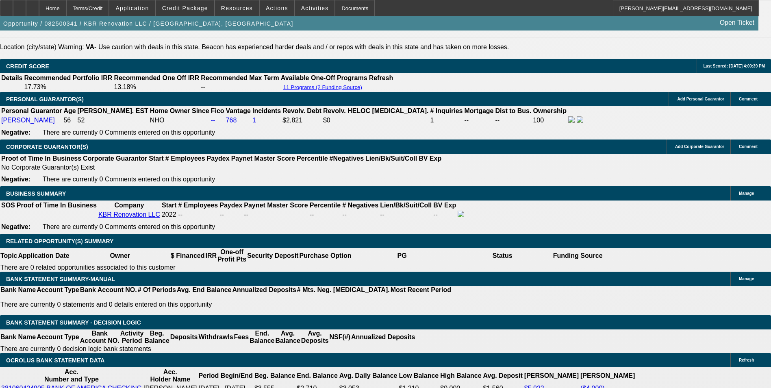
drag, startPoint x: 221, startPoint y: 298, endPoint x: 297, endPoint y: 299, distance: 76.4
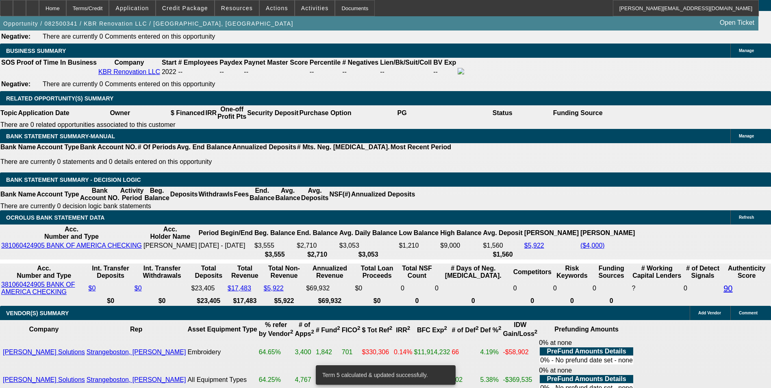
scroll to position [1340, 0]
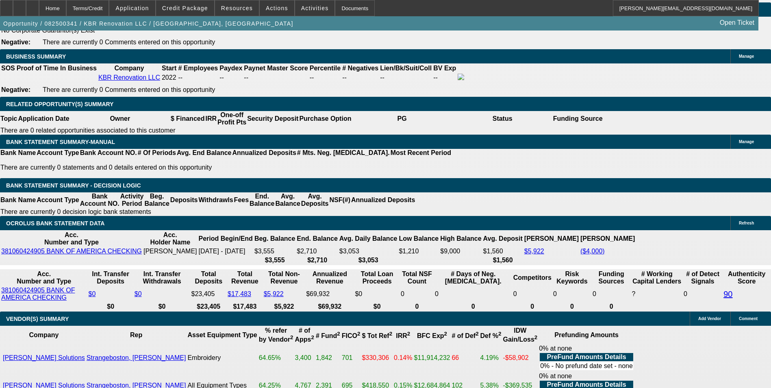
scroll to position [1219, 0]
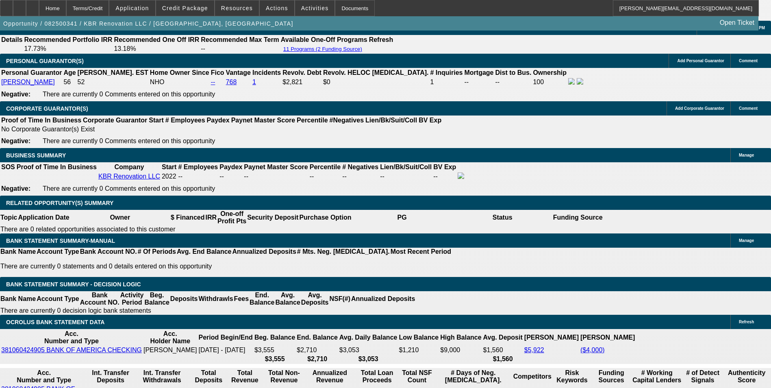
scroll to position [1178, 0]
